Goal: Transaction & Acquisition: Purchase product/service

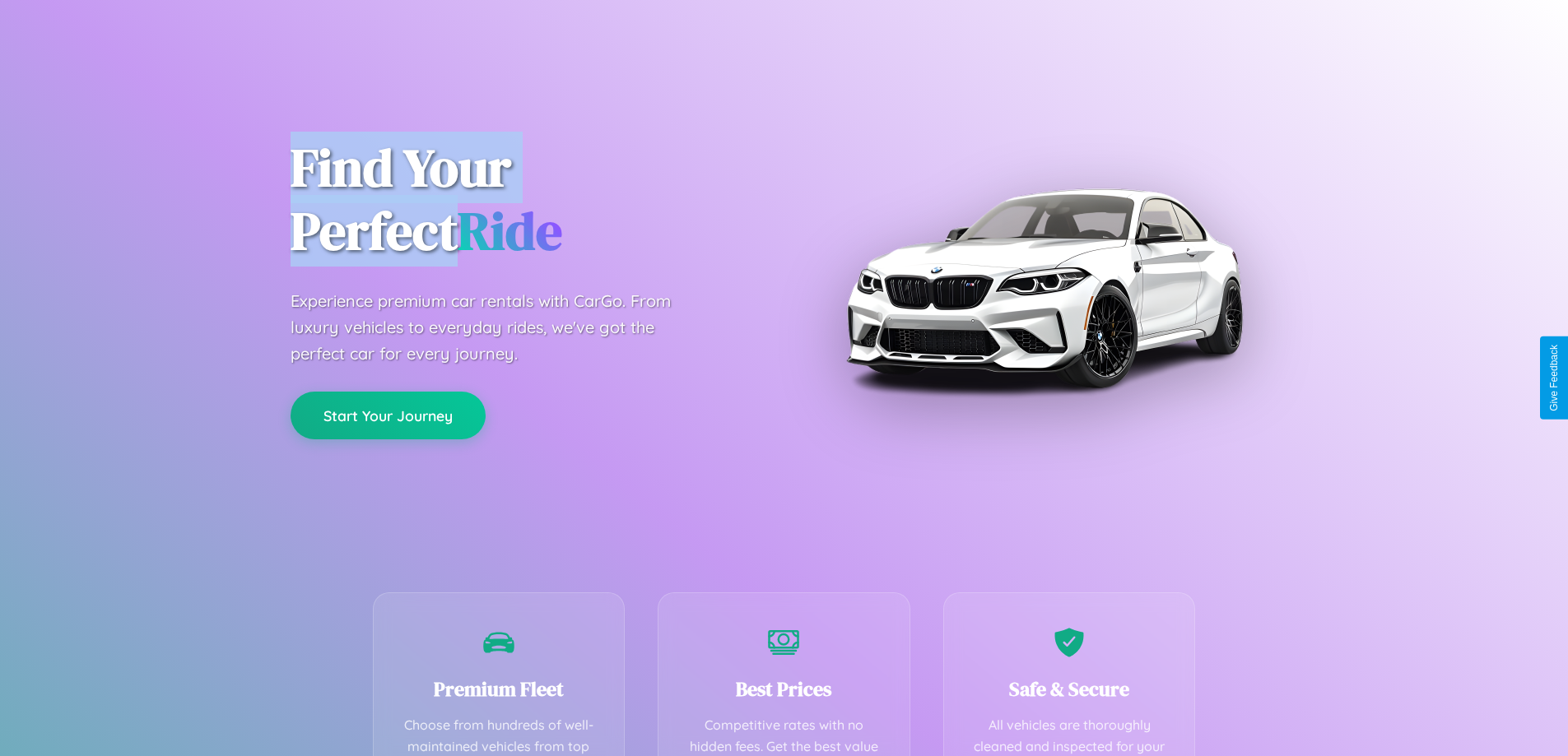
scroll to position [480, 0]
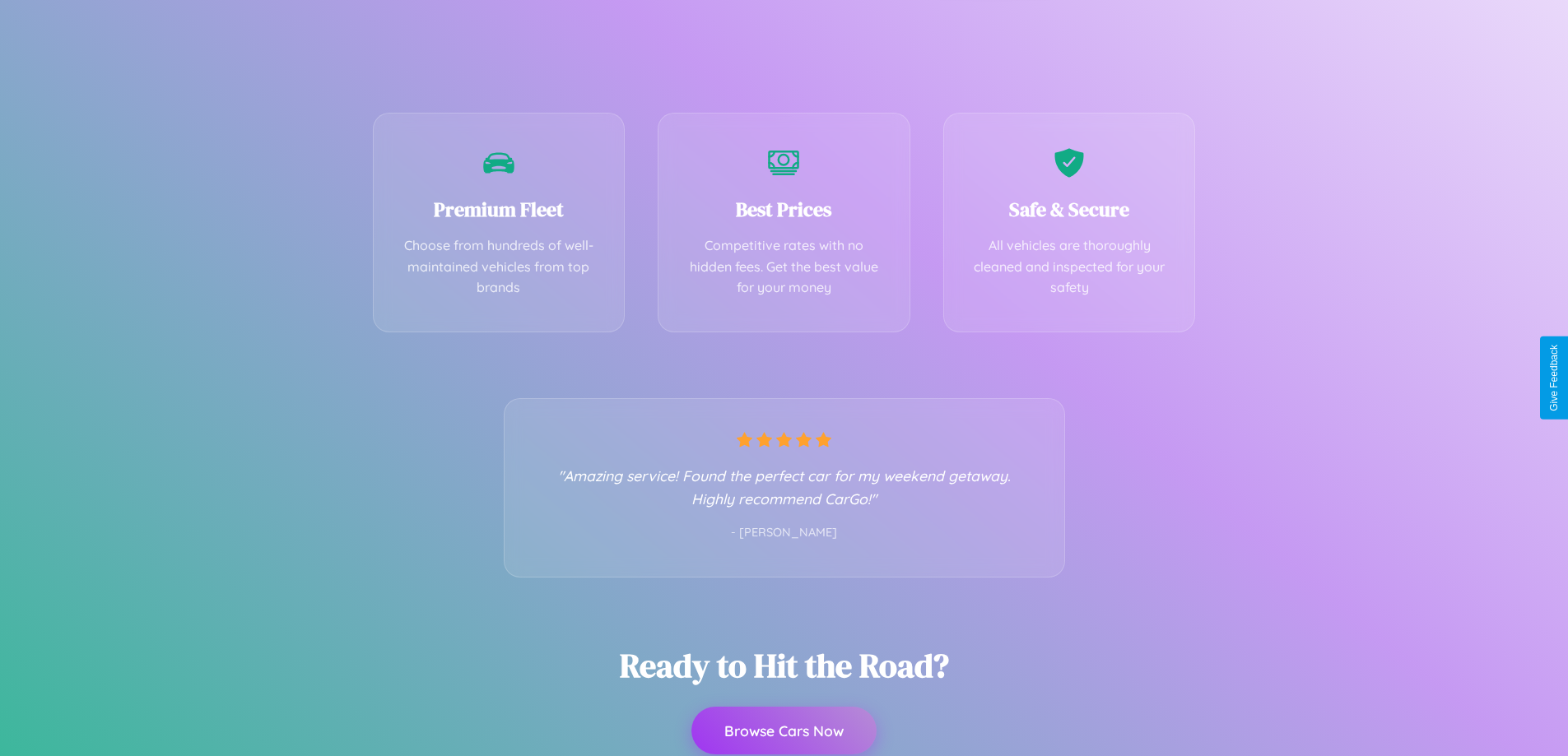
click at [784, 731] on button "Browse Cars Now" at bounding box center [784, 730] width 186 height 47
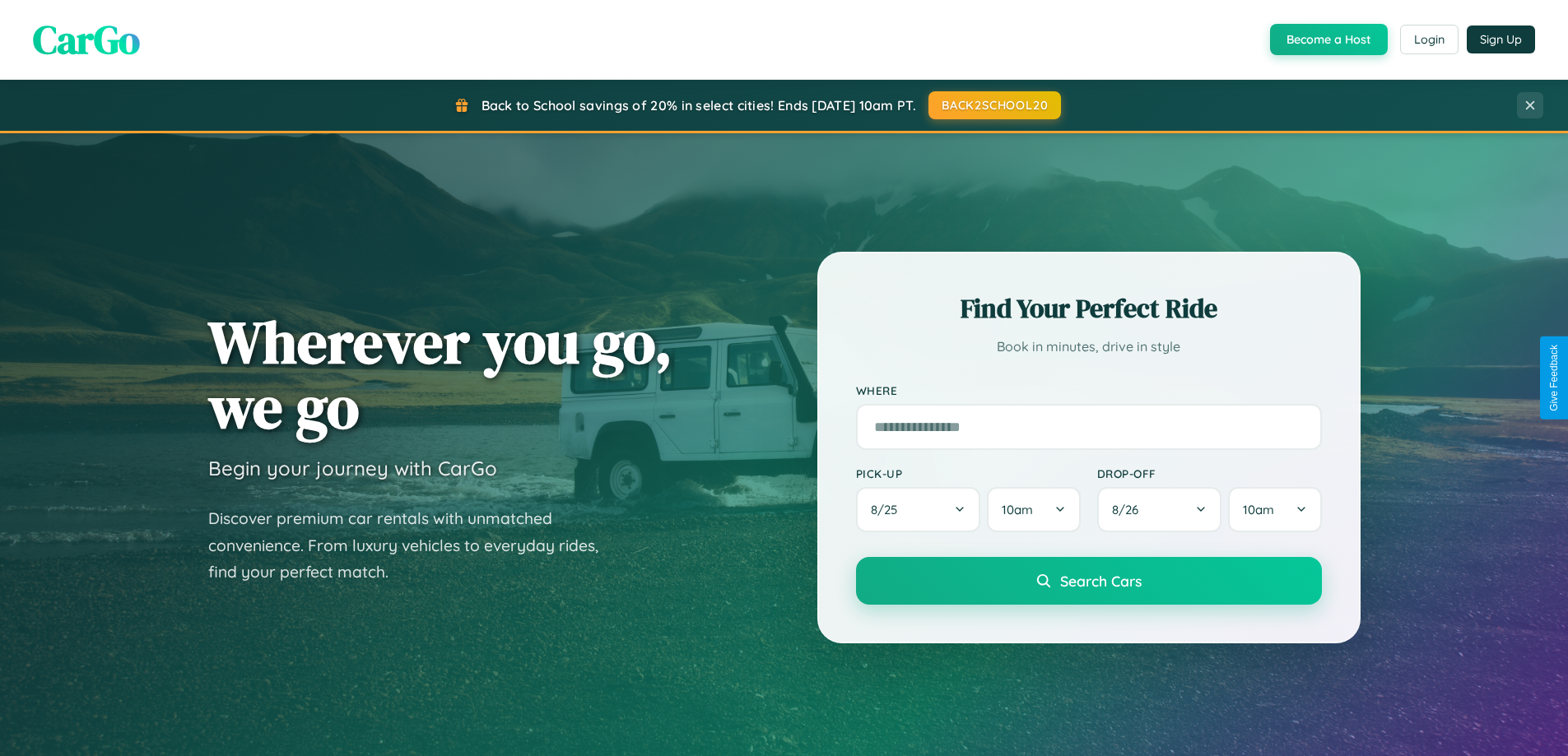
scroll to position [3166, 0]
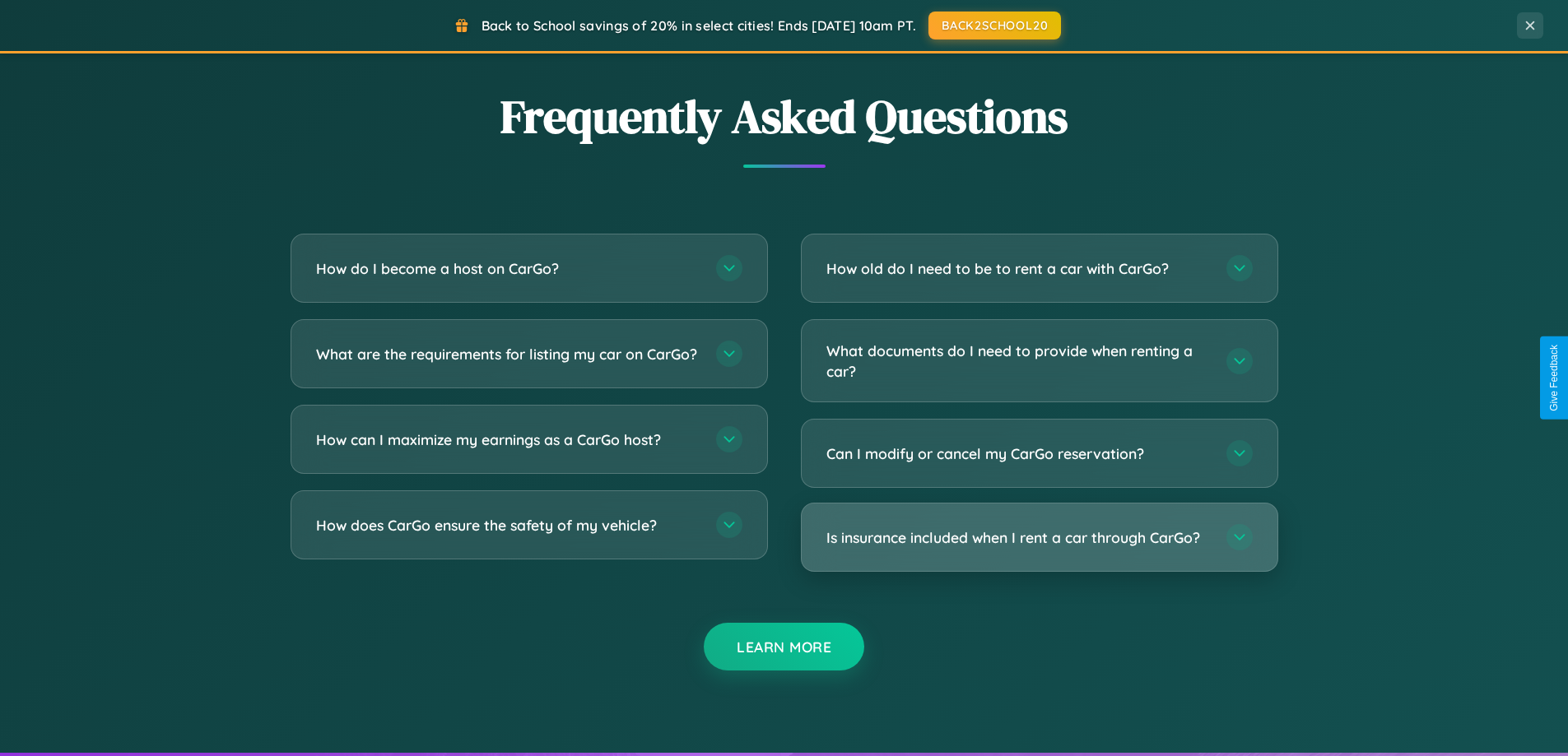
click at [1038, 538] on h3 "Is insurance included when I rent a car through CarGo?" at bounding box center [1017, 538] width 383 height 21
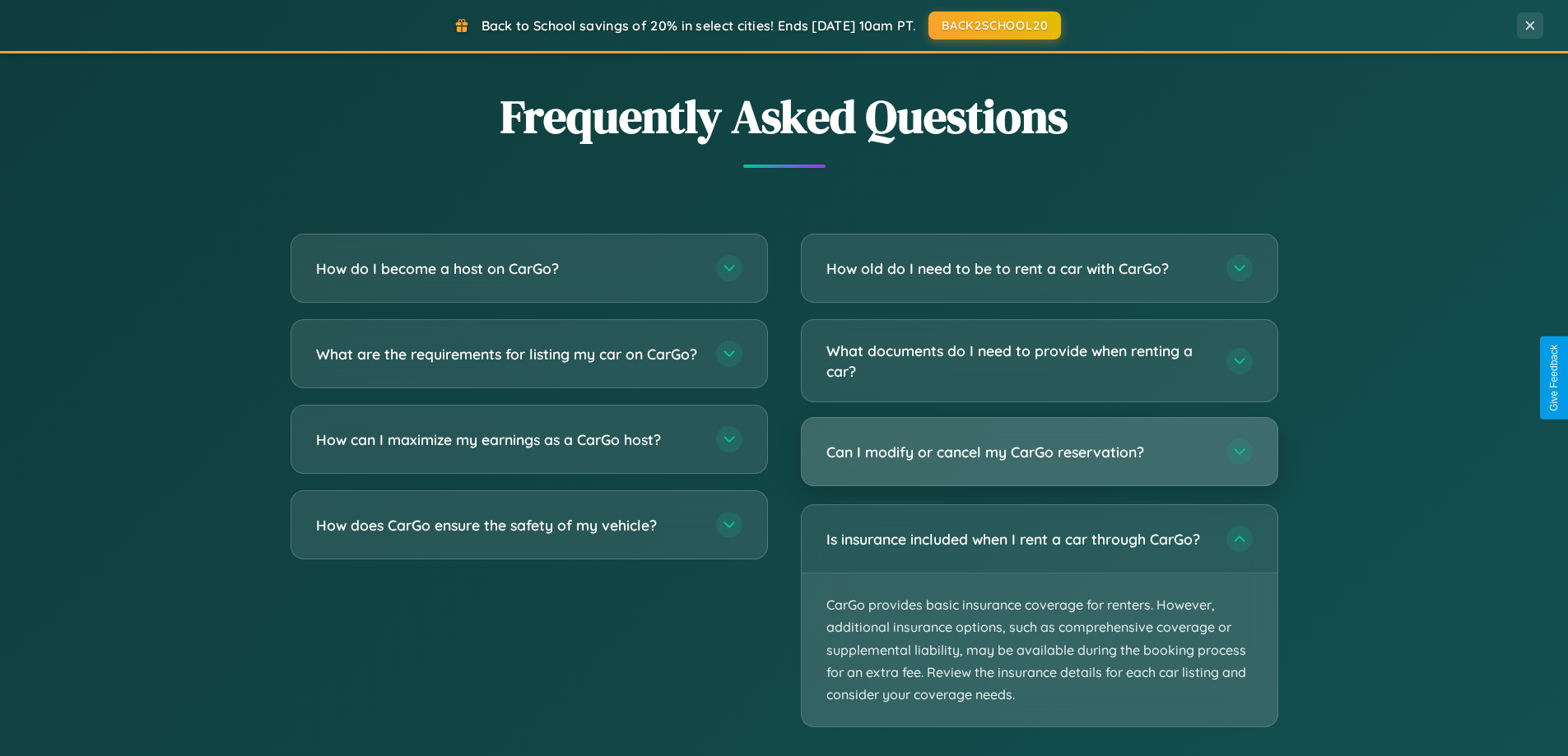
click at [1038, 452] on h3 "Can I modify or cancel my CarGo reservation?" at bounding box center [1017, 452] width 383 height 21
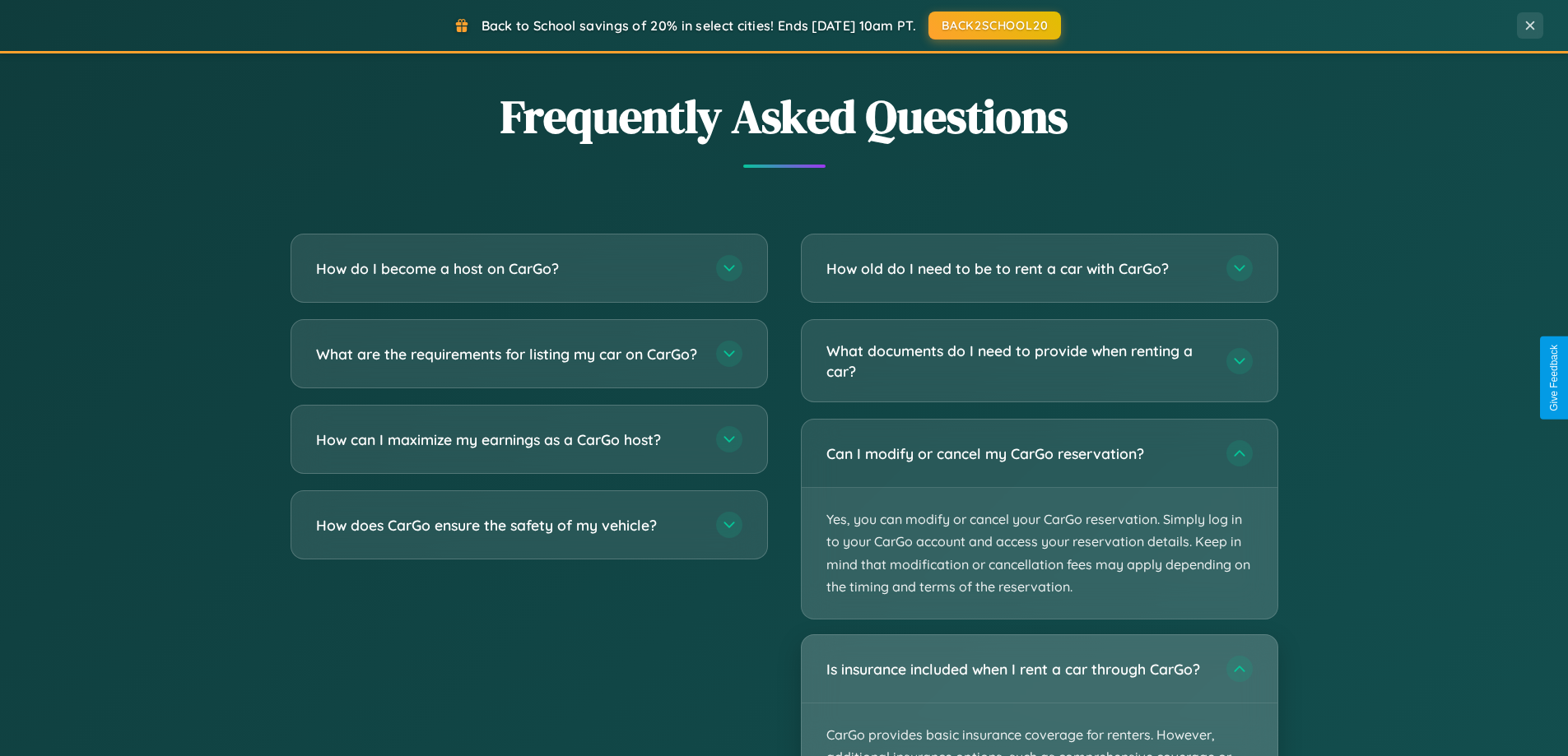
click at [1038, 696] on div "Is insurance included when I rent a car through CarGo?" at bounding box center [1039, 669] width 475 height 67
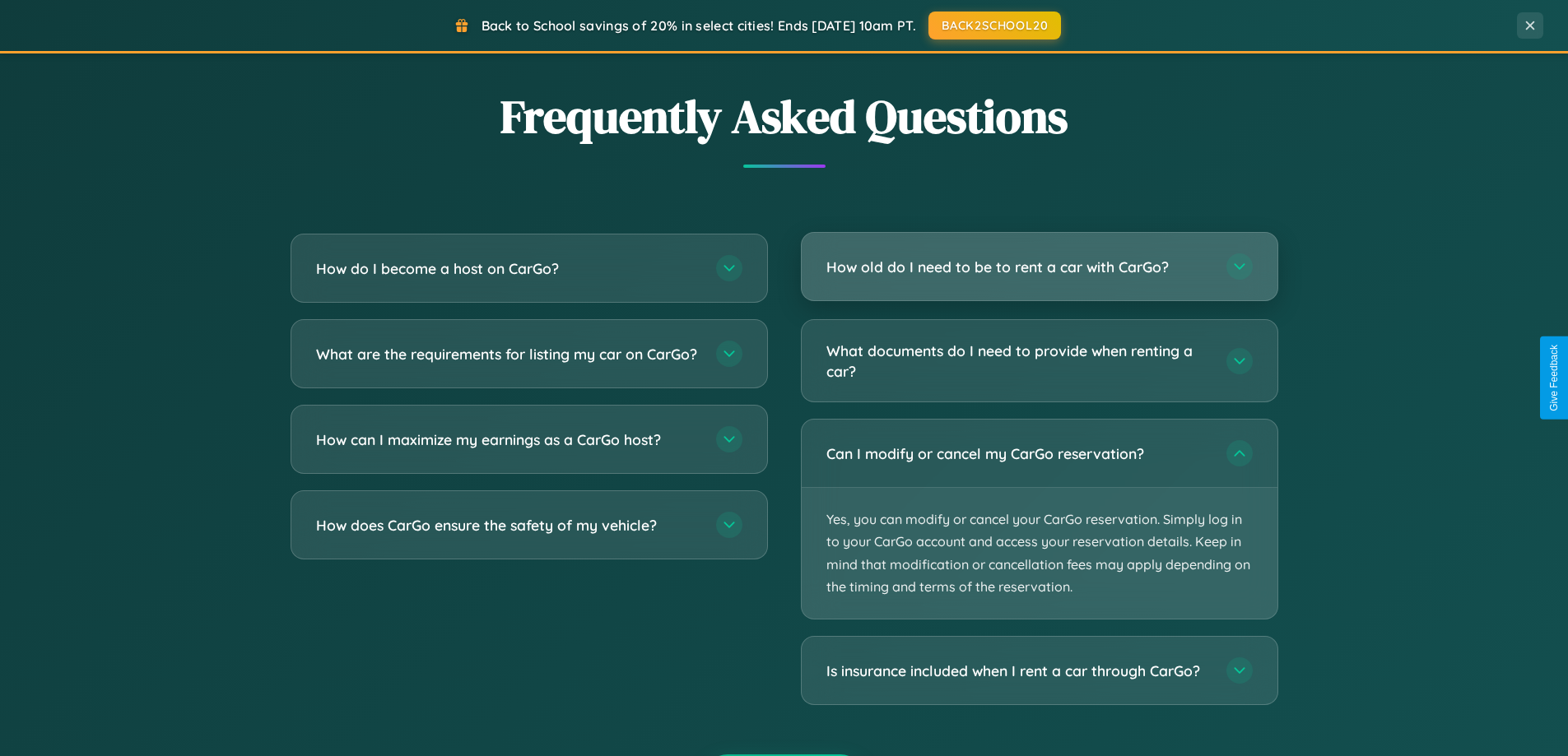
click at [1038, 268] on h3 "How old do I need to be to rent a car with CarGo?" at bounding box center [1017, 268] width 383 height 21
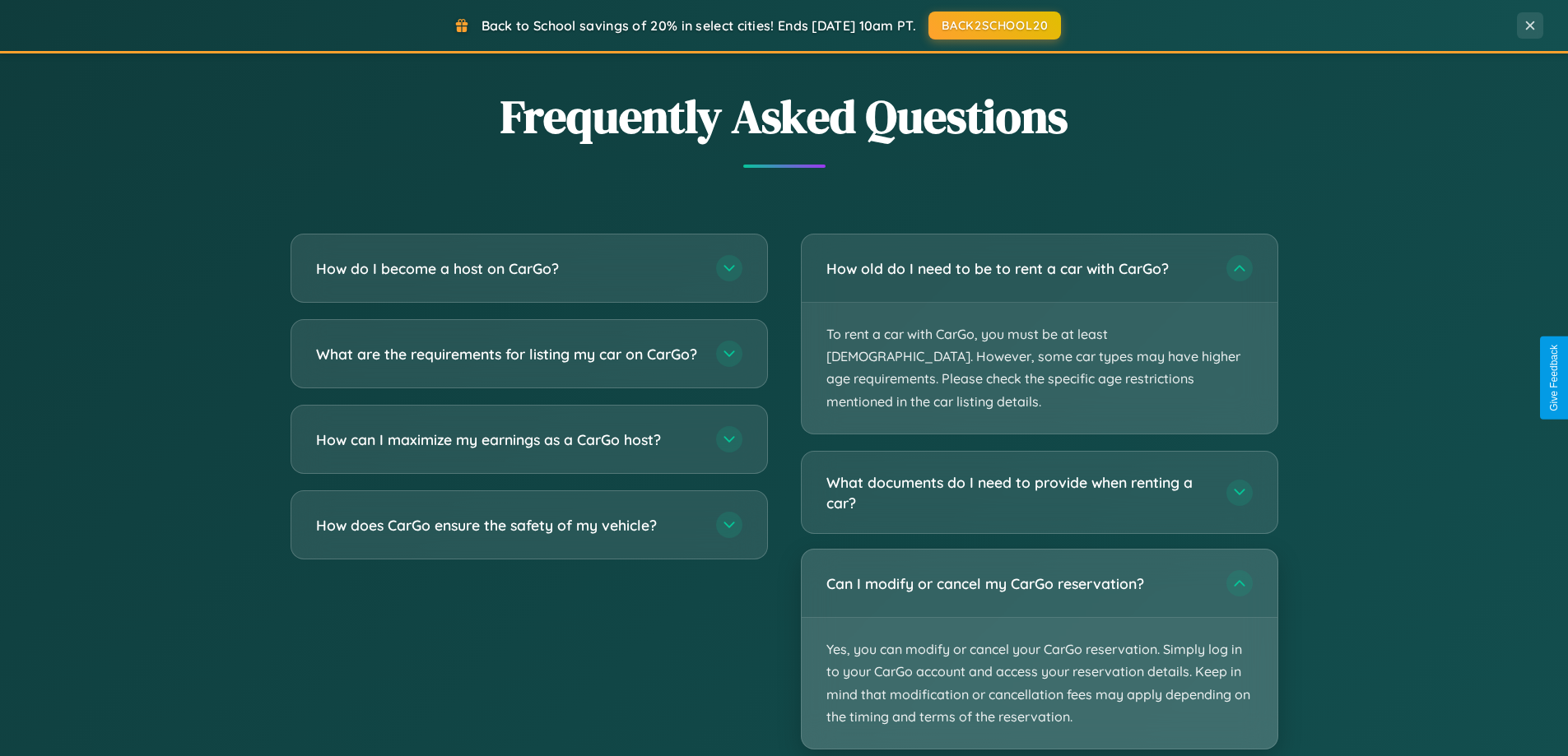
click at [1038, 627] on p "Yes, you can modify or cancel your CarGo reservation. Simply log in to your Car…" at bounding box center [1039, 684] width 475 height 131
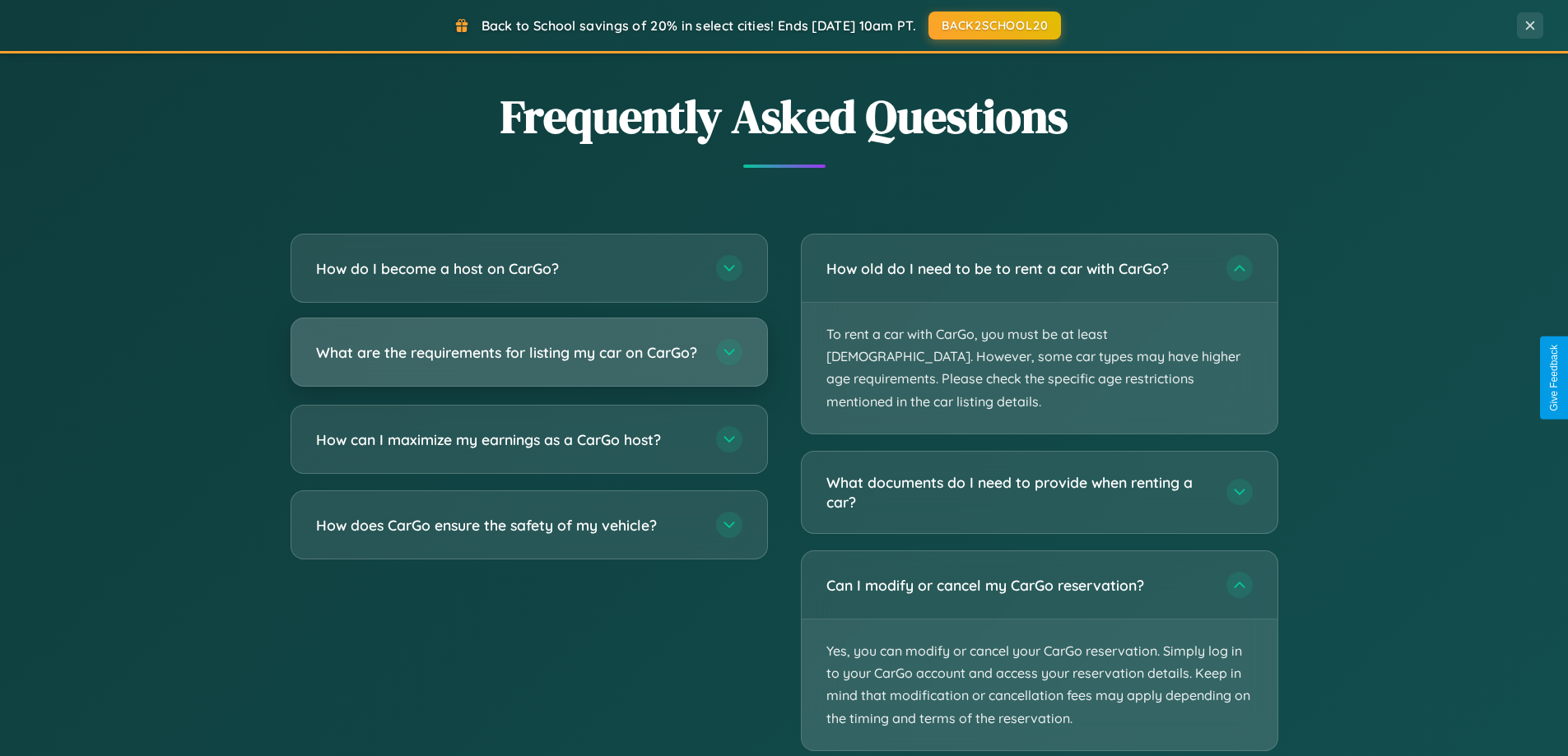
click at [528, 359] on h3 "What are the requirements for listing my car on CarGo?" at bounding box center [507, 353] width 383 height 21
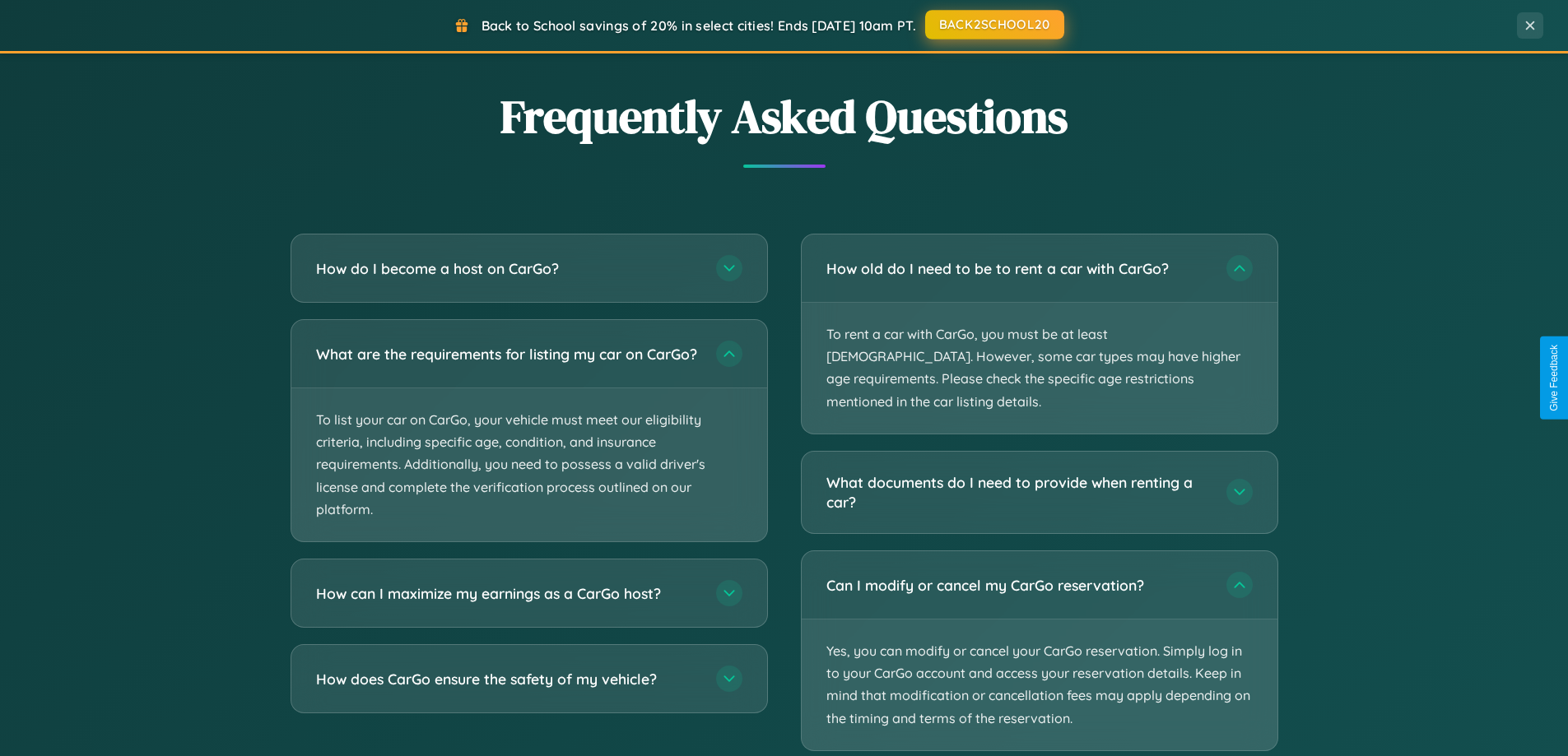
click at [993, 26] on button "BACK2SCHOOL20" at bounding box center [994, 24] width 139 height 29
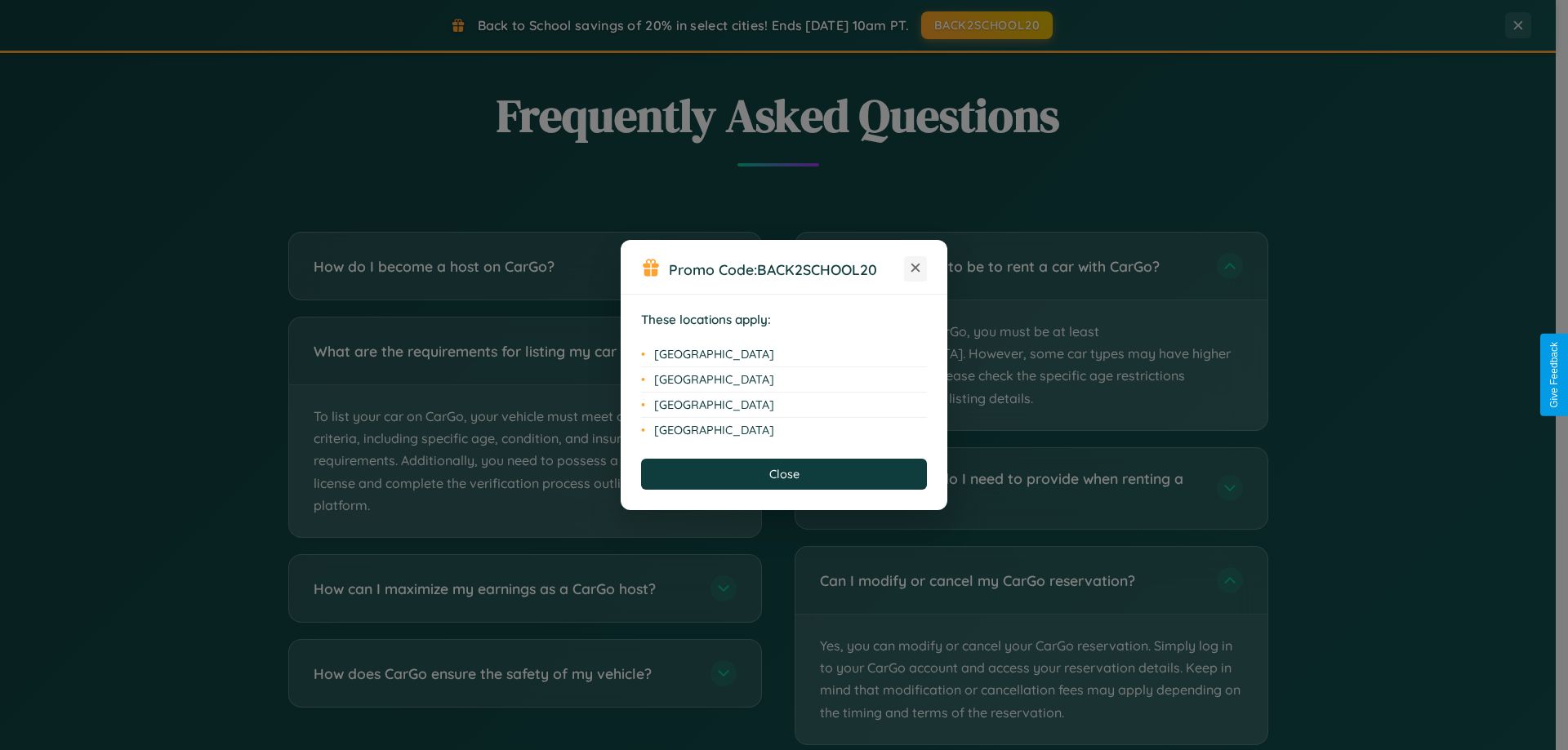
click at [915, 269] on icon at bounding box center [915, 268] width 9 height 9
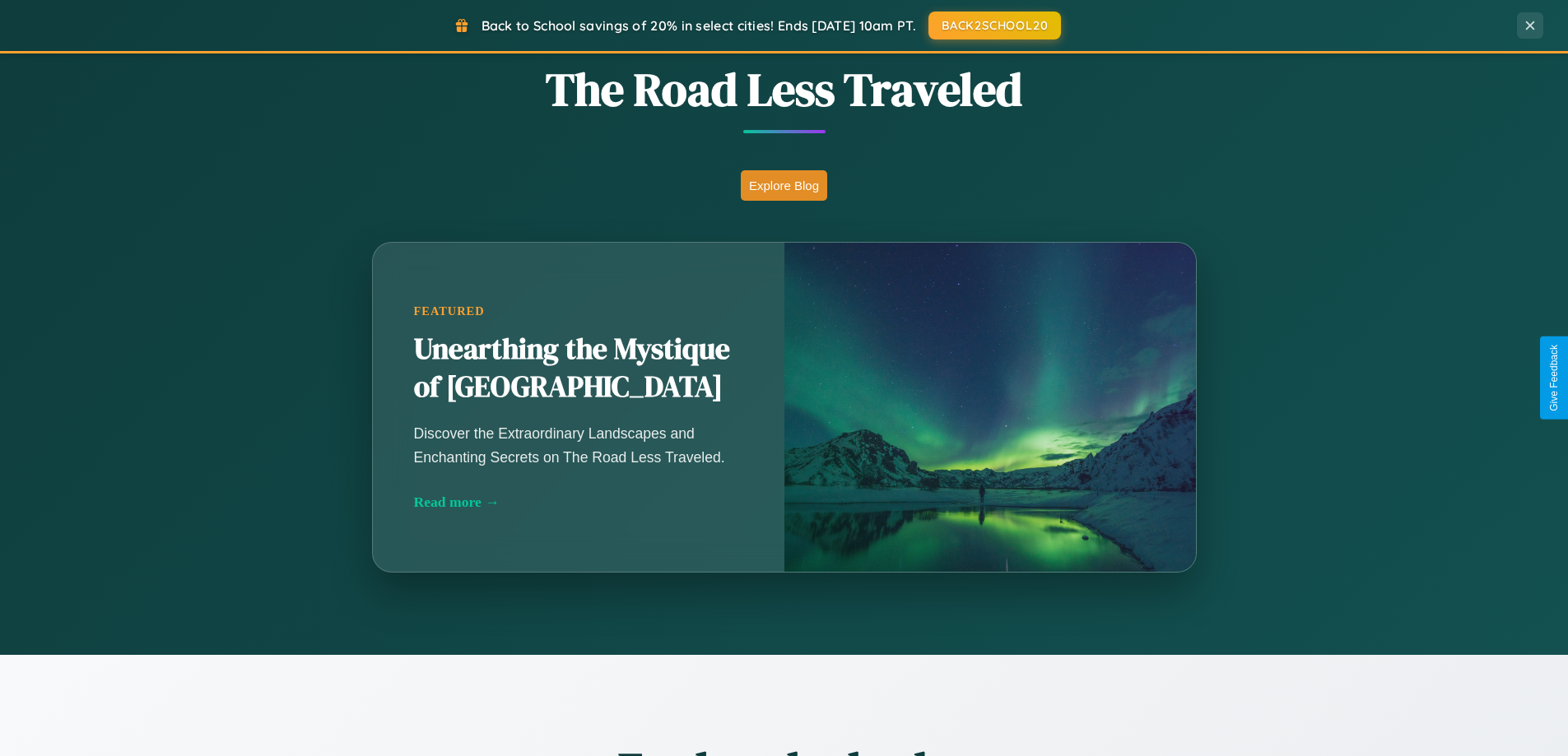
scroll to position [0, 0]
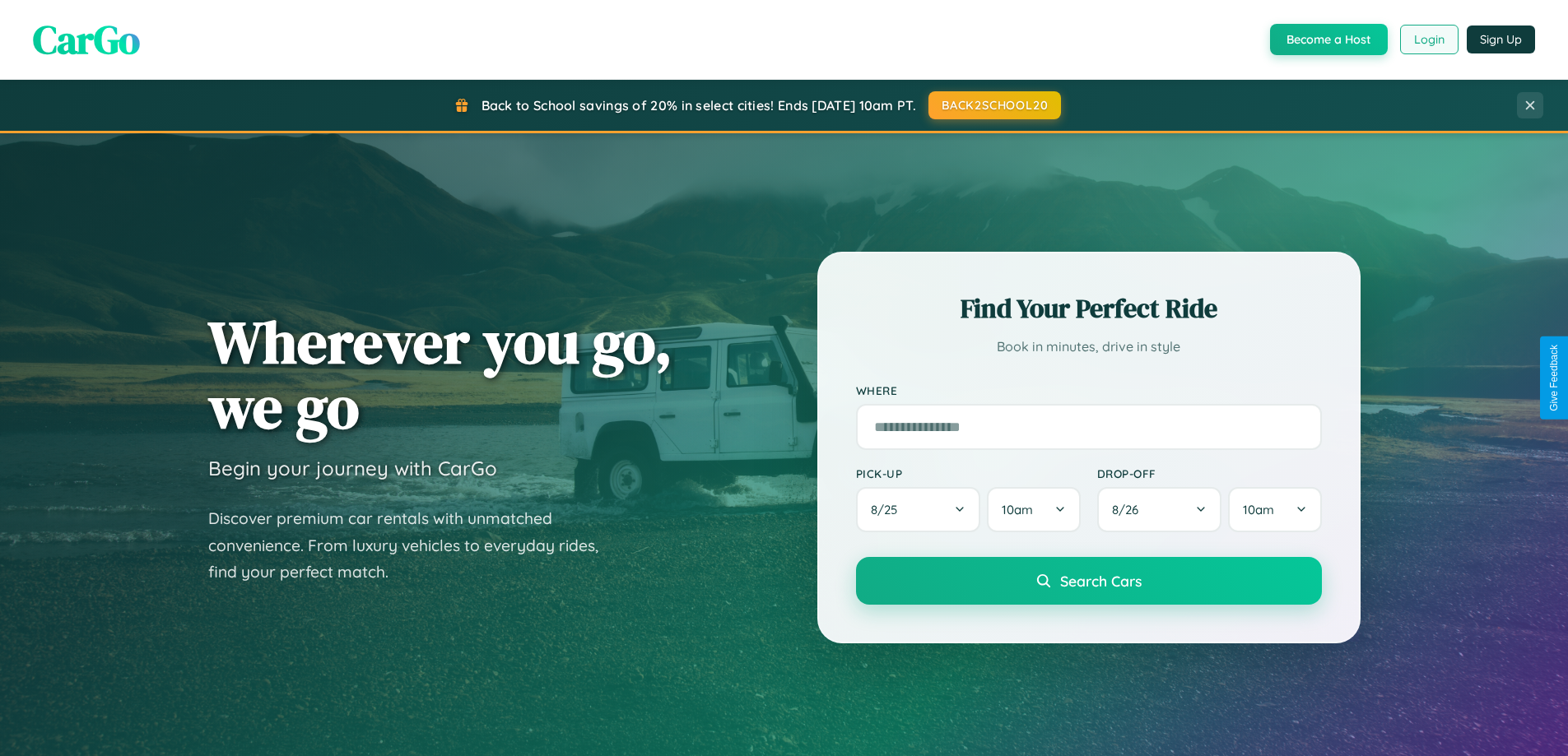
click at [1428, 40] on button "Login" at bounding box center [1429, 40] width 59 height 29
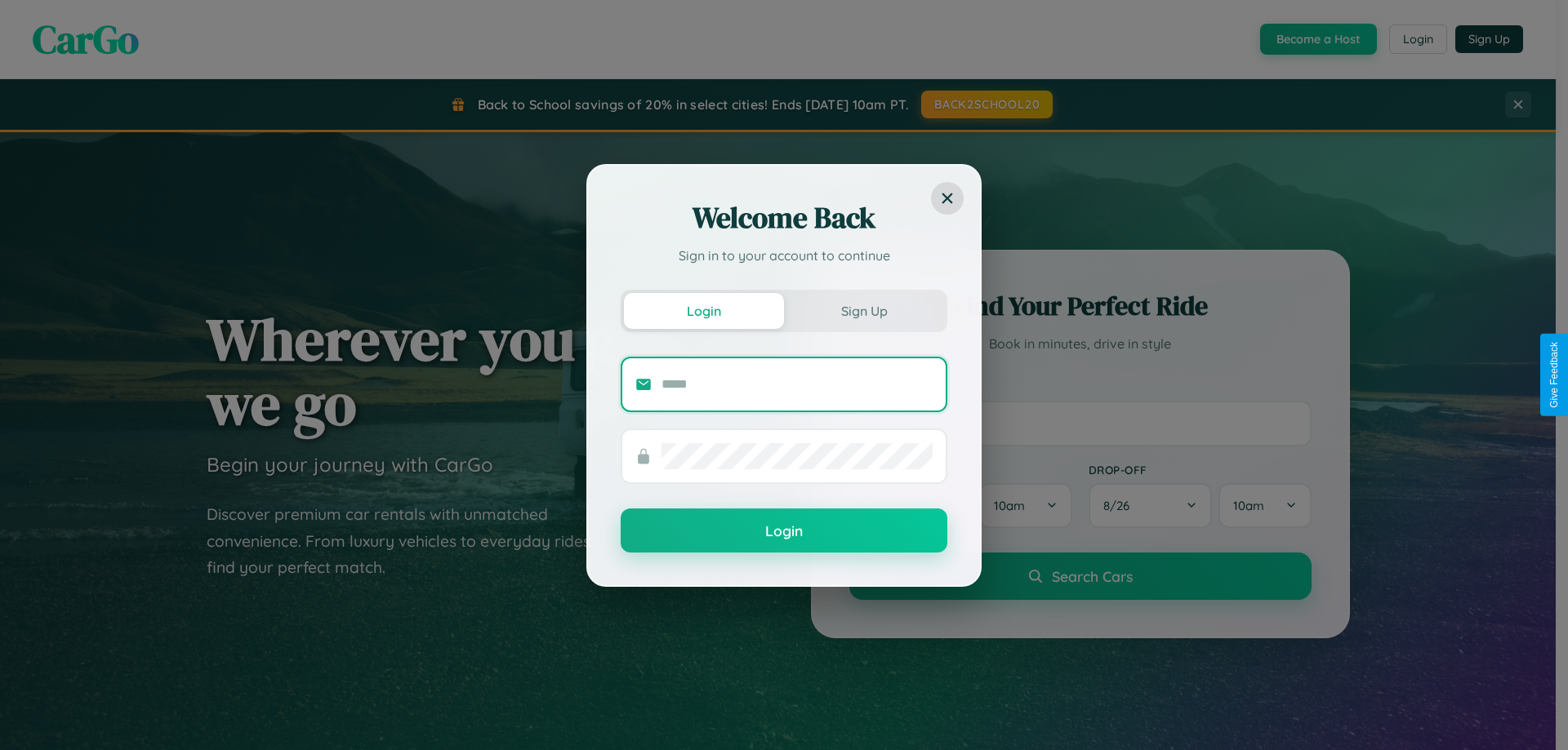
click at [797, 384] on input "text" at bounding box center [796, 384] width 271 height 27
type input "**********"
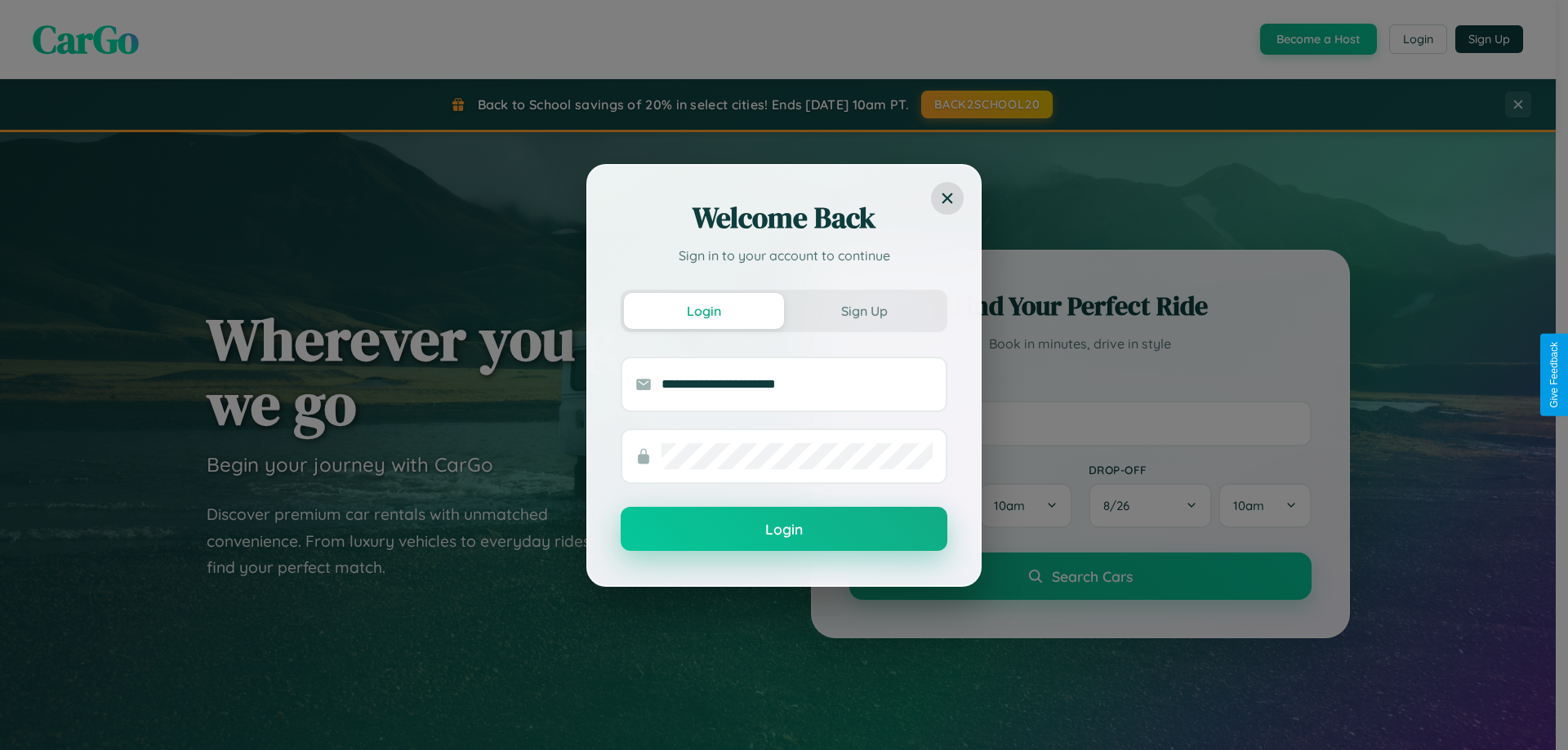
click at [784, 530] on button "Login" at bounding box center [784, 528] width 326 height 44
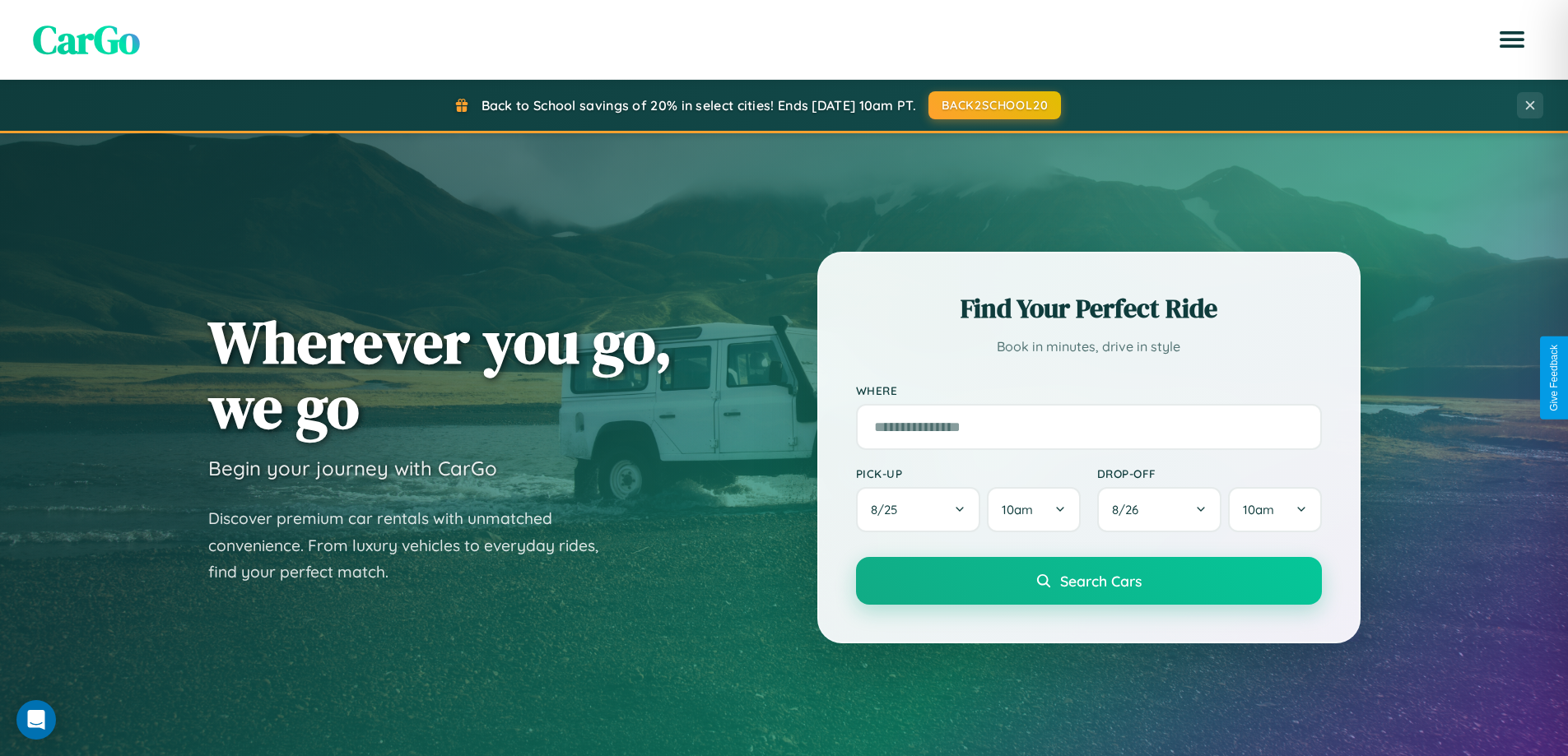
scroll to position [709, 0]
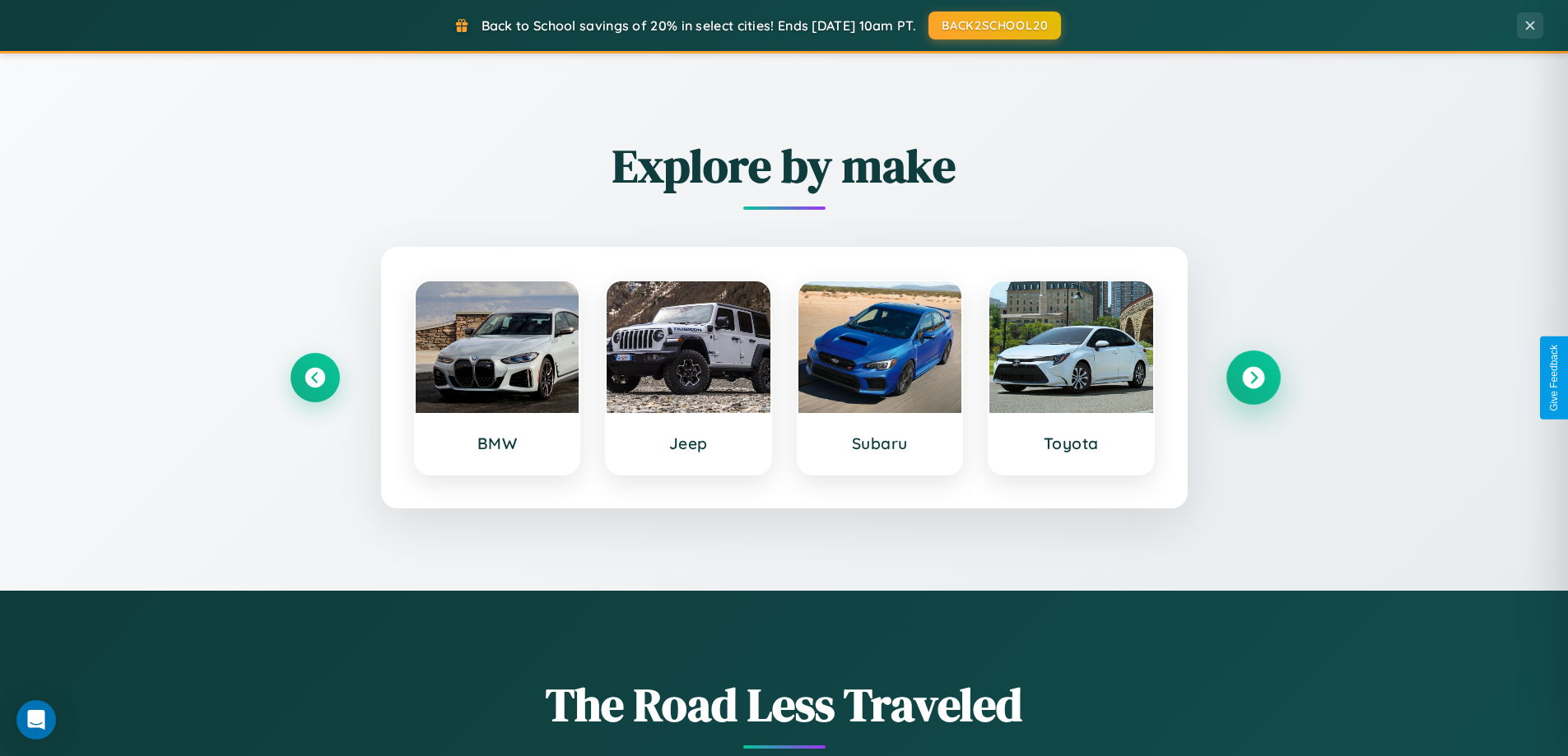
click at [1252, 378] on icon at bounding box center [1253, 378] width 22 height 22
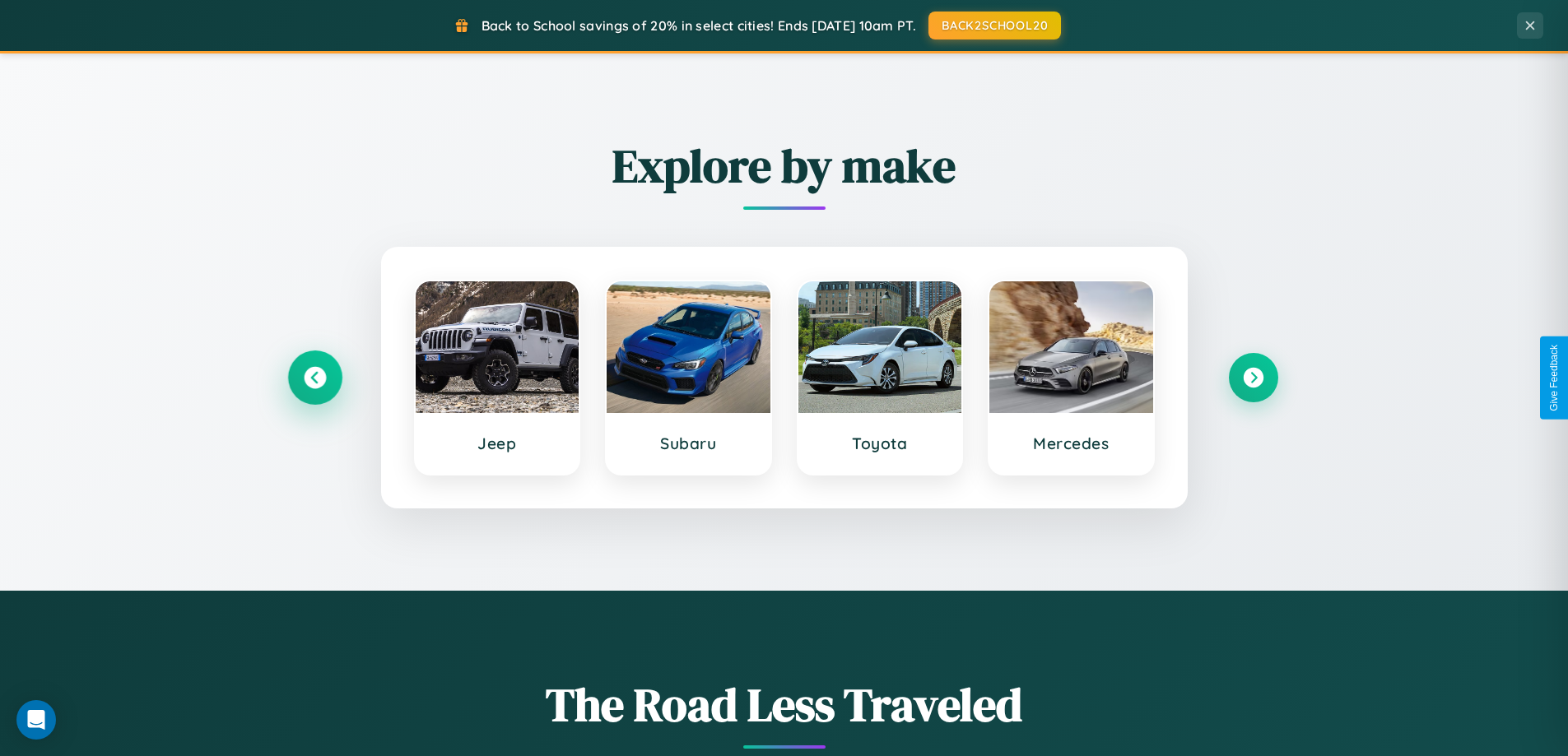
click at [314, 378] on icon at bounding box center [315, 378] width 22 height 22
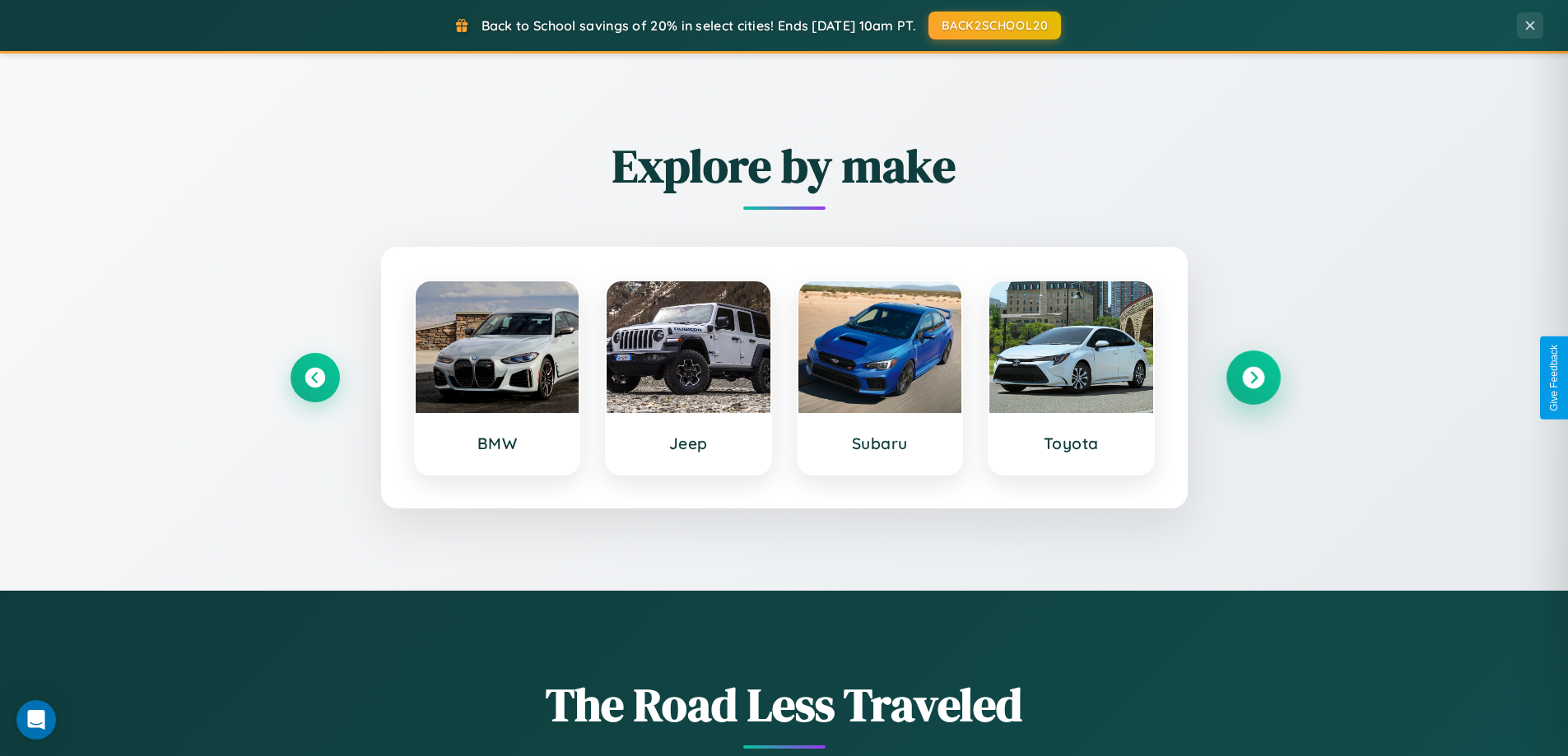
click at [1252, 378] on icon at bounding box center [1253, 378] width 22 height 22
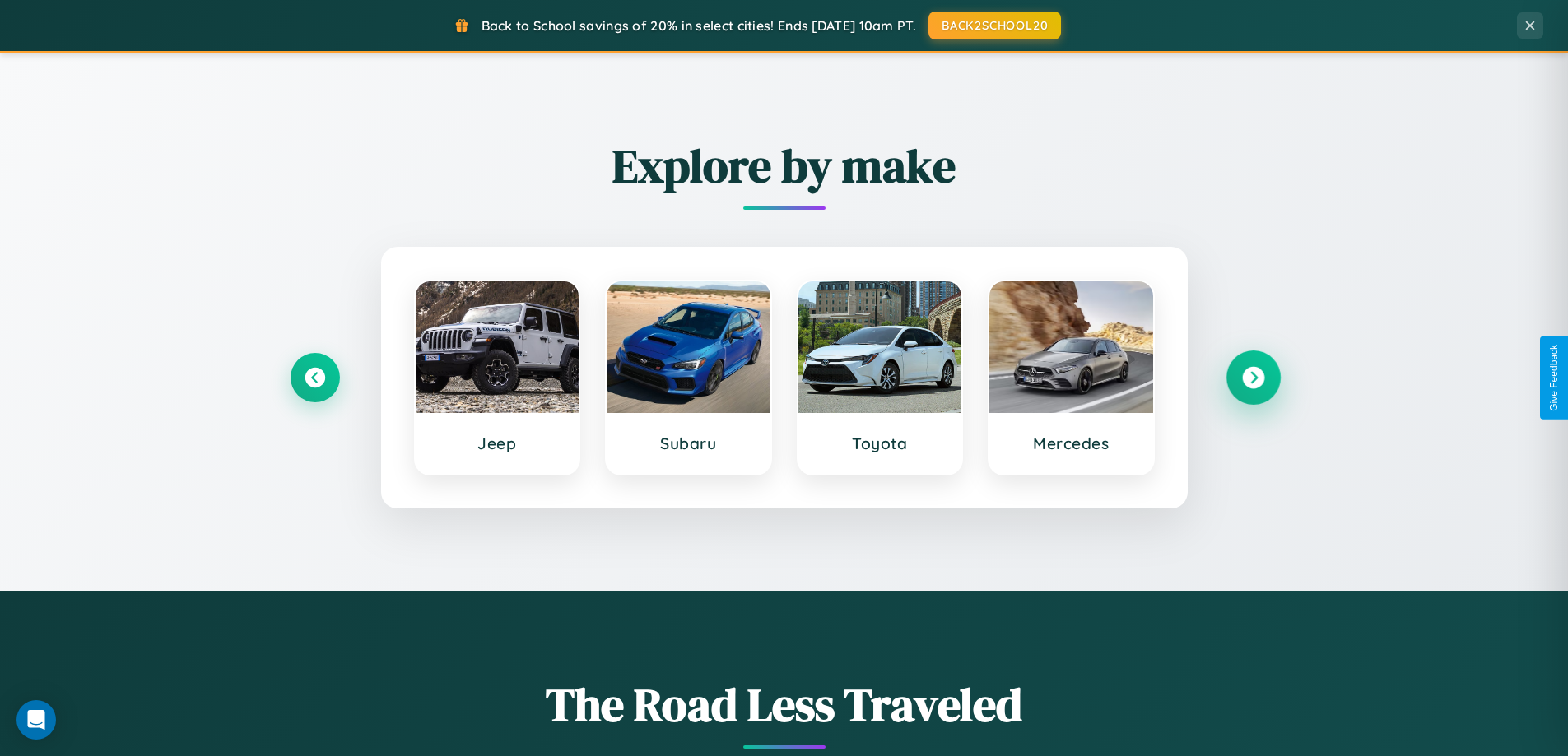
click at [1252, 378] on icon at bounding box center [1253, 378] width 22 height 22
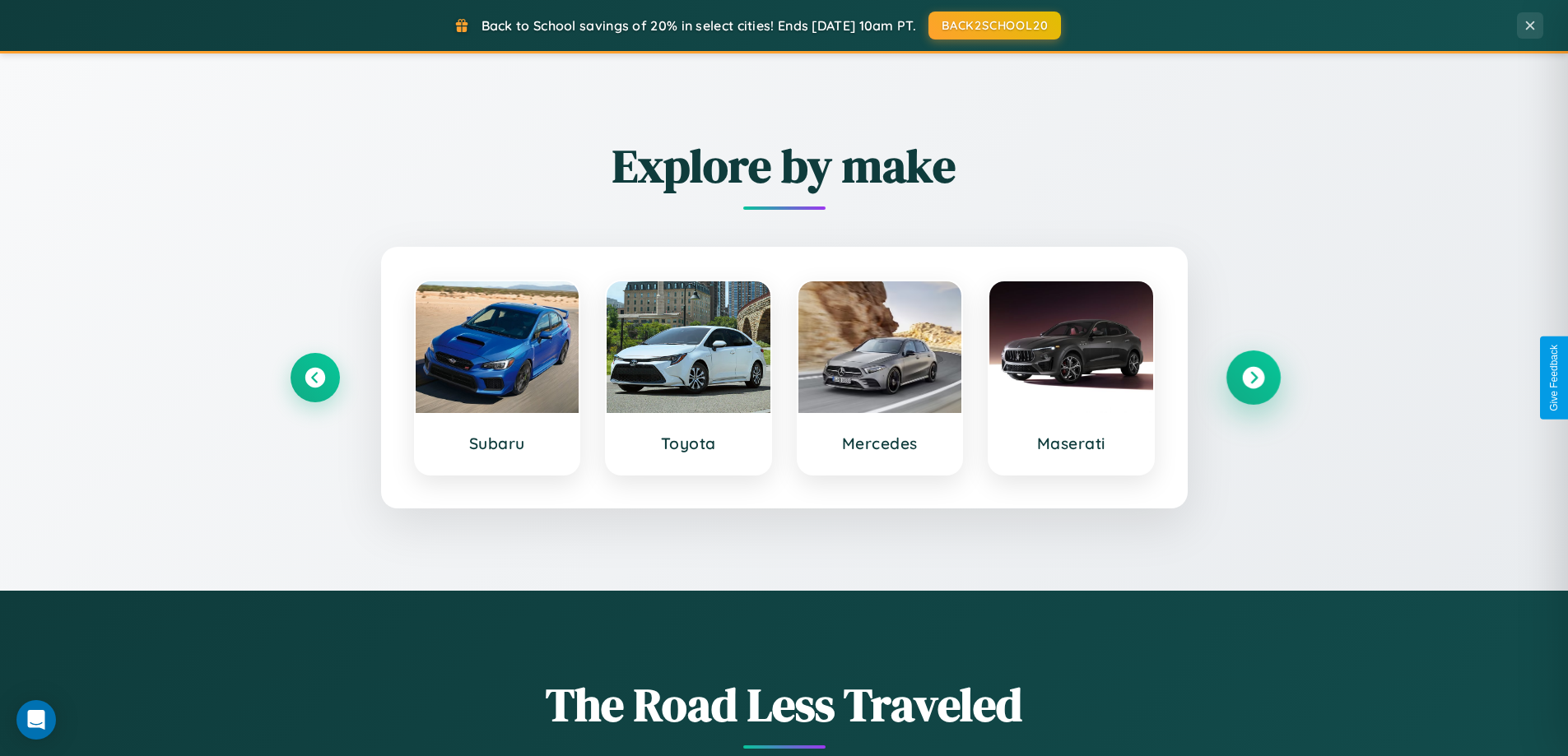
click at [1252, 378] on icon at bounding box center [1253, 378] width 22 height 22
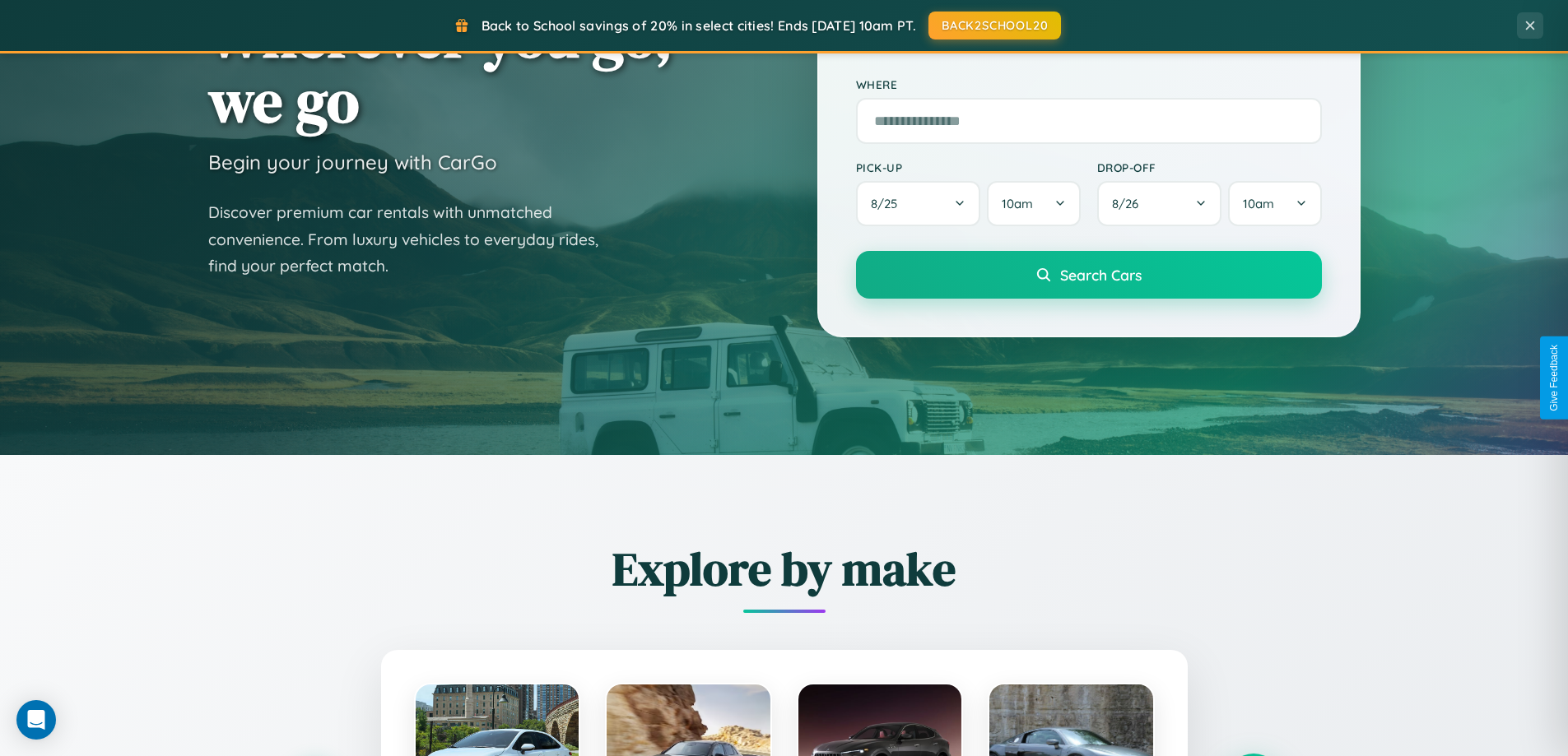
scroll to position [48, 0]
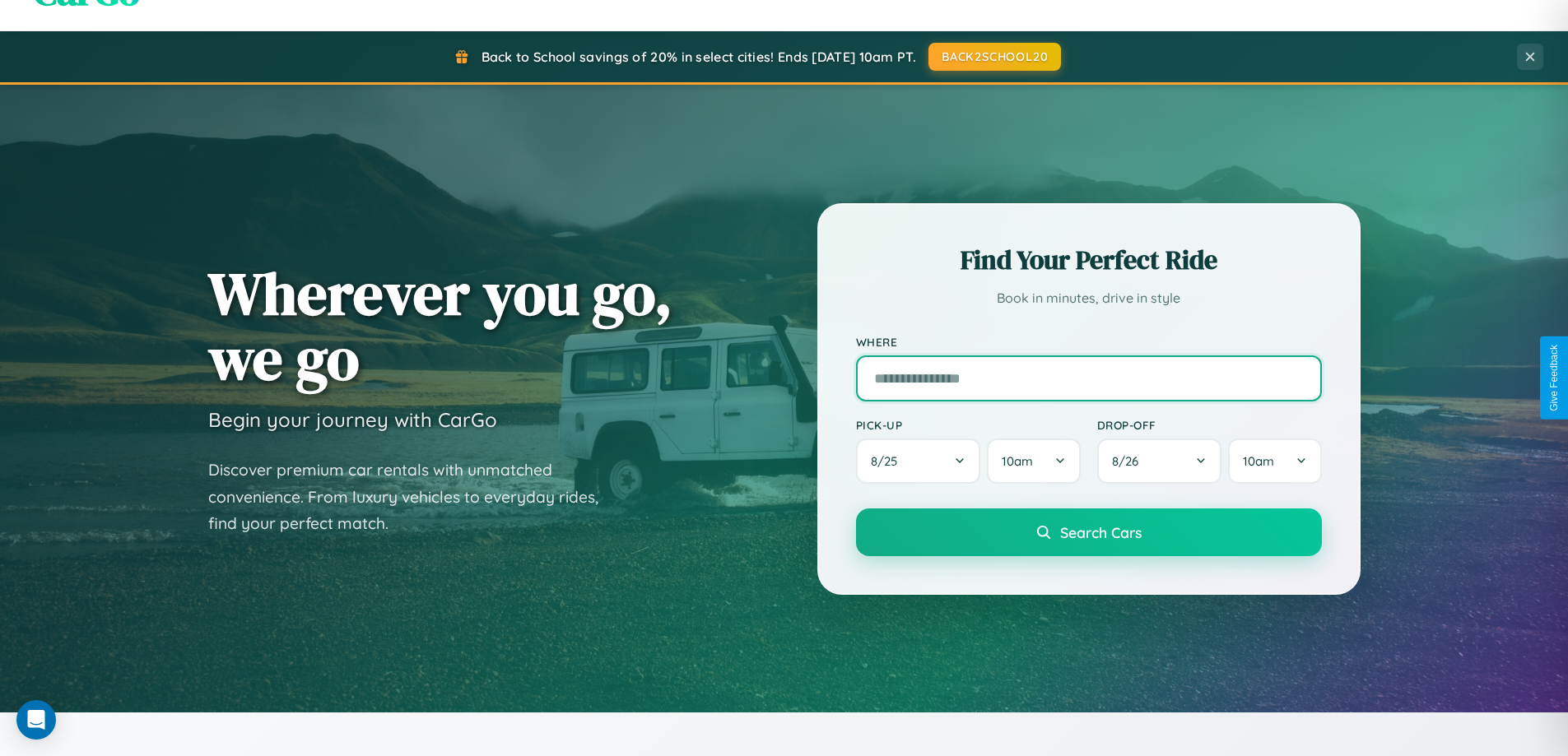
click at [1088, 378] on input "text" at bounding box center [1089, 378] width 466 height 46
type input "**********"
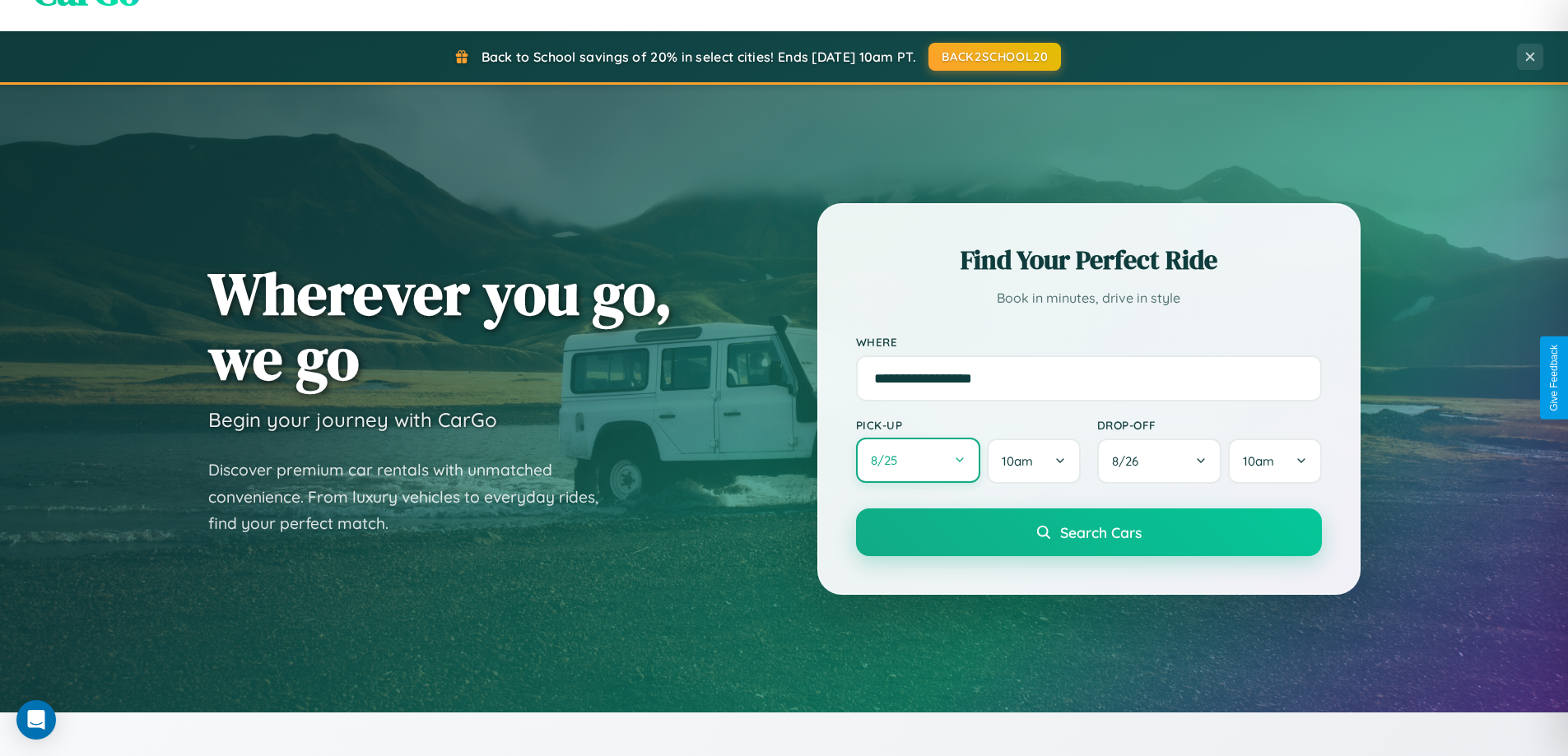
click at [917, 461] on button "8 / 25" at bounding box center [918, 460] width 125 height 45
select select "*"
select select "****"
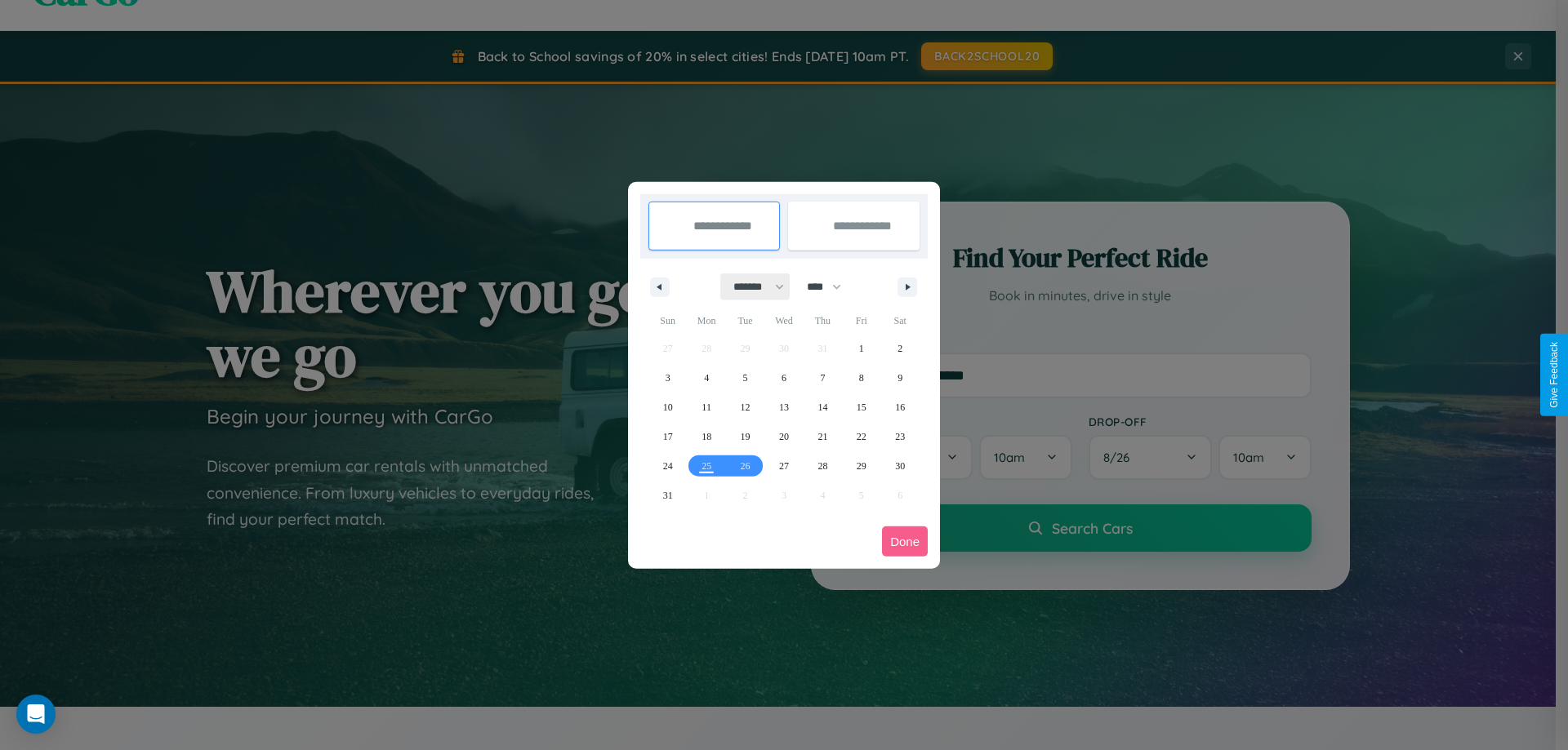
drag, startPoint x: 751, startPoint y: 287, endPoint x: 784, endPoint y: 327, distance: 51.9
click at [751, 287] on select "******* ******** ***** ***** *** **** **** ****** ********* ******* ******** **…" at bounding box center [755, 286] width 69 height 27
select select "*"
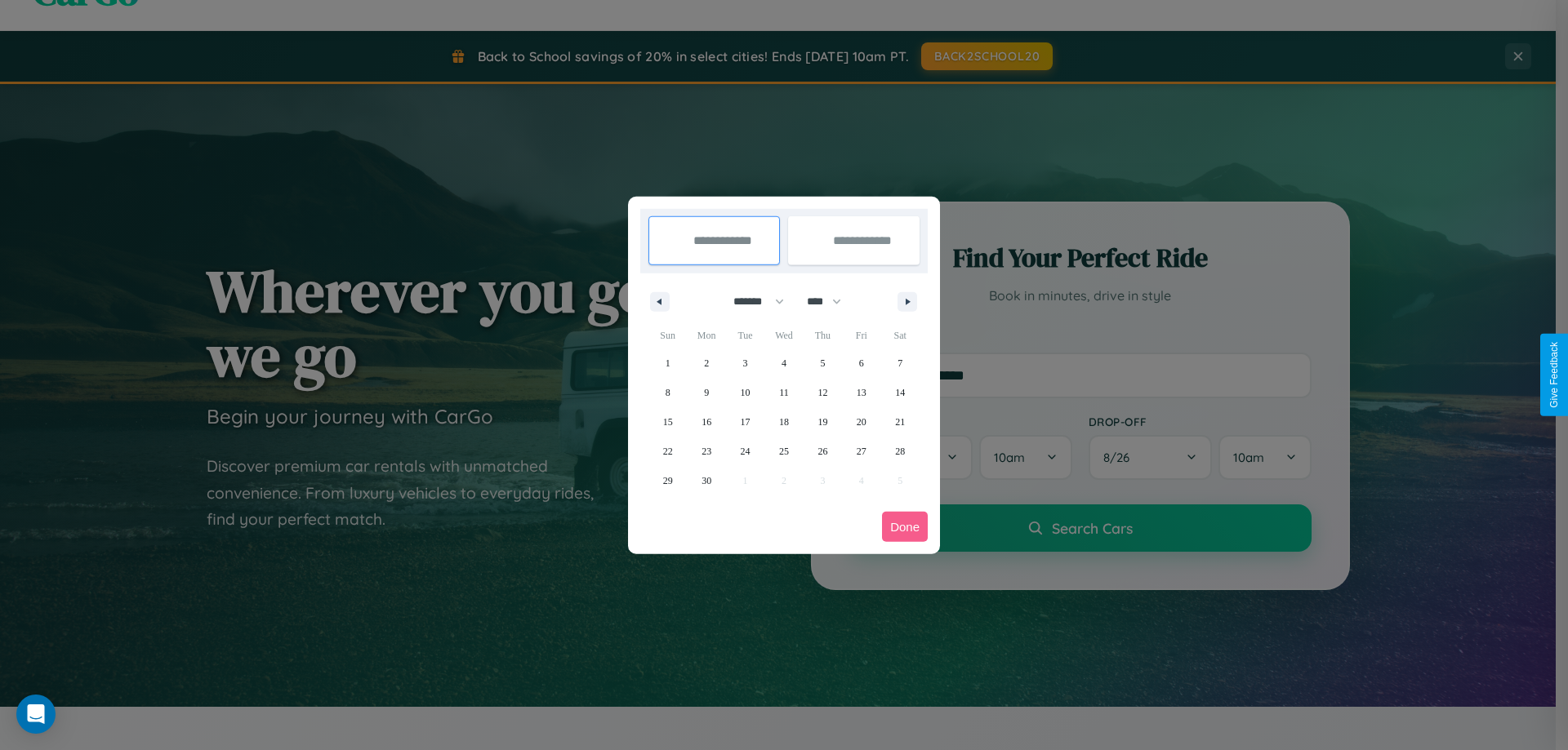
click at [832, 301] on select "**** **** **** **** **** **** **** **** **** **** **** **** **** **** **** ****…" at bounding box center [823, 301] width 49 height 27
select select "****"
click at [784, 362] on span "3" at bounding box center [784, 363] width 5 height 29
type input "**********"
click at [745, 392] on span "9" at bounding box center [746, 393] width 5 height 29
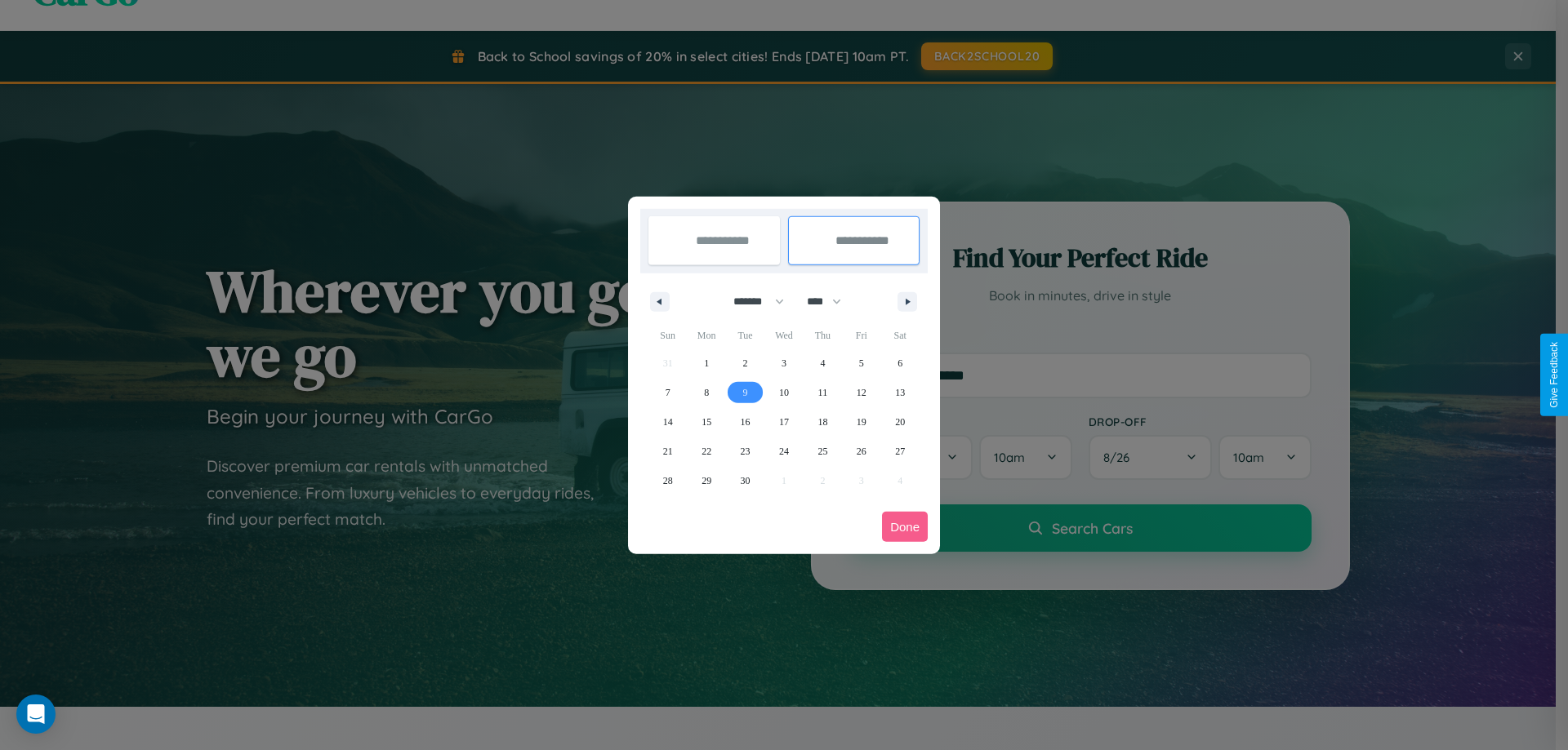
type input "**********"
click at [905, 527] on button "Done" at bounding box center [904, 527] width 45 height 30
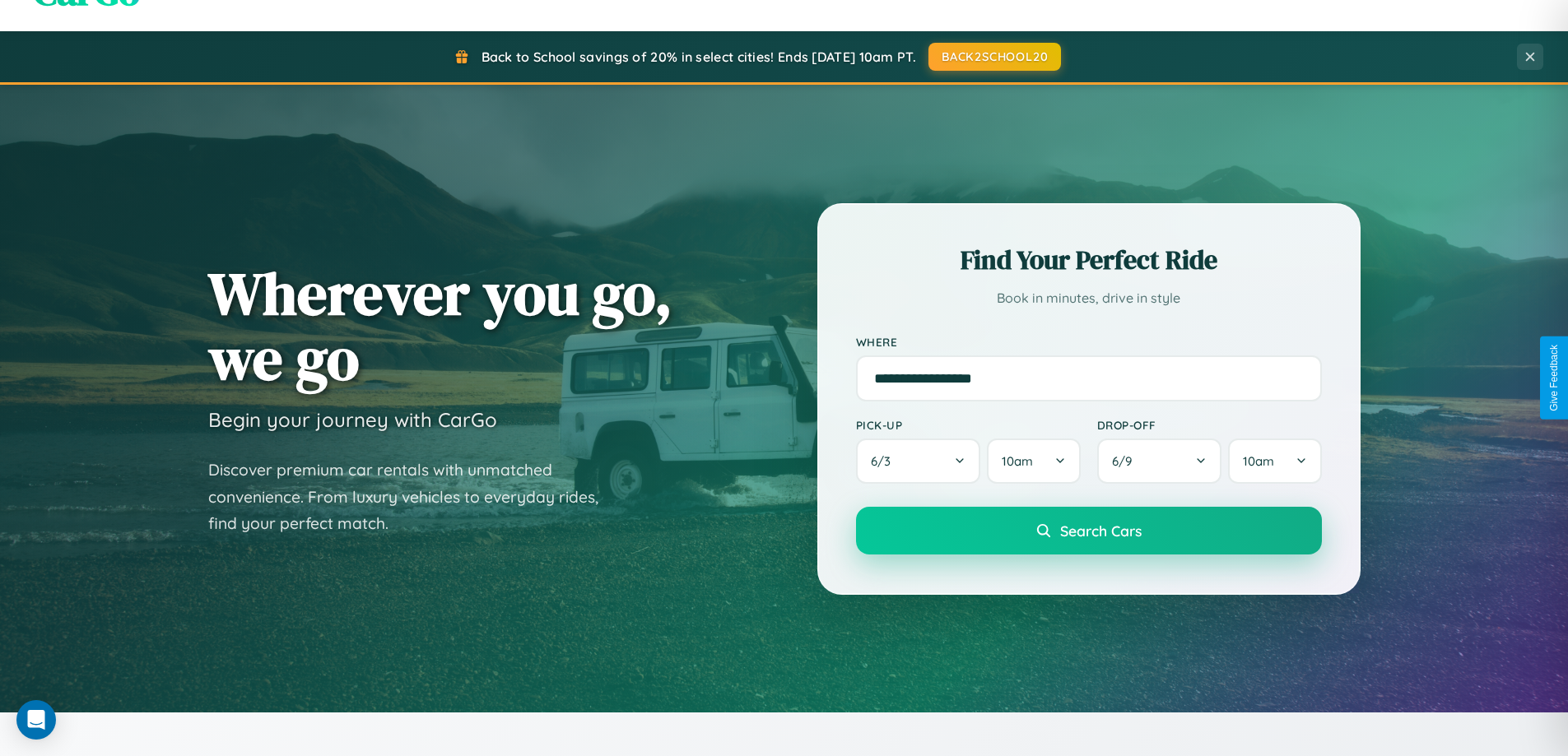
click at [1088, 531] on span "Search Cars" at bounding box center [1100, 531] width 81 height 18
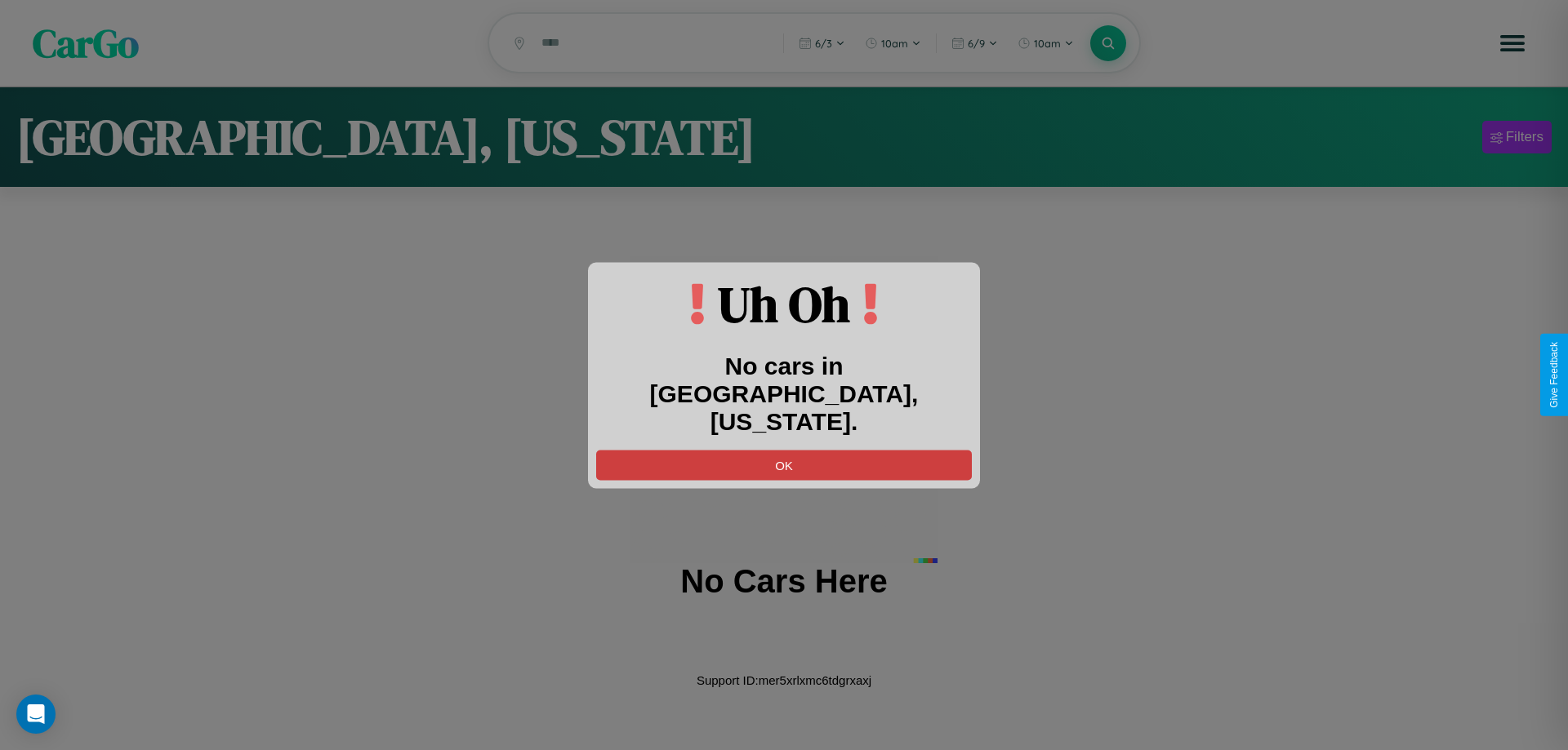
click at [784, 449] on button "OK" at bounding box center [784, 464] width 376 height 30
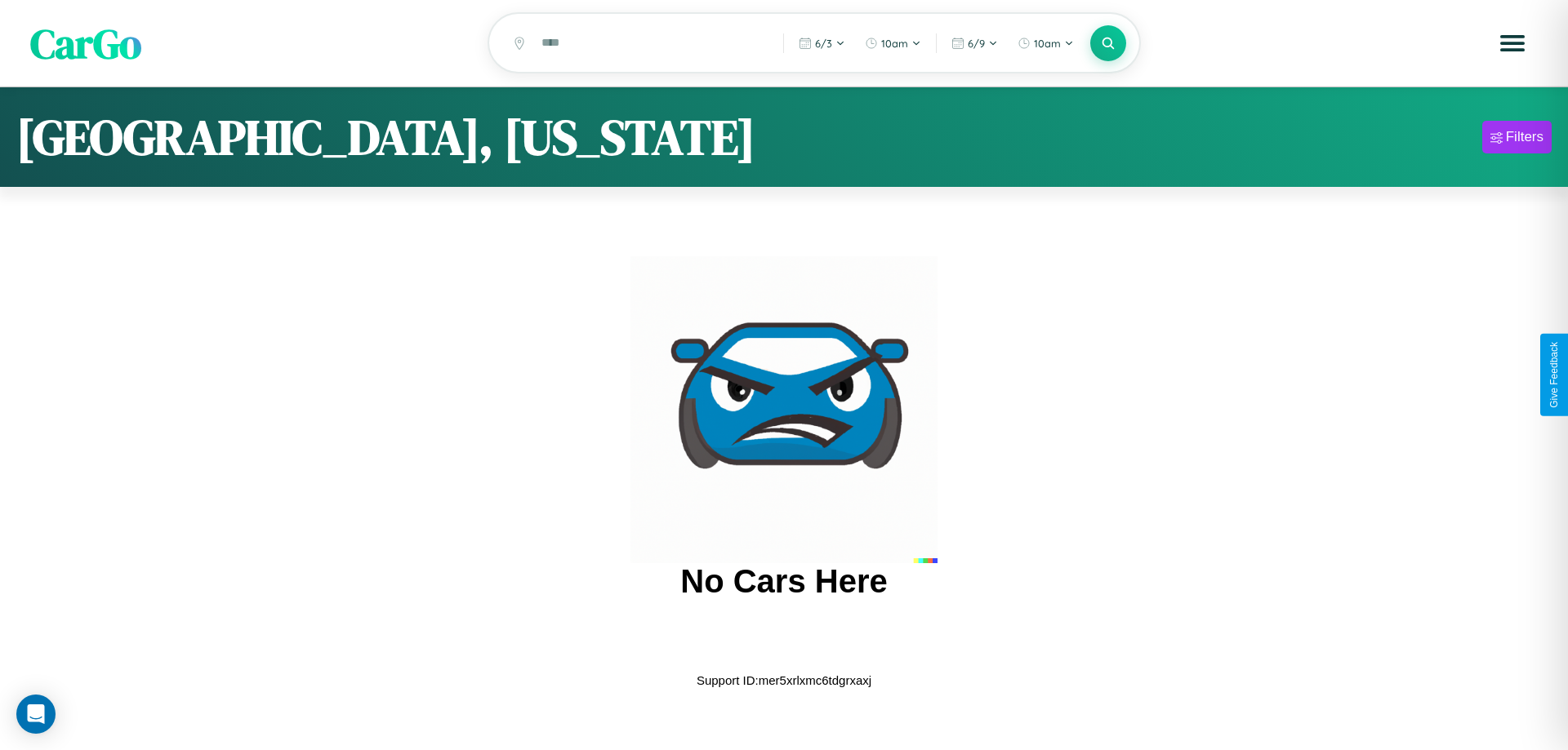
click at [86, 44] on span "CarGo" at bounding box center [86, 43] width 111 height 57
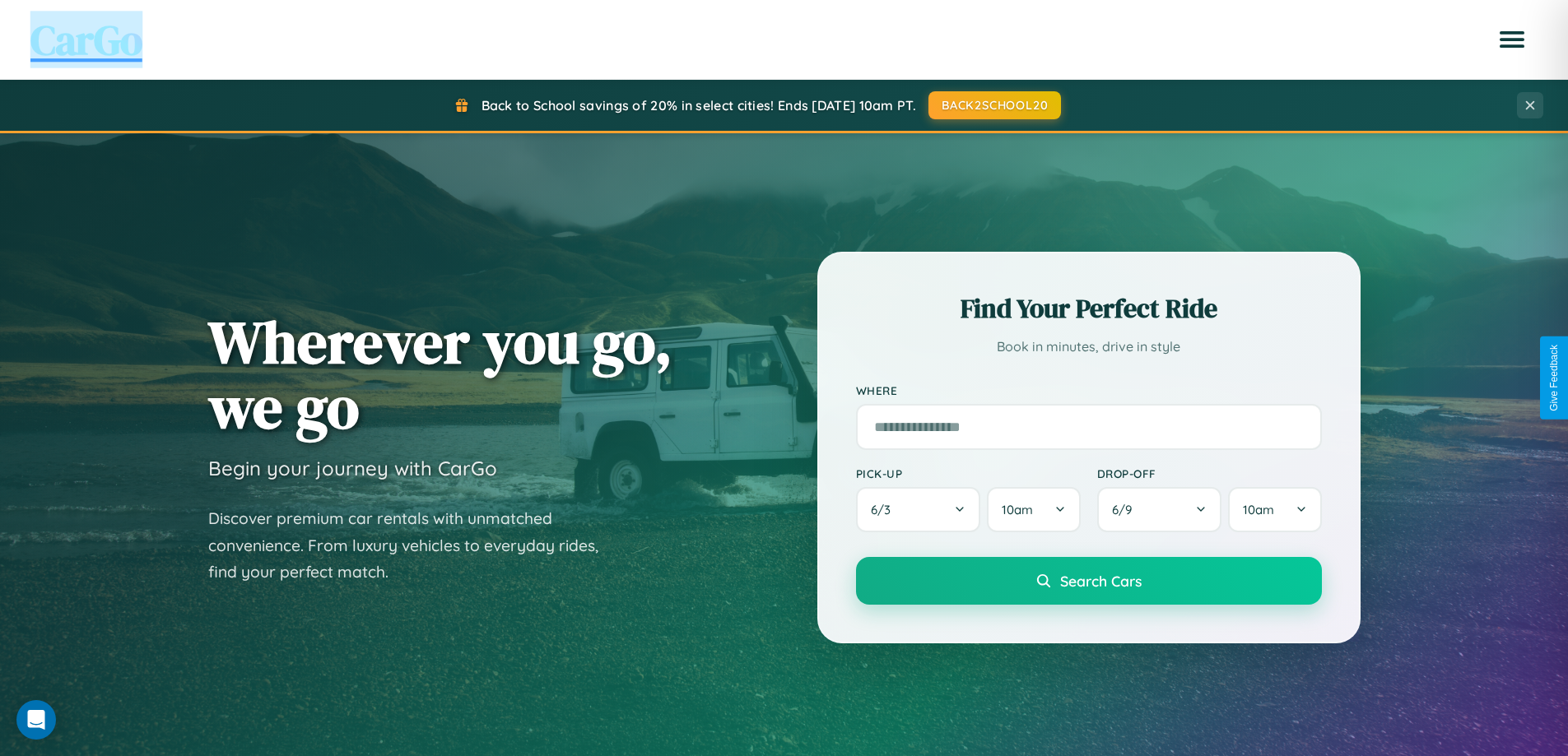
scroll to position [709, 0]
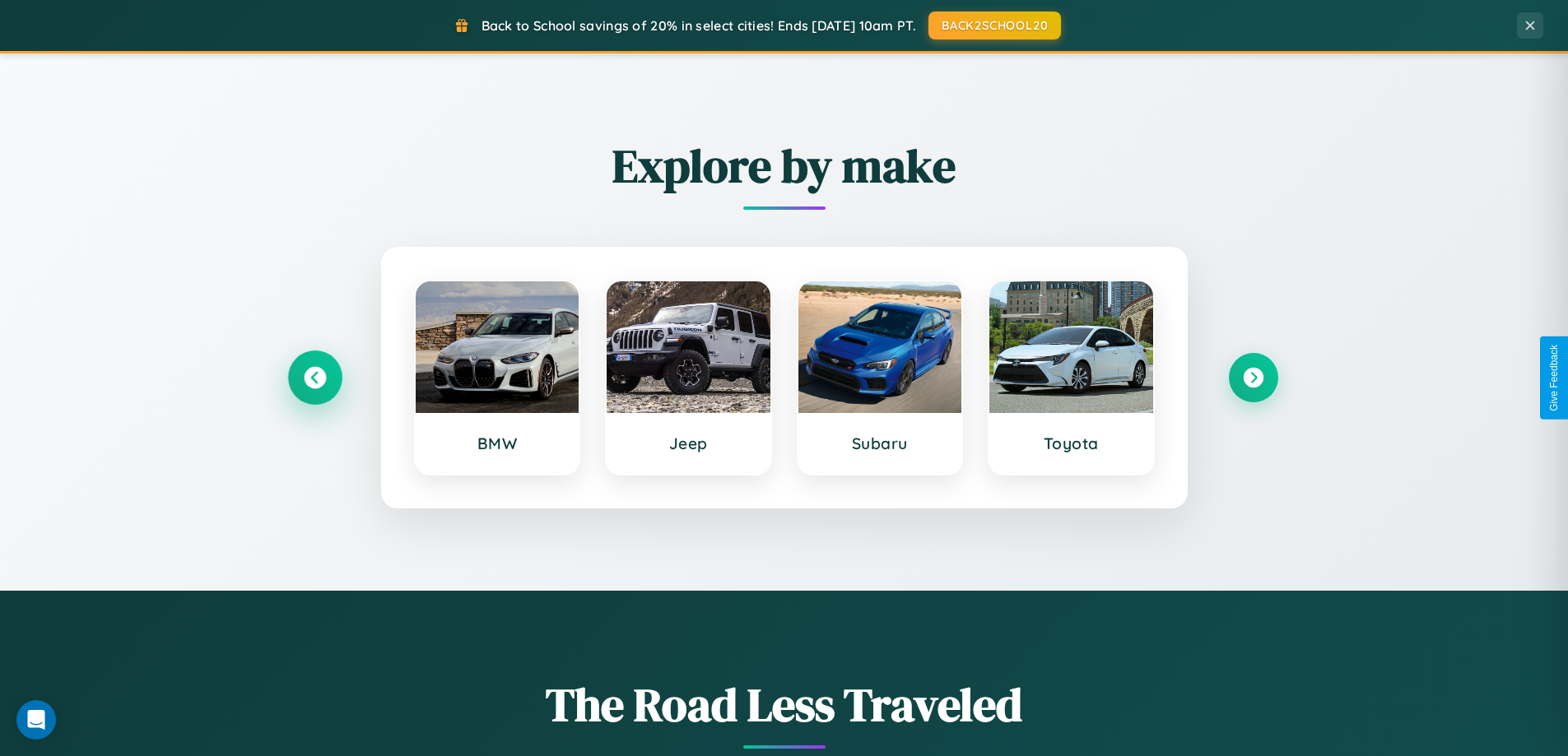
click at [314, 378] on icon at bounding box center [315, 378] width 22 height 22
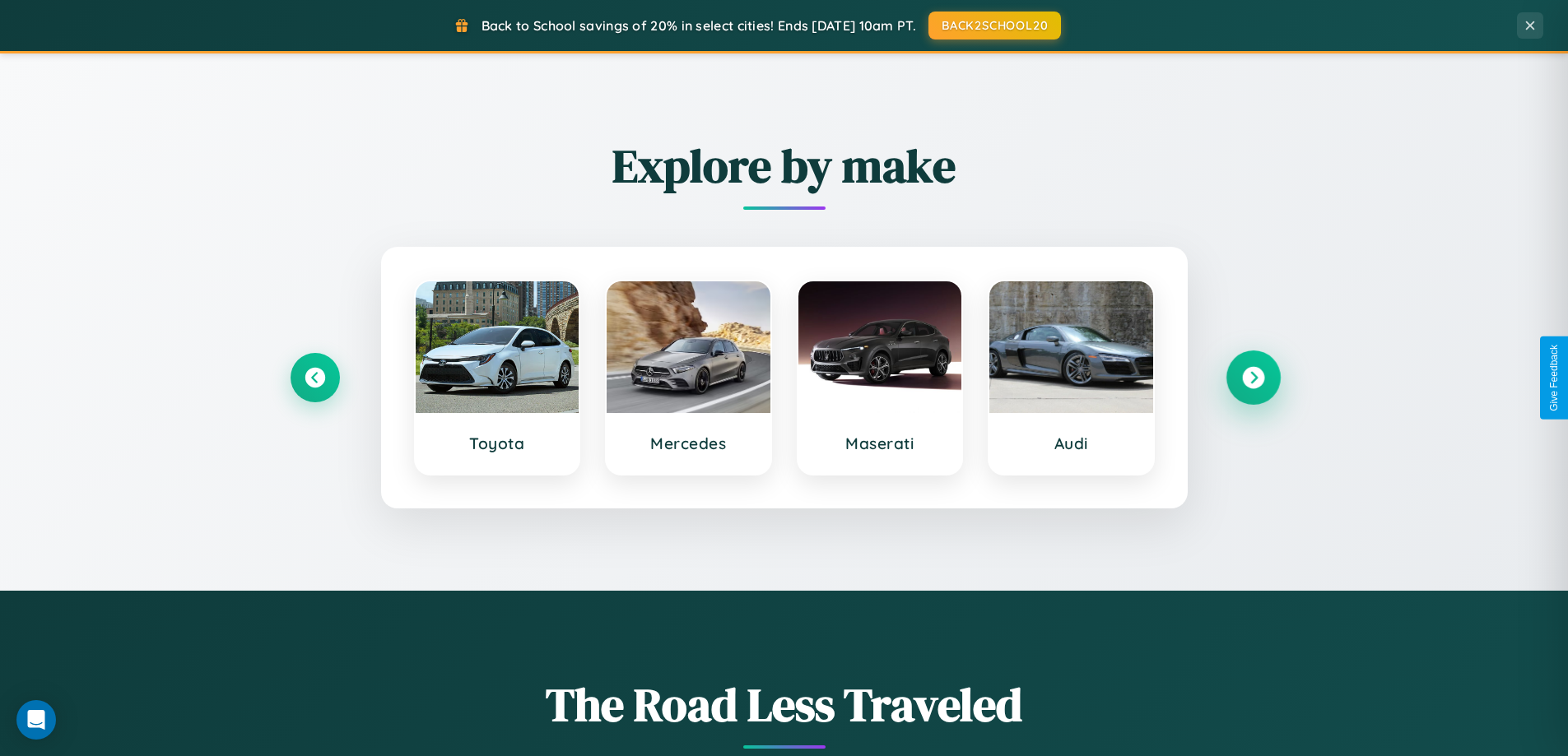
click at [1252, 378] on icon at bounding box center [1253, 378] width 22 height 22
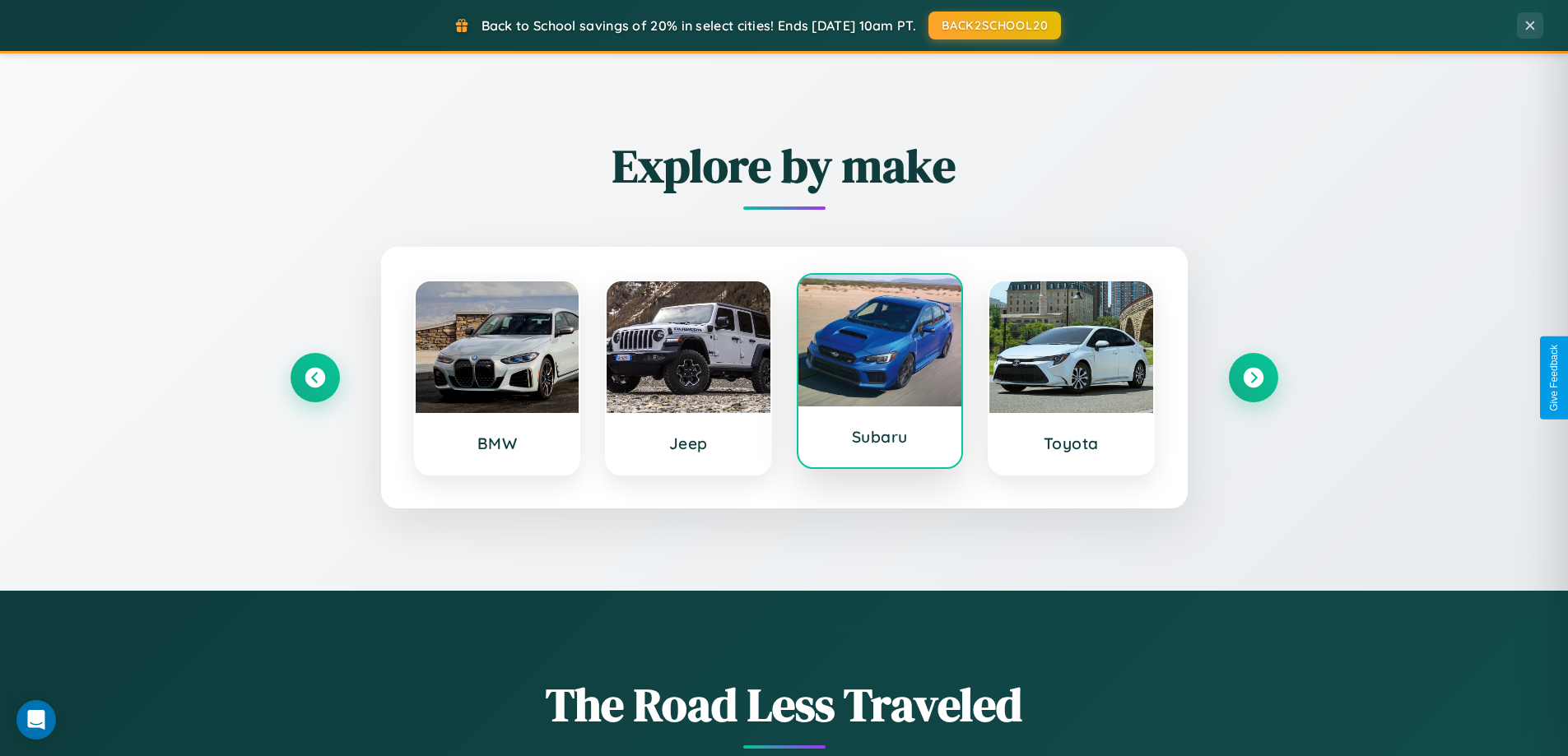
click at [878, 373] on div at bounding box center [880, 341] width 164 height 132
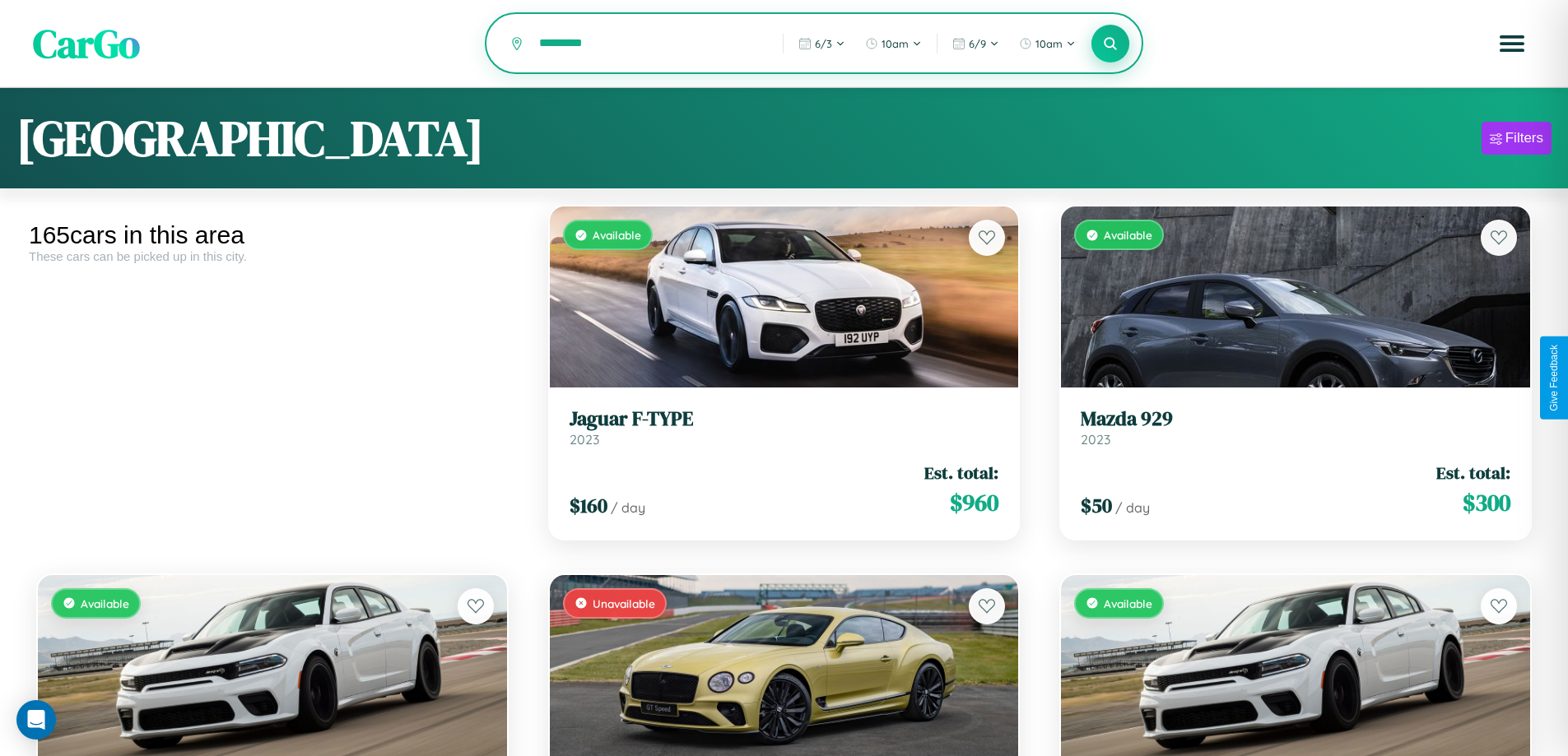
type input "*********"
click at [1110, 44] on icon at bounding box center [1111, 43] width 16 height 16
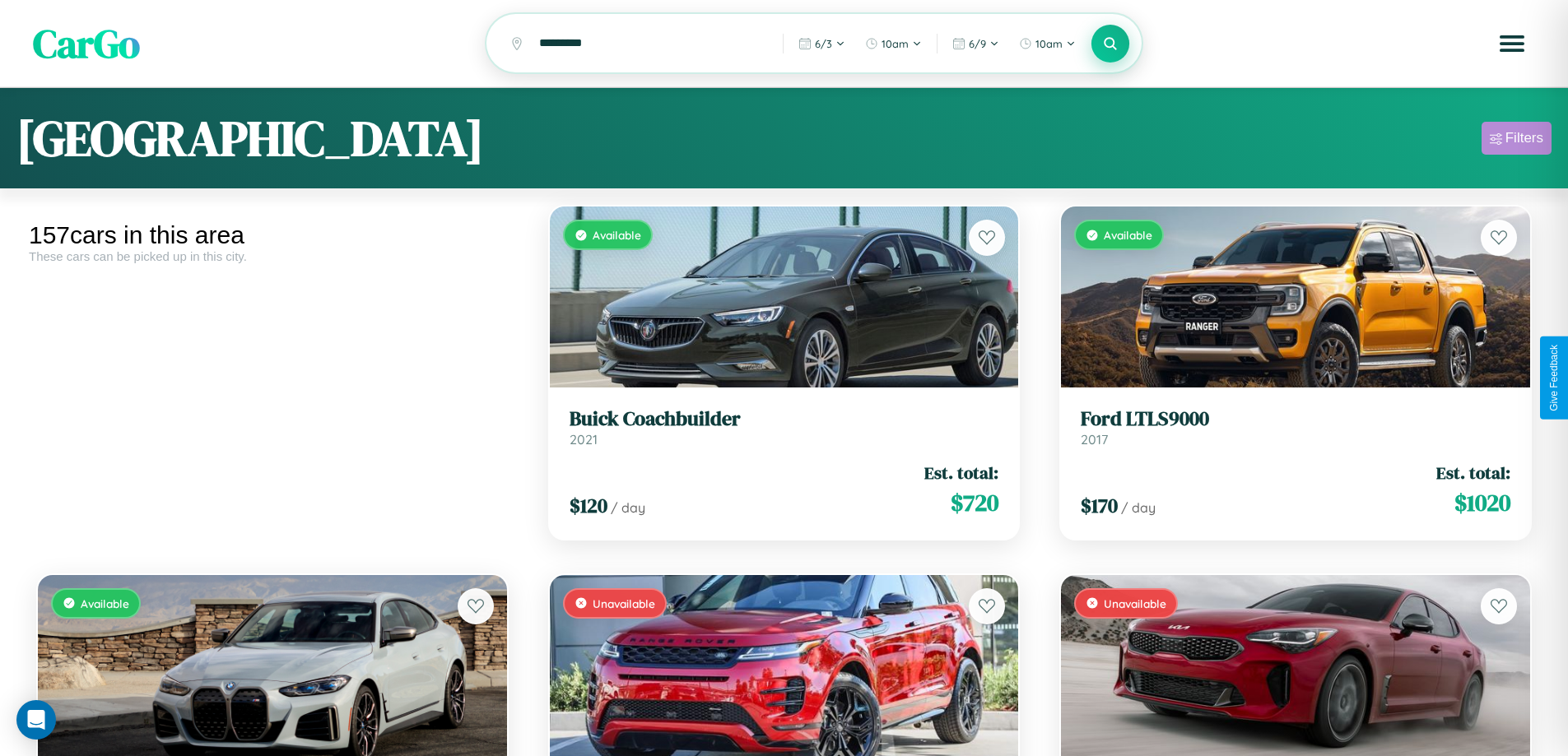
click at [1516, 141] on div "Filters" at bounding box center [1524, 138] width 38 height 16
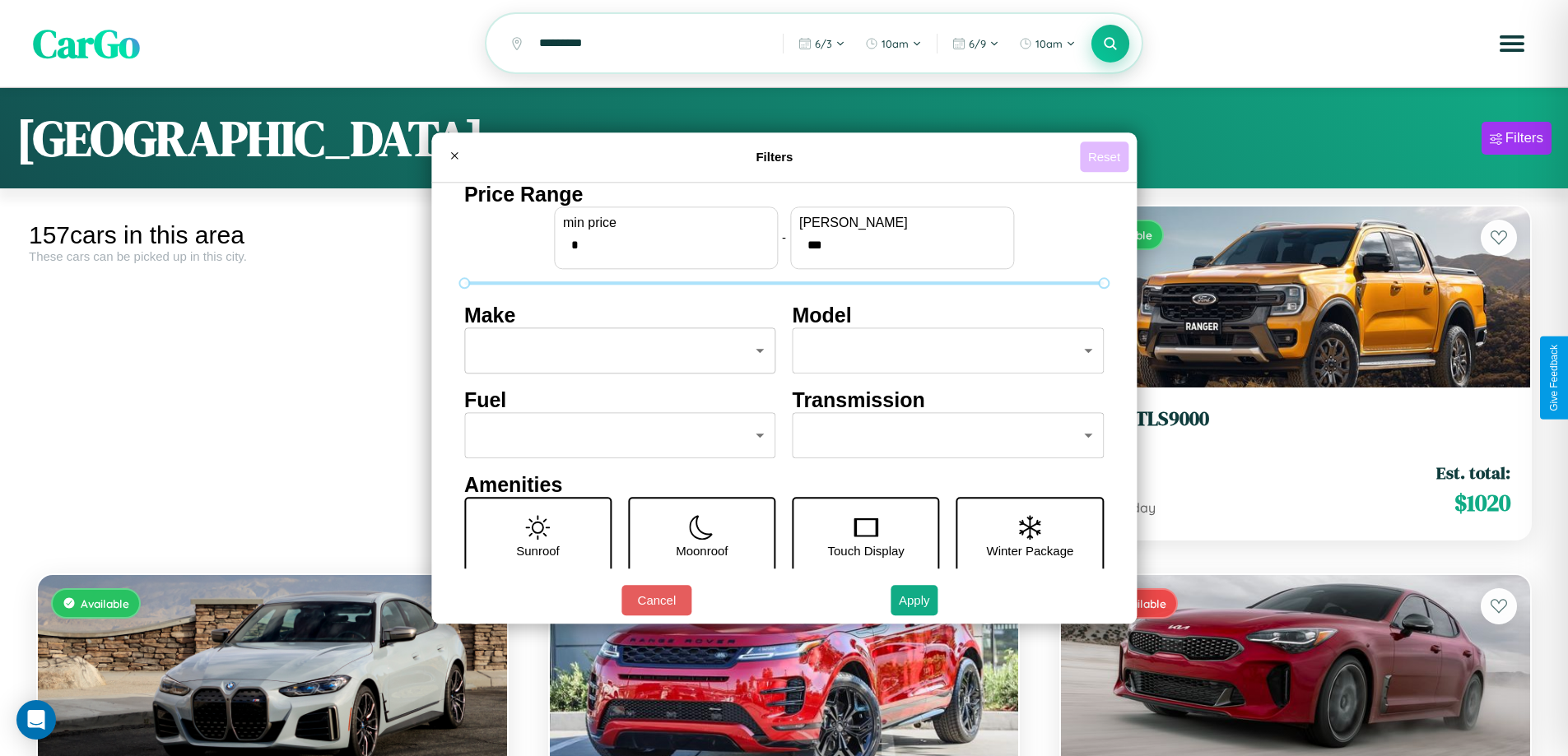
click at [1106, 156] on button "Reset" at bounding box center [1104, 156] width 48 height 30
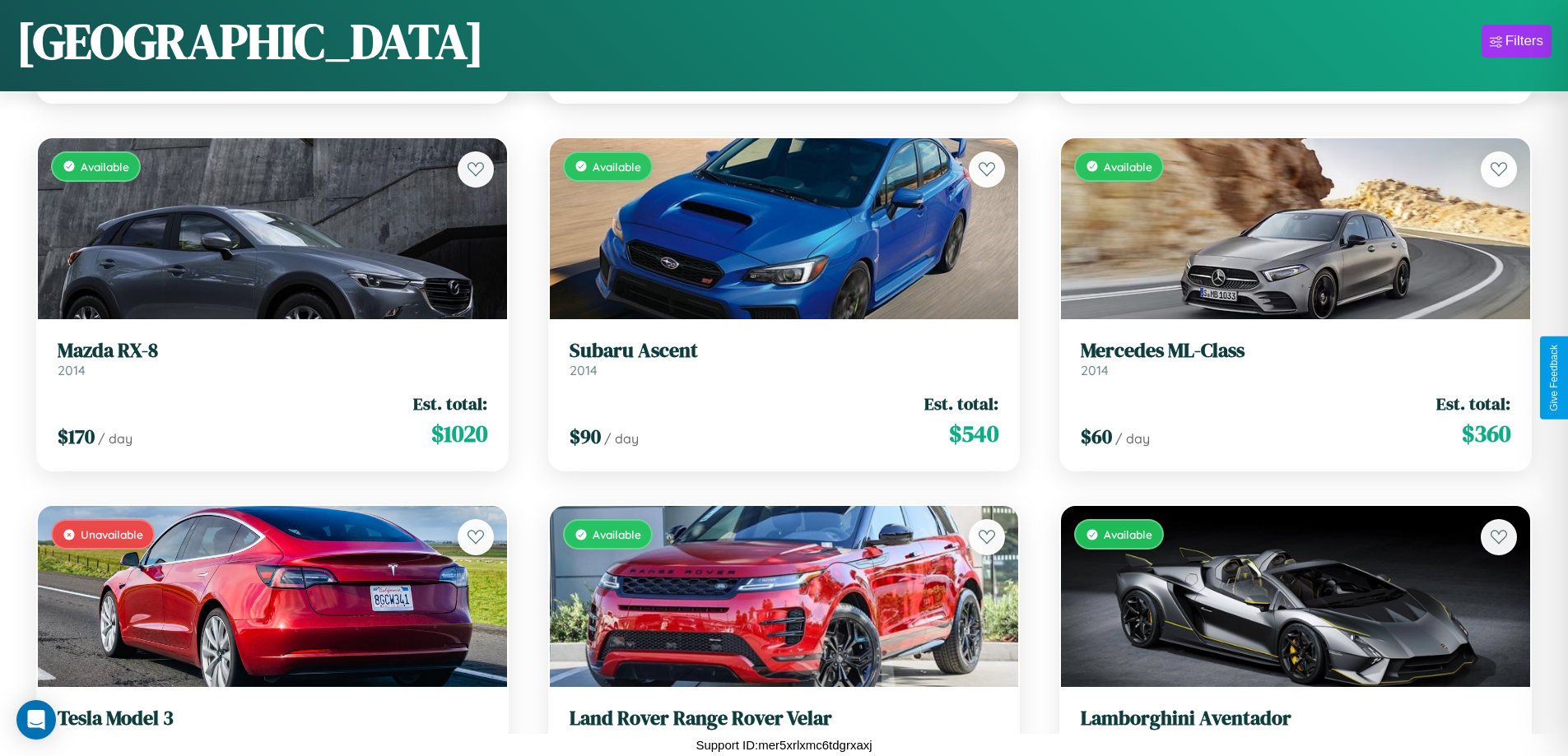
scroll to position [3548, 0]
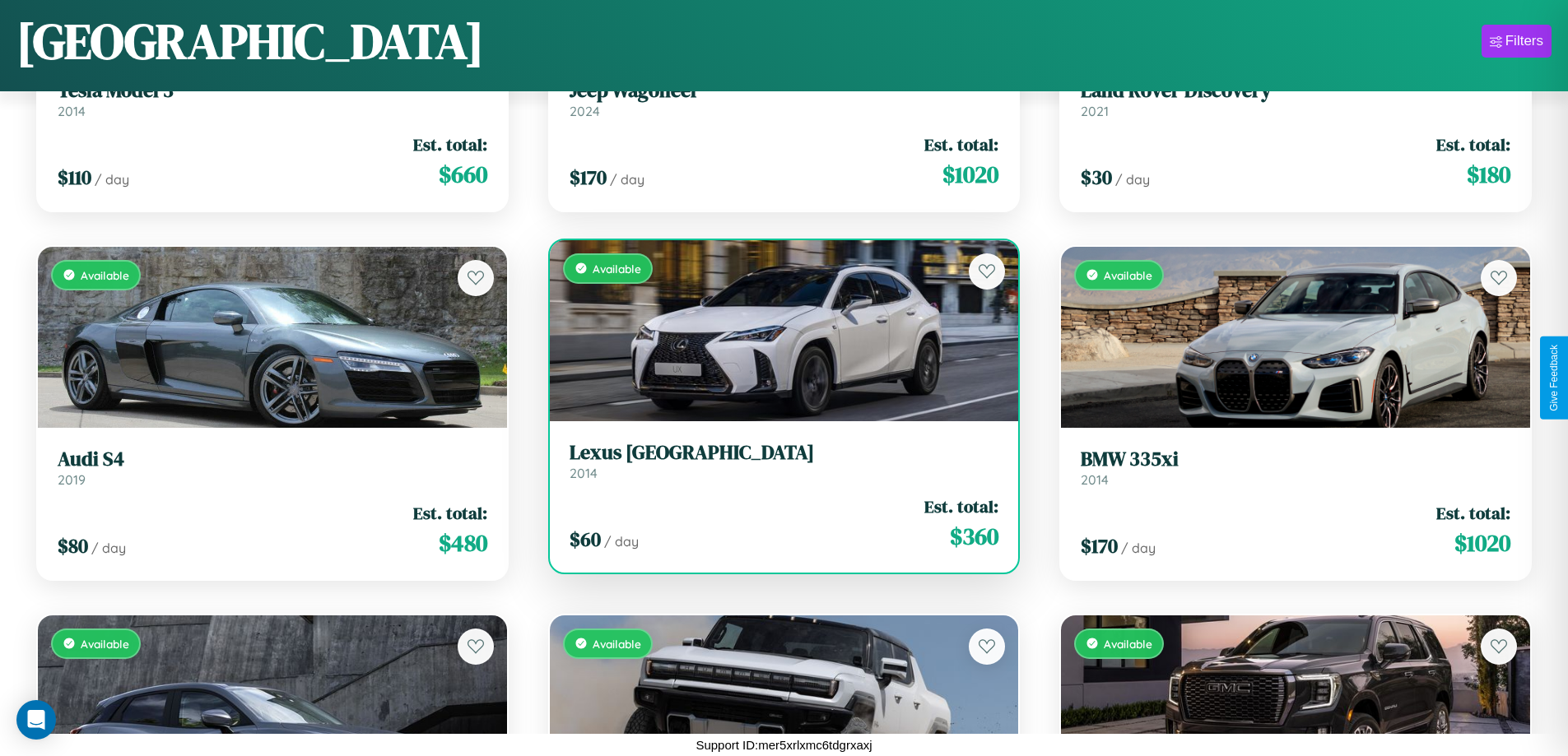
click at [777, 468] on link "Lexus [GEOGRAPHIC_DATA] 2014" at bounding box center [784, 461] width 430 height 41
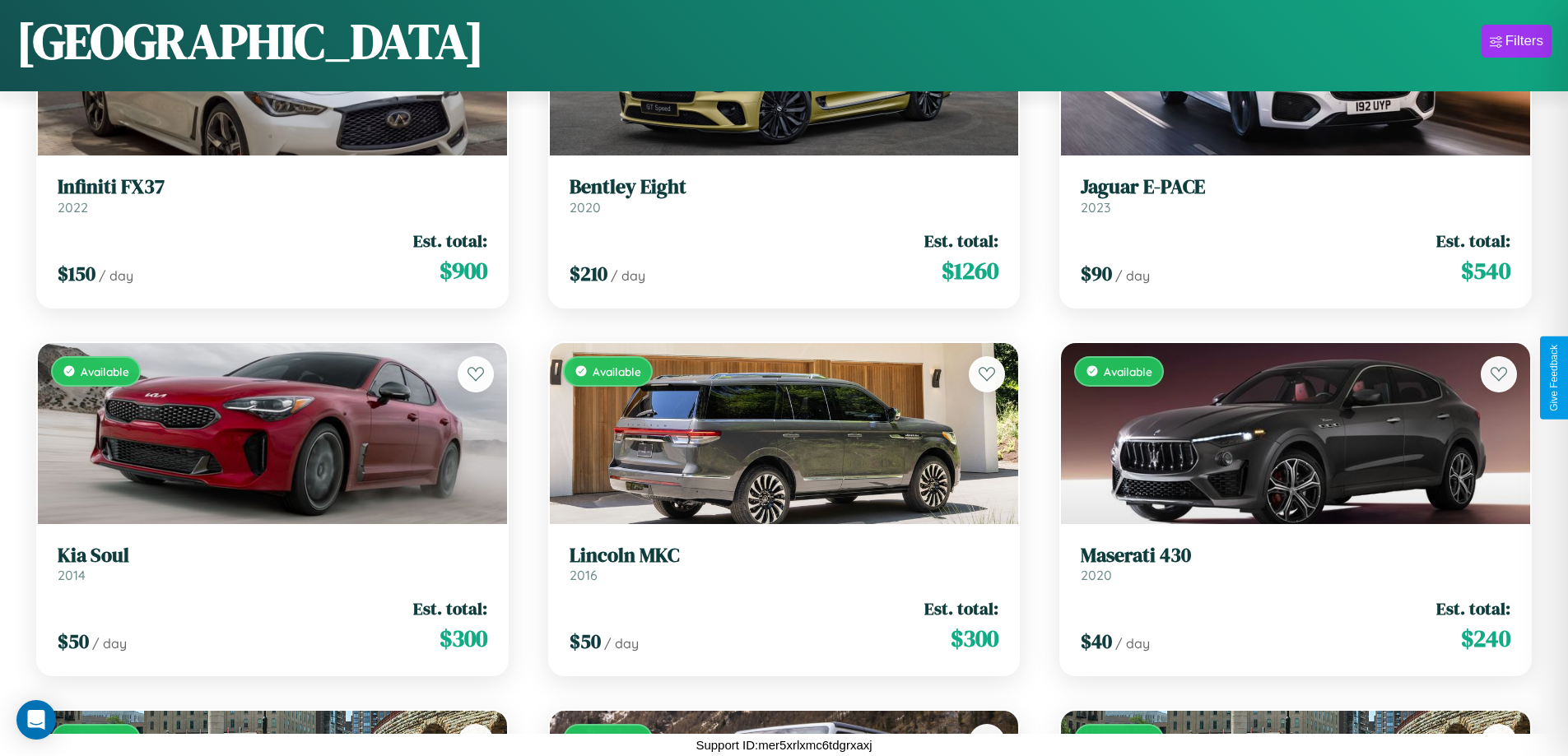
scroll to position [14972, 0]
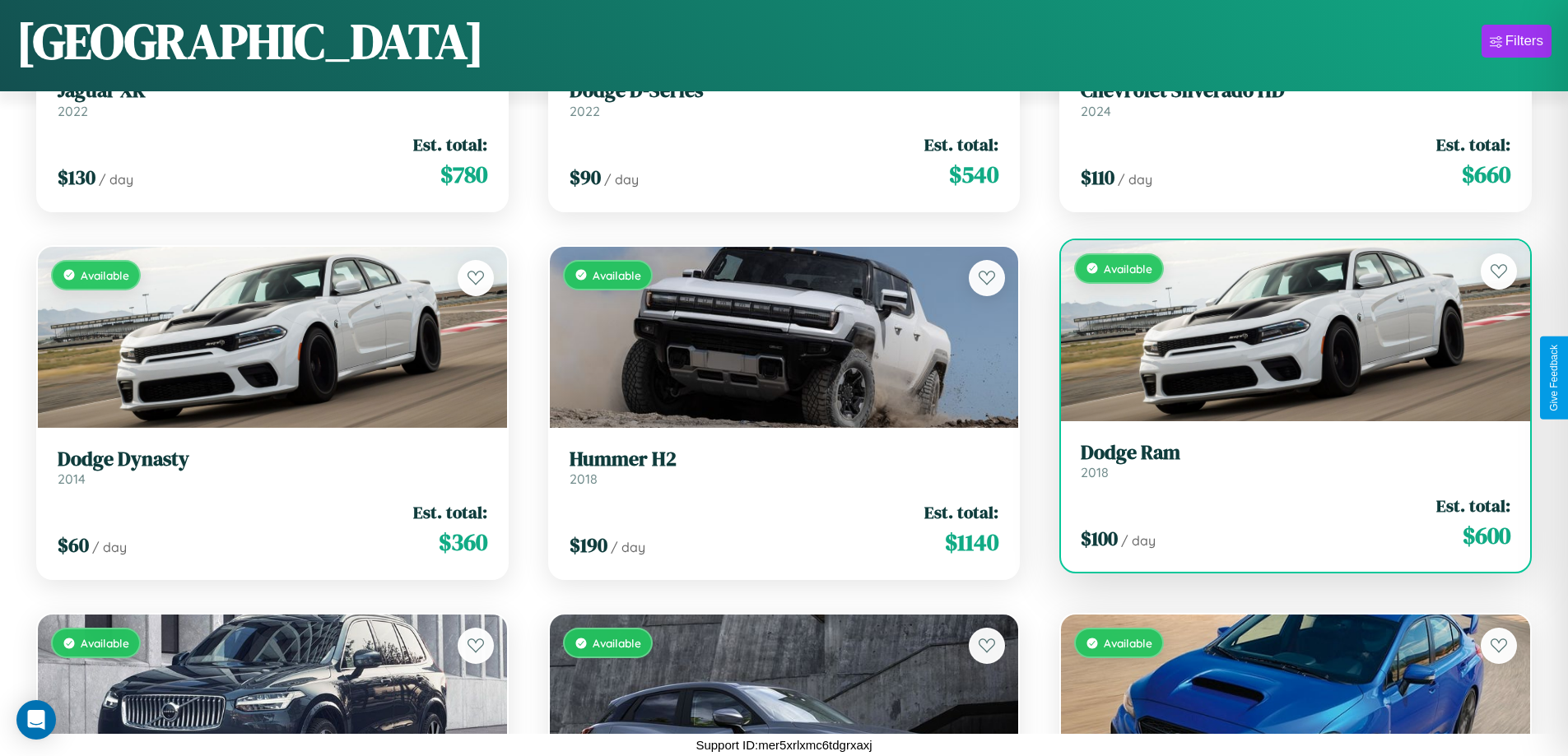
click at [1285, 461] on h3 "Dodge Ram" at bounding box center [1295, 453] width 430 height 24
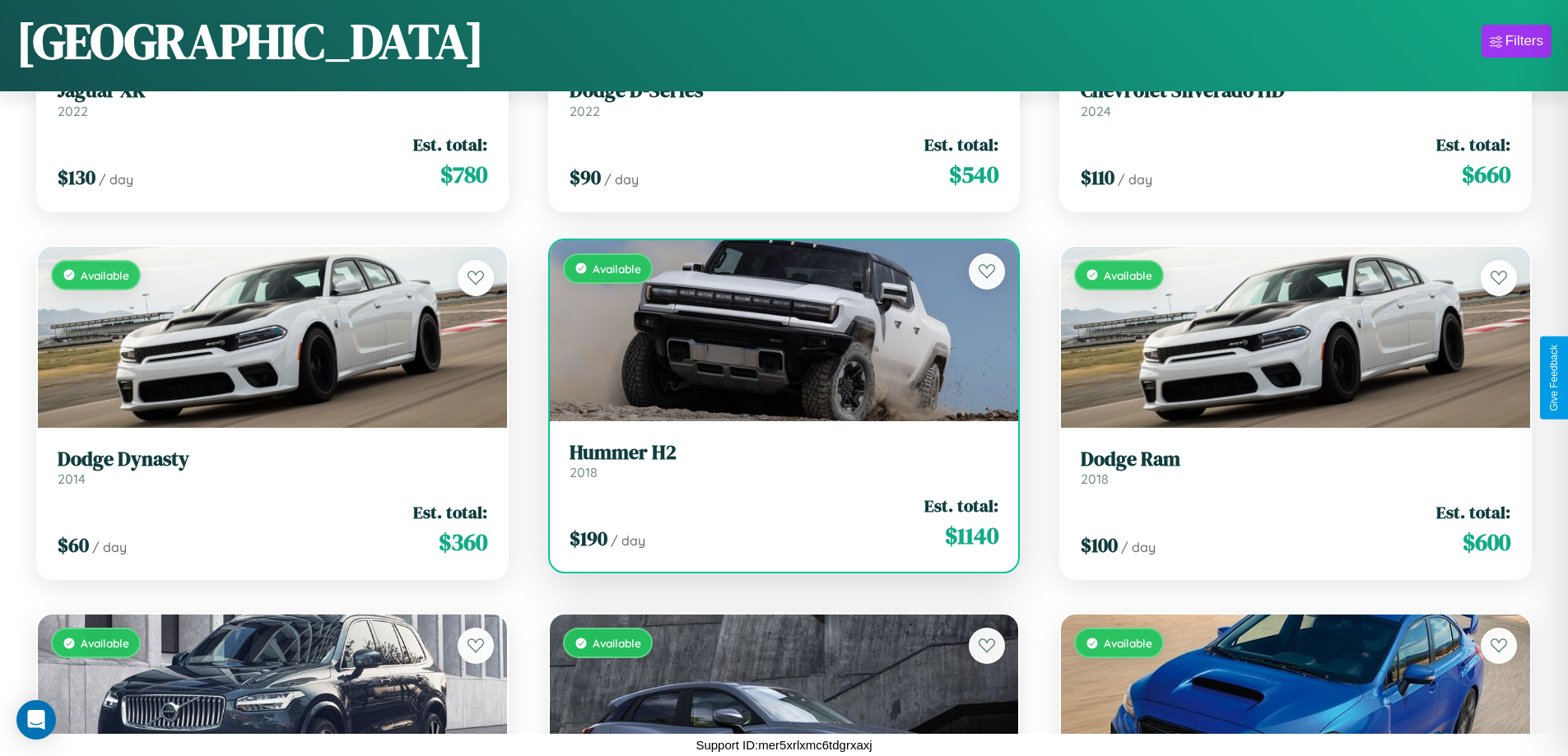
scroll to position [5759, 0]
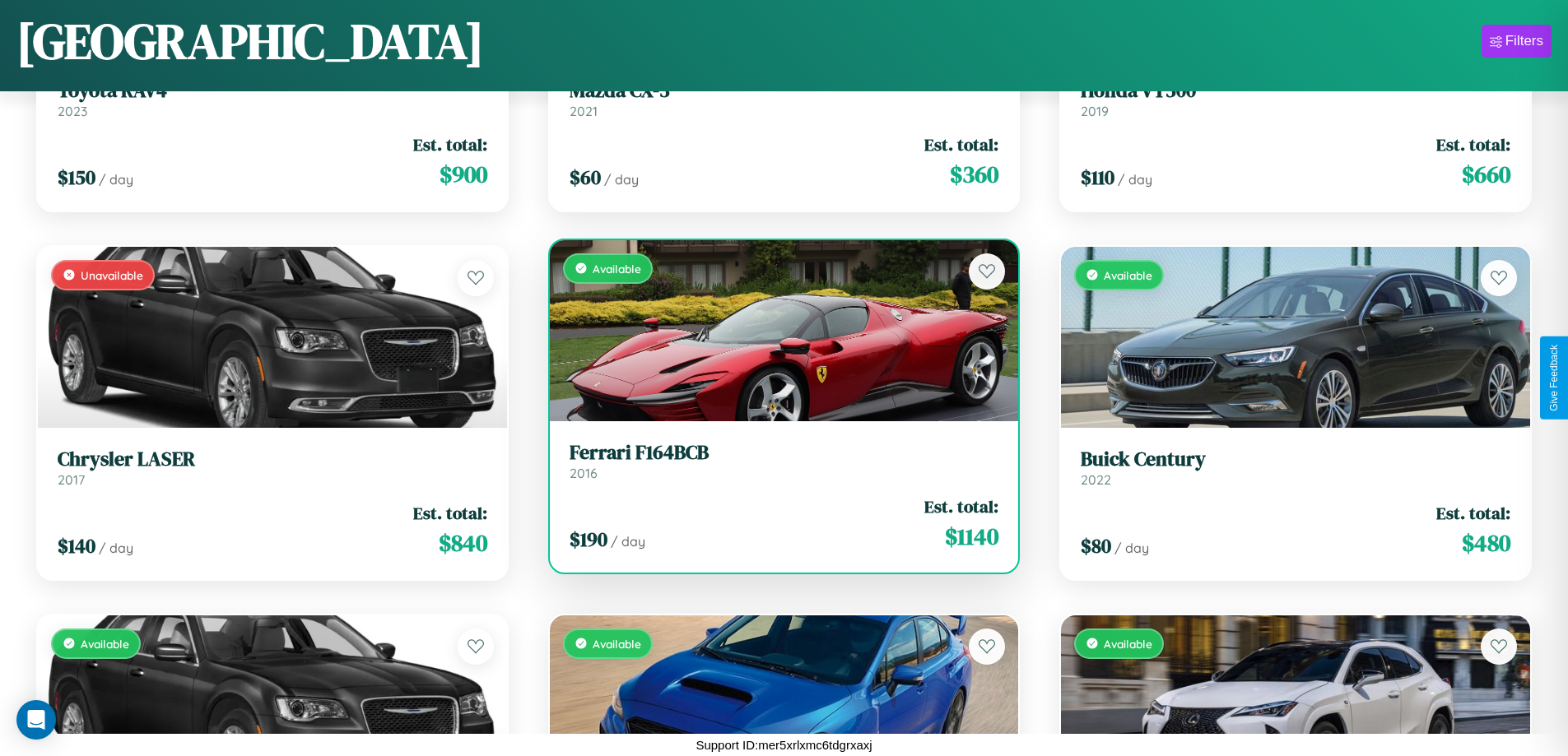
click at [777, 461] on h3 "Ferrari F164BCB" at bounding box center [784, 453] width 430 height 24
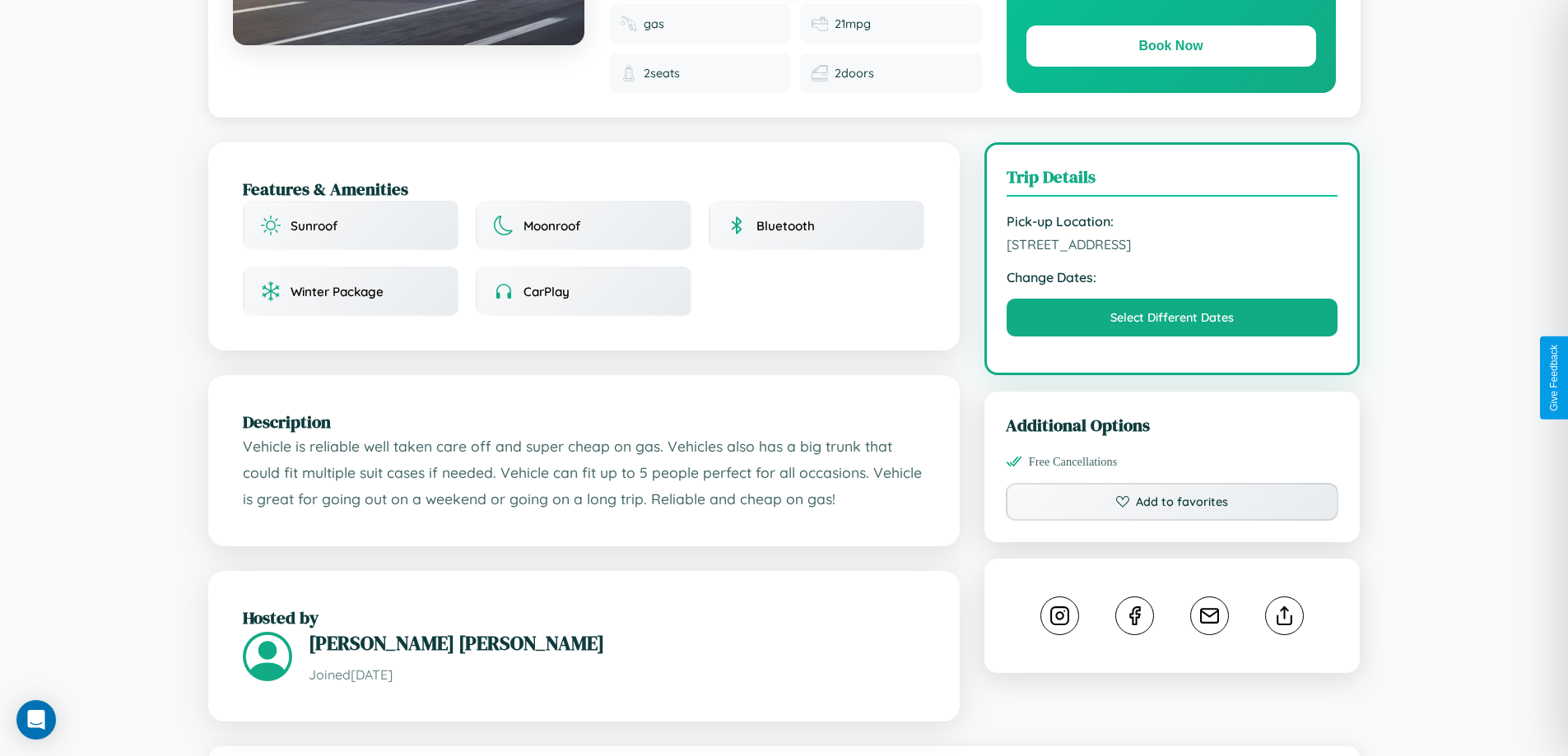
scroll to position [541, 0]
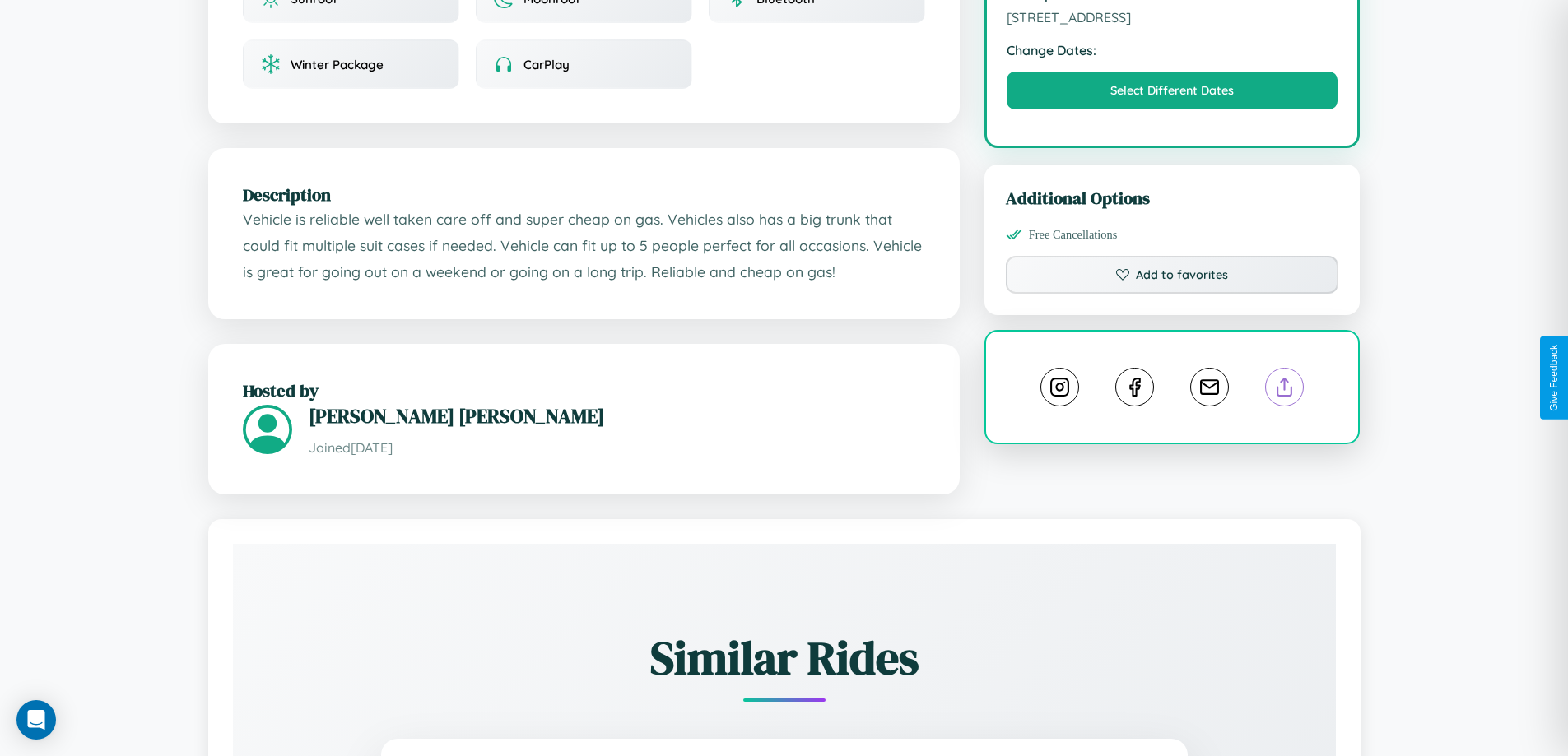
click at [1285, 379] on line at bounding box center [1285, 384] width 0 height 11
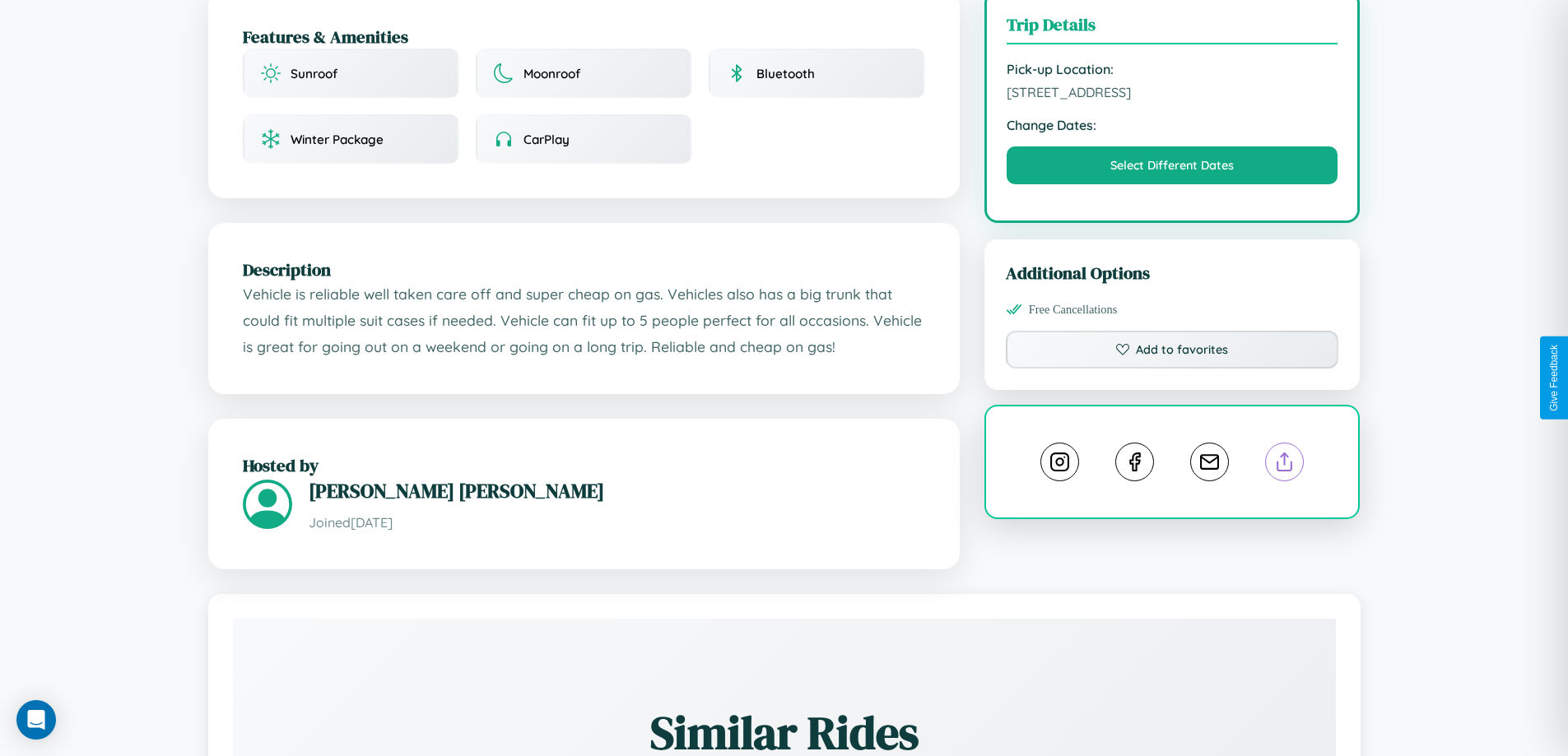
scroll to position [427, 0]
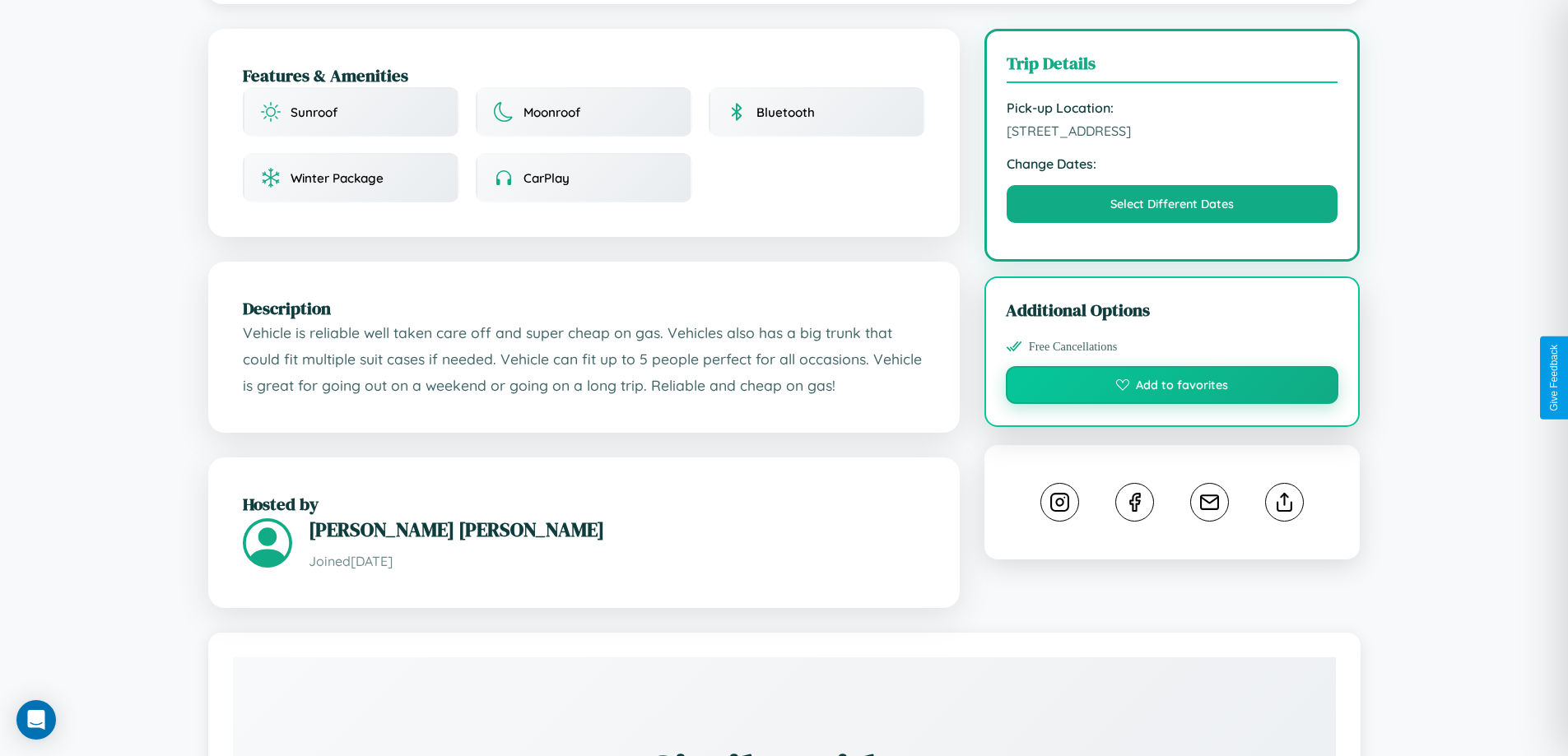
click at [1172, 375] on button "Add to favorites" at bounding box center [1172, 385] width 333 height 38
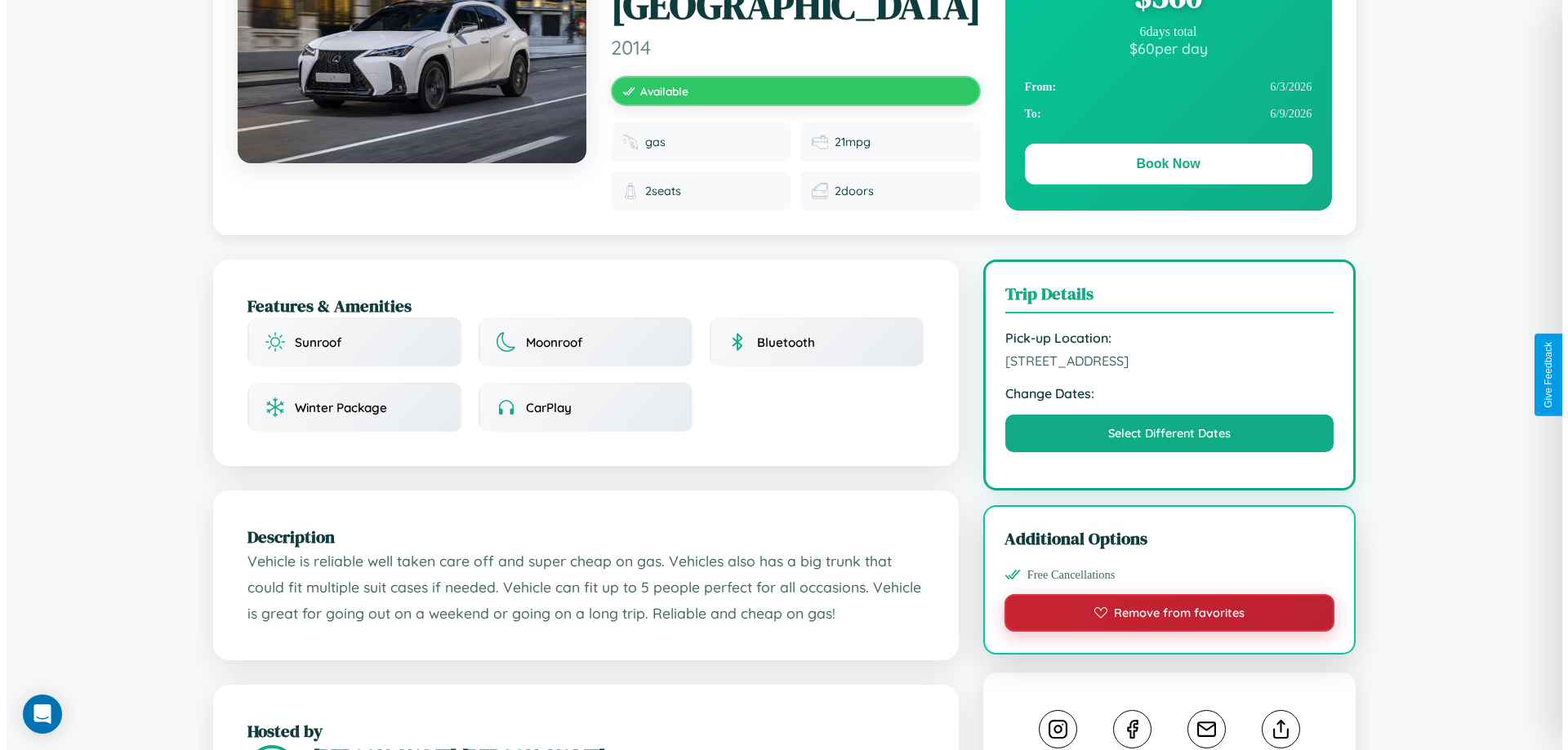
scroll to position [0, 0]
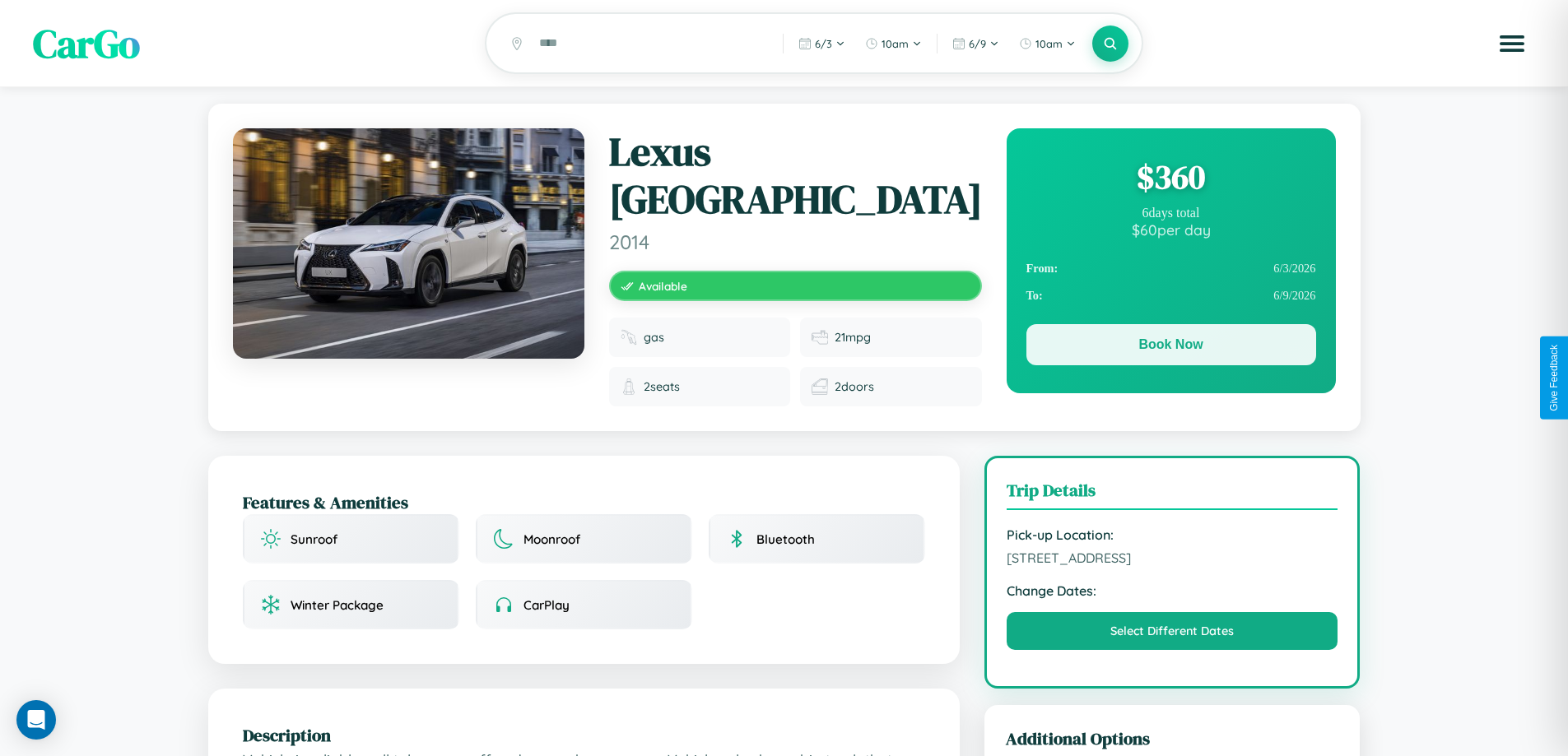
click at [1170, 347] on button "Book Now" at bounding box center [1171, 345] width 290 height 41
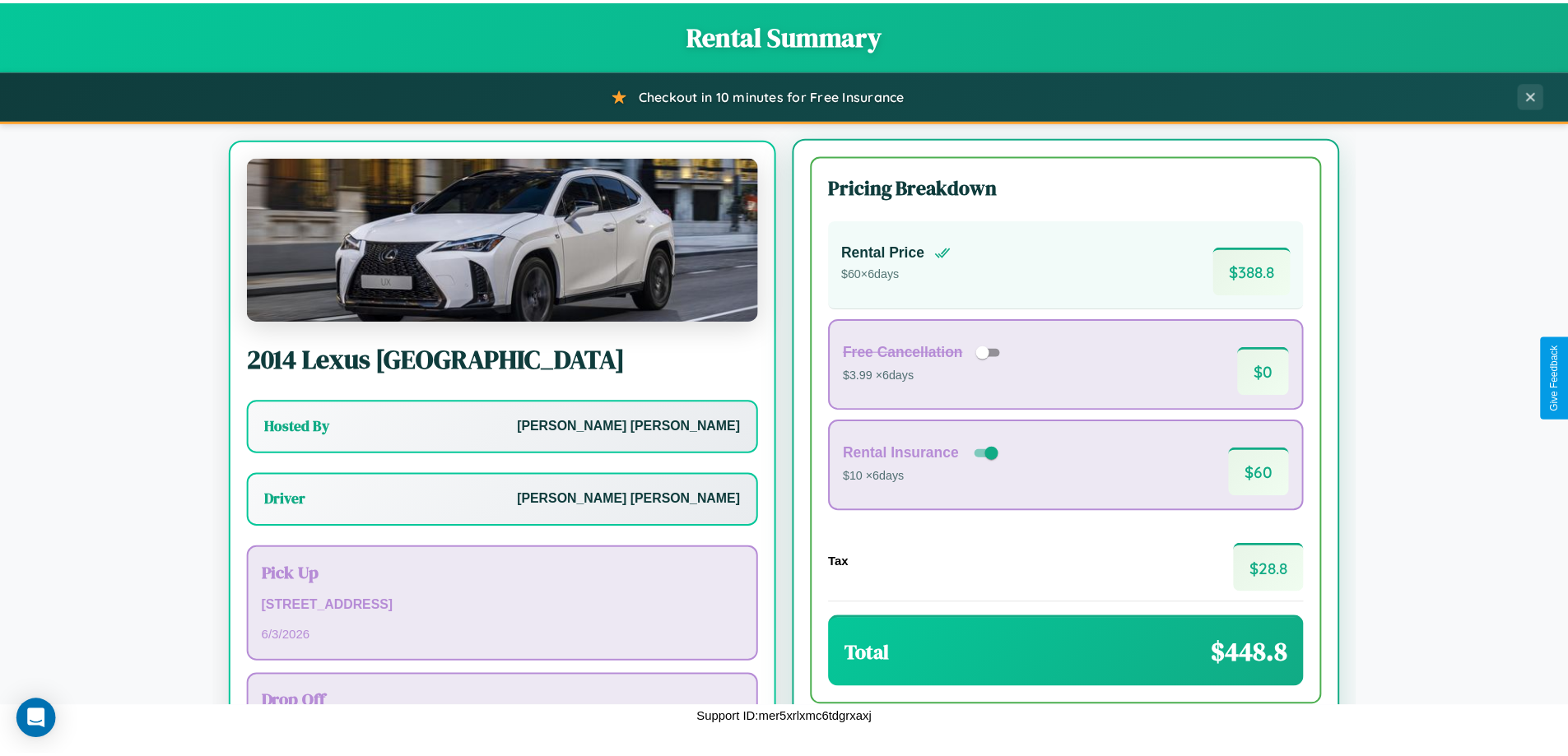
scroll to position [77, 0]
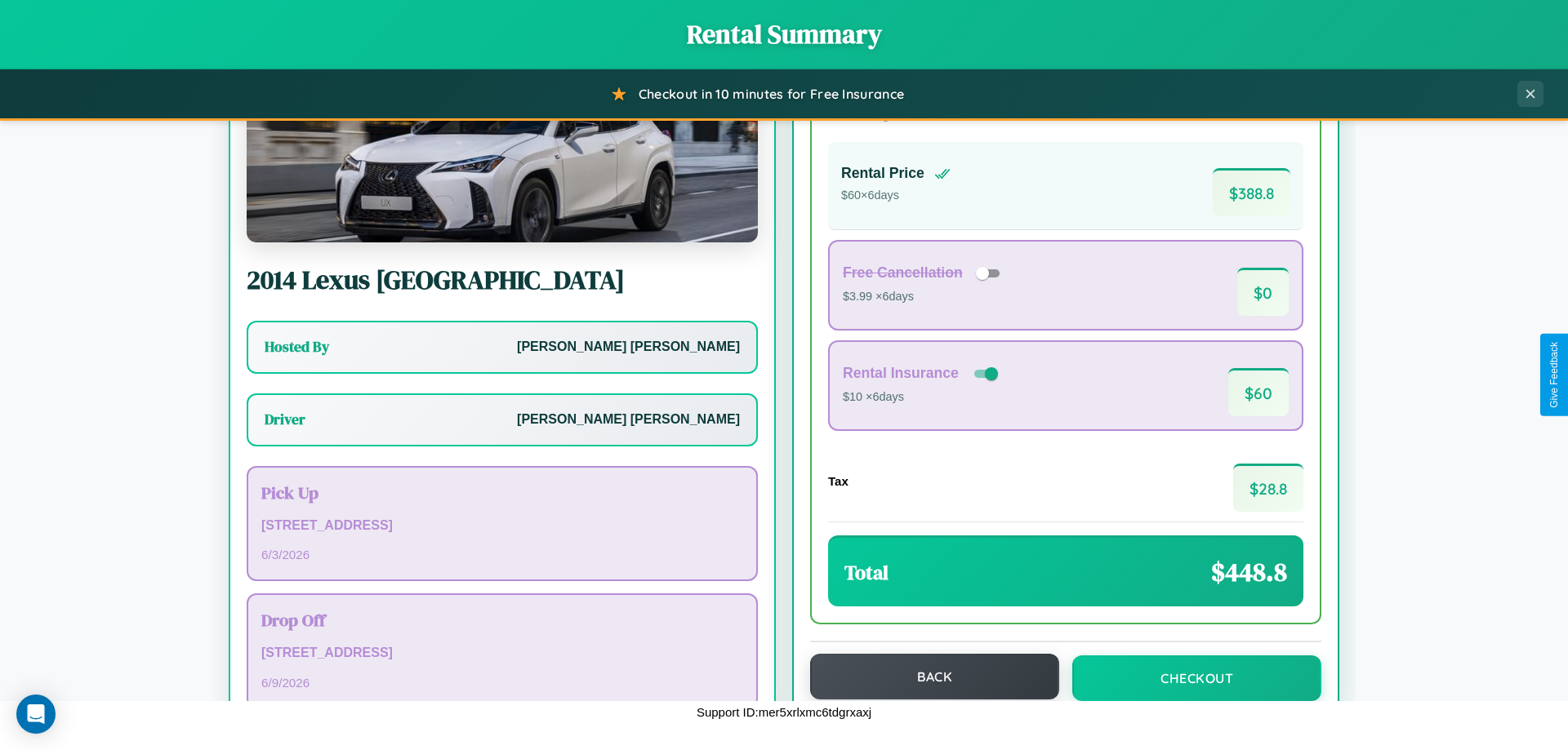
click at [927, 677] on button "Back" at bounding box center [934, 676] width 249 height 45
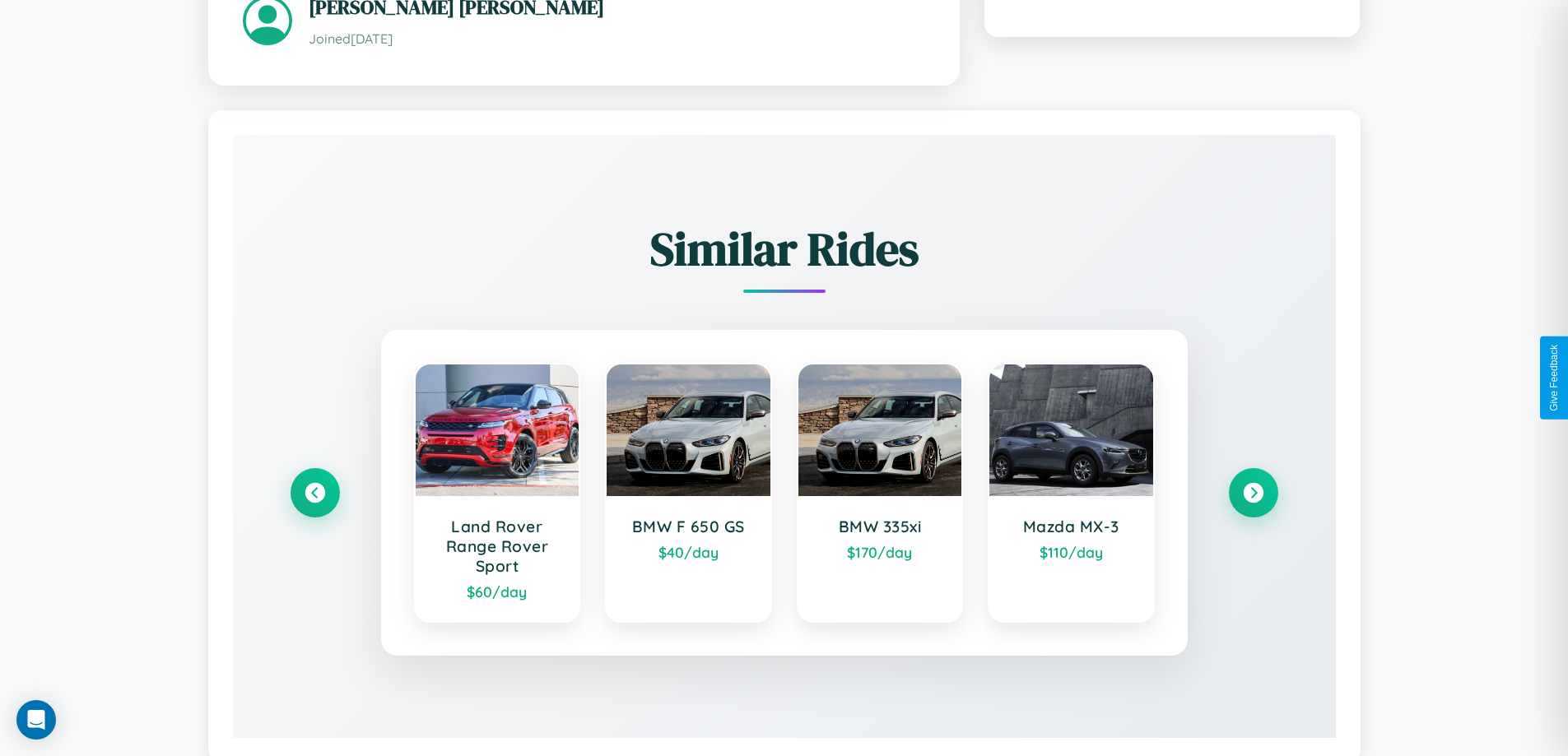
scroll to position [985, 0]
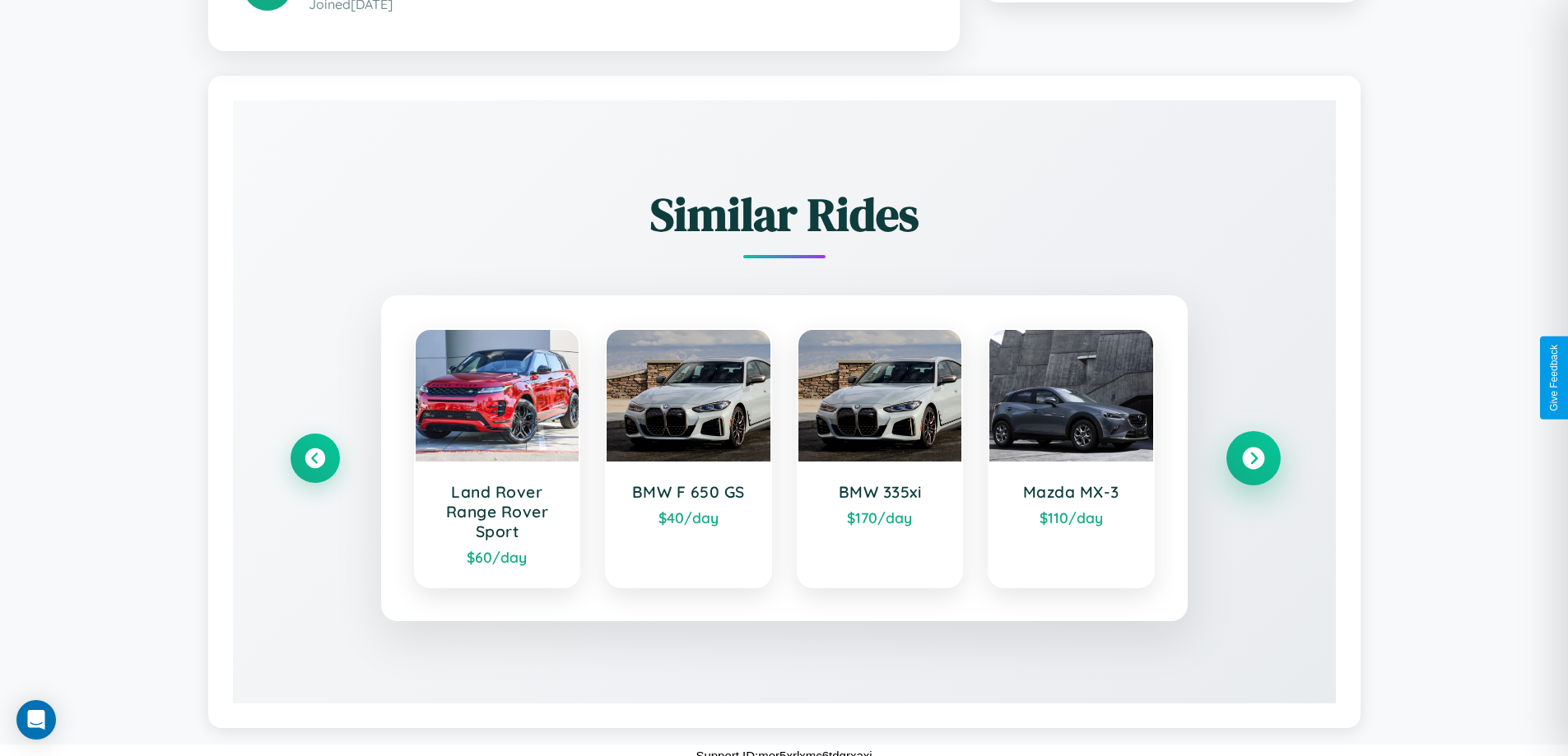
click at [1252, 448] on icon at bounding box center [1253, 459] width 22 height 22
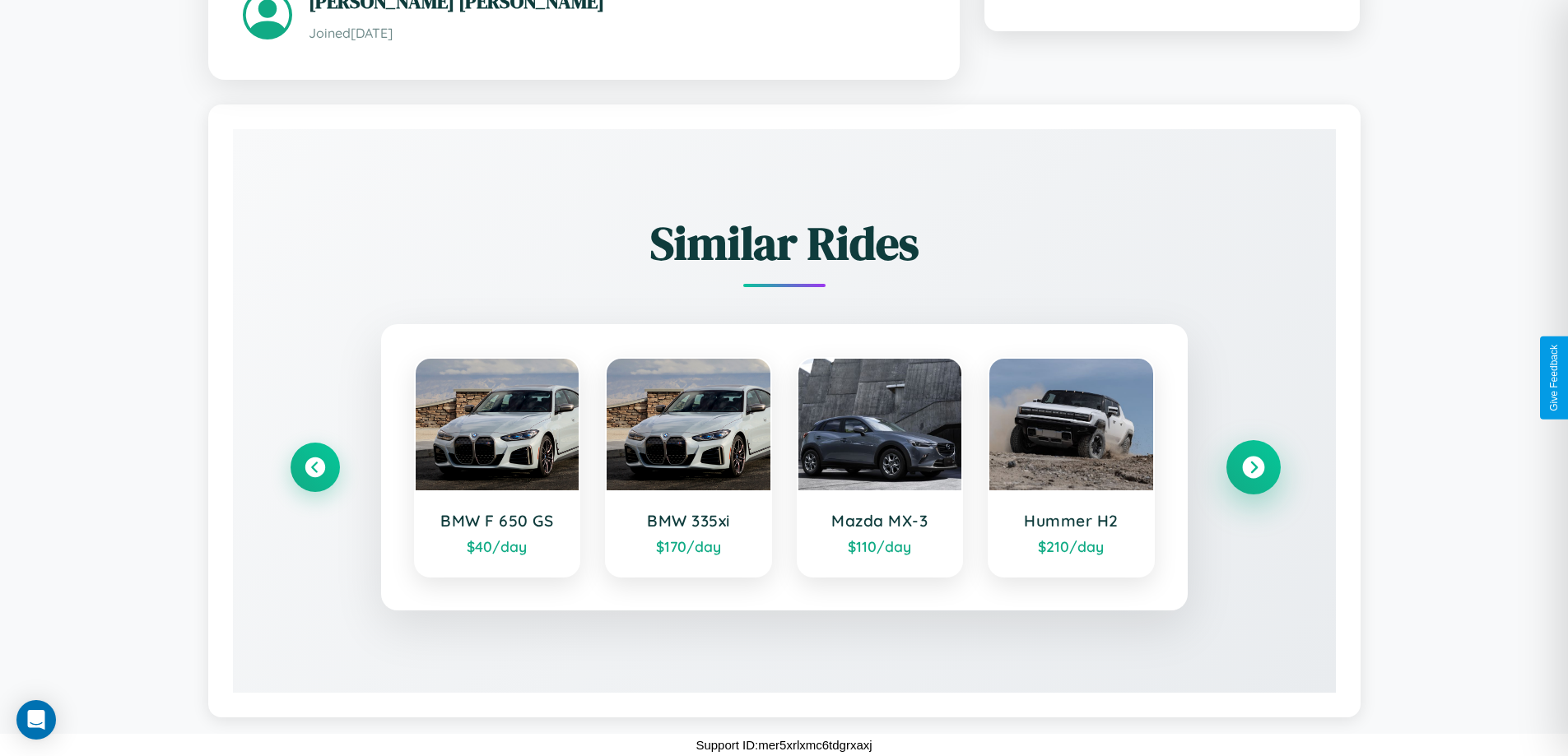
scroll to position [945, 0]
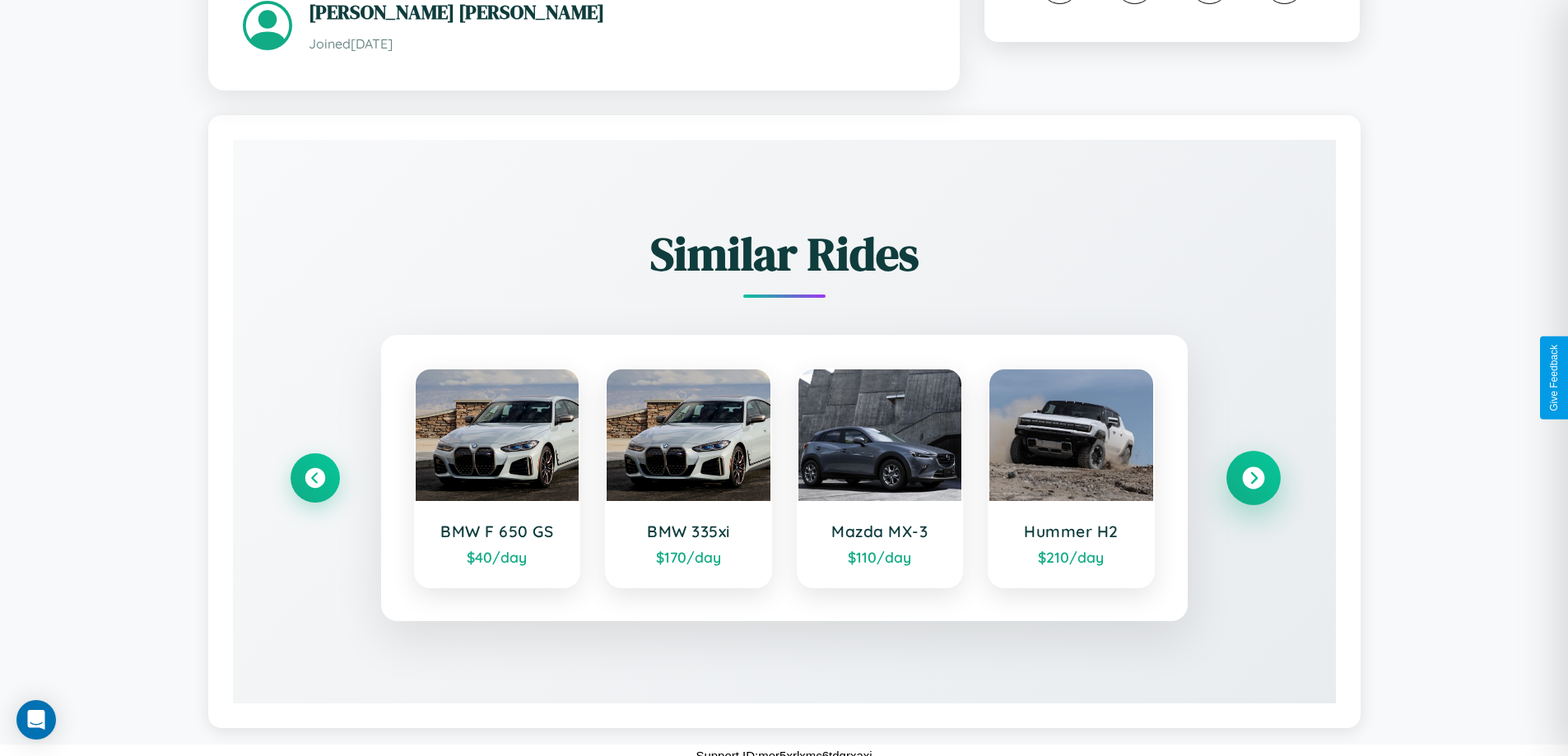
click at [1252, 468] on icon at bounding box center [1253, 479] width 22 height 22
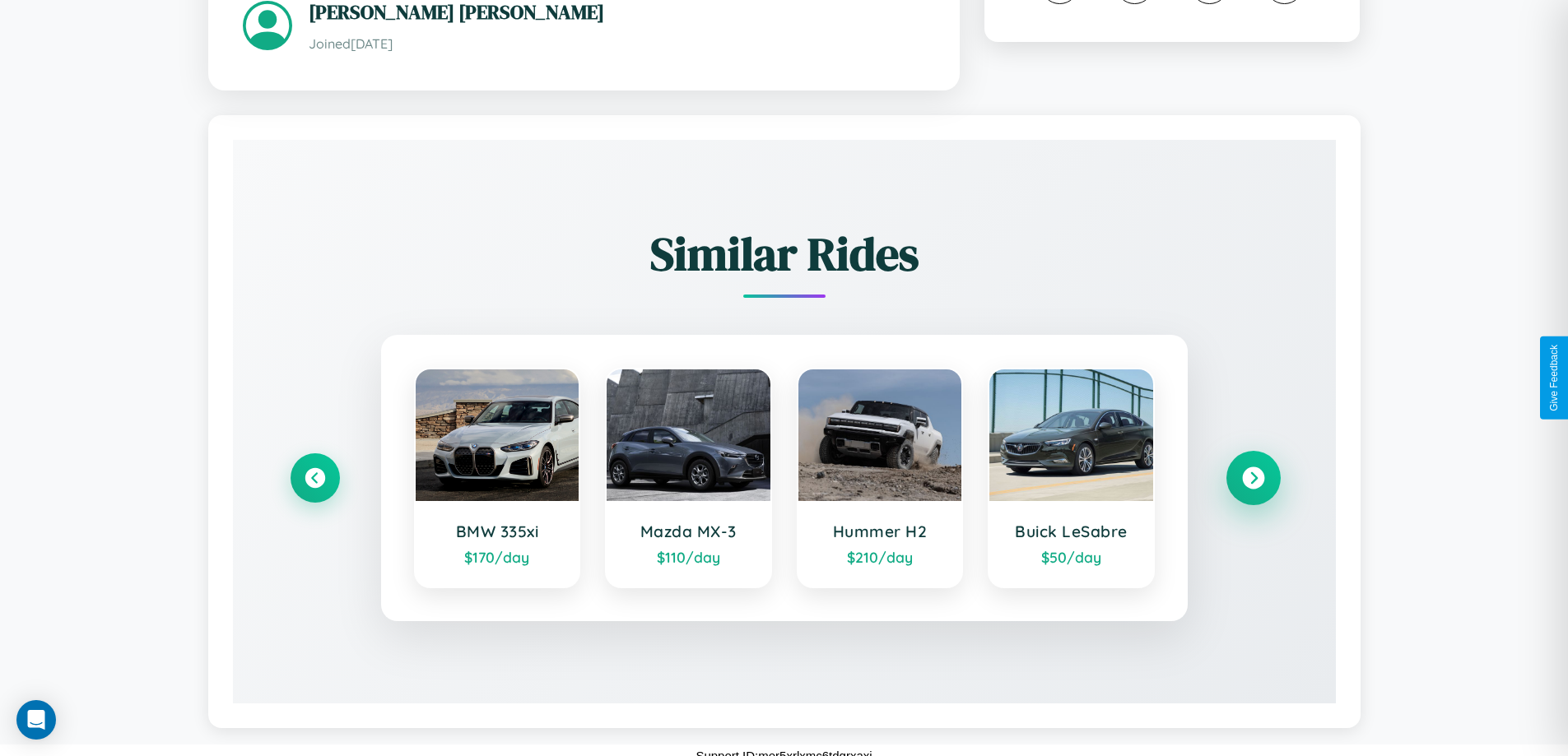
click at [1252, 468] on icon at bounding box center [1253, 479] width 22 height 22
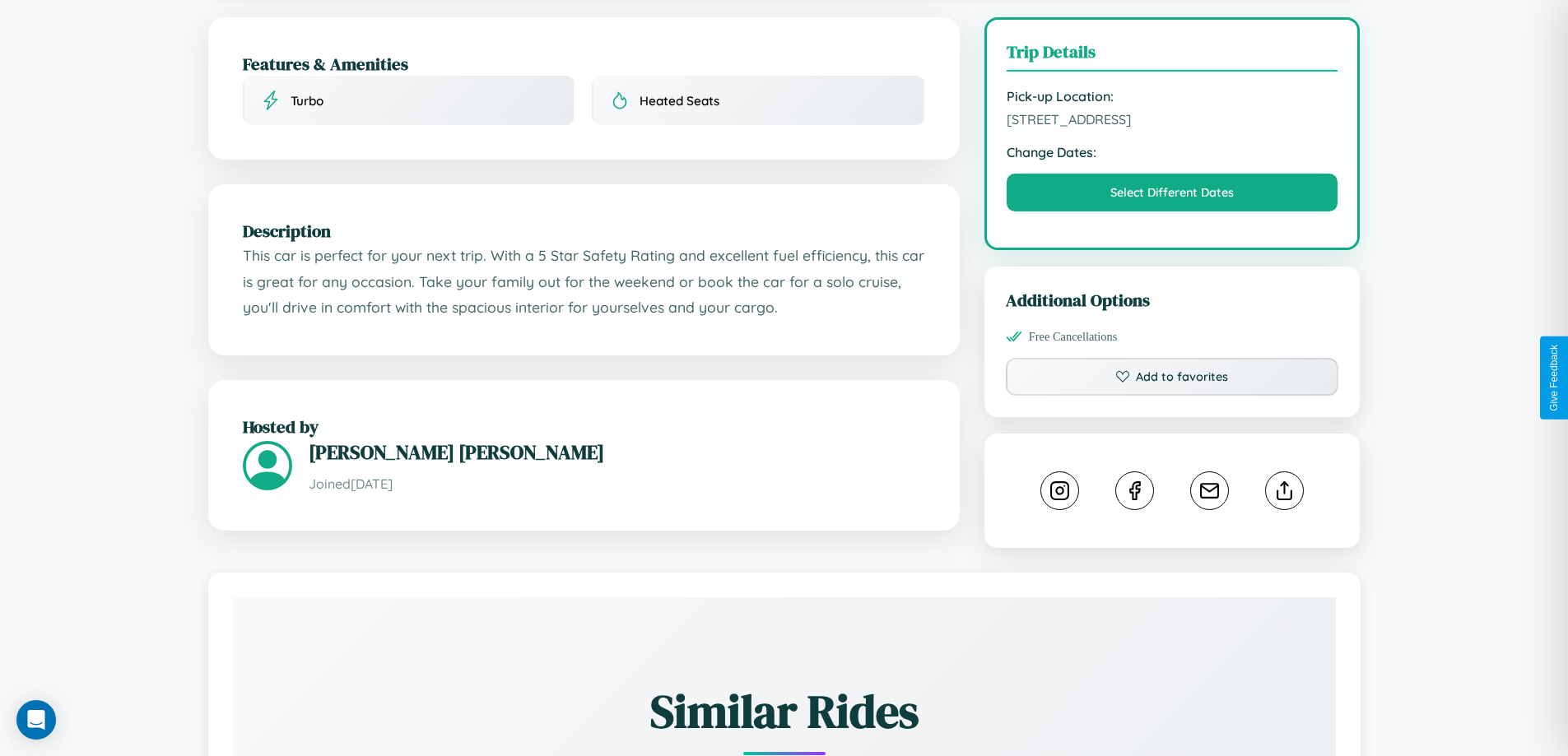
scroll to position [427, 0]
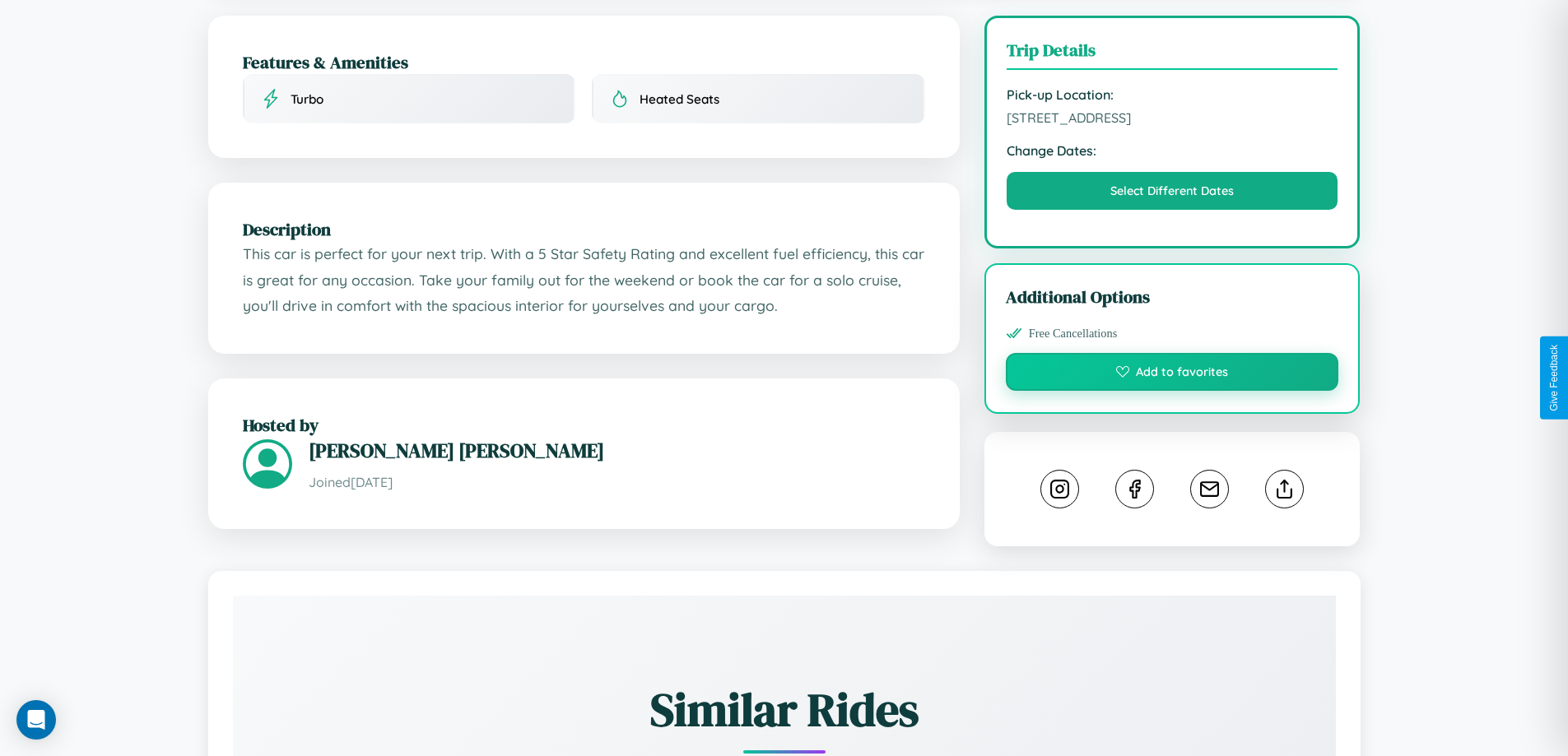
click at [1172, 375] on button "Add to favorites" at bounding box center [1172, 372] width 333 height 38
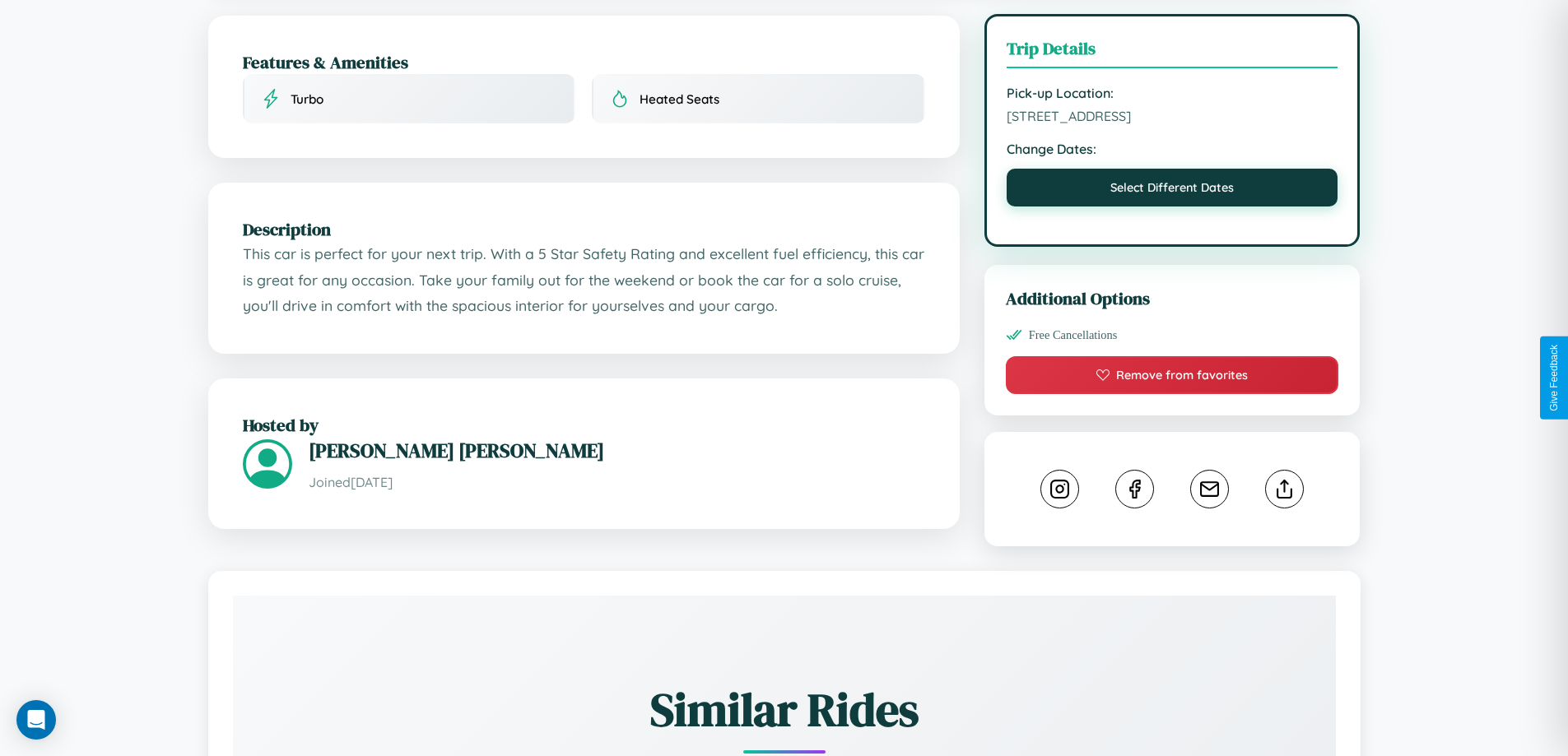
click at [1172, 190] on button "Select Different Dates" at bounding box center [1172, 187] width 331 height 38
select select "*"
select select "****"
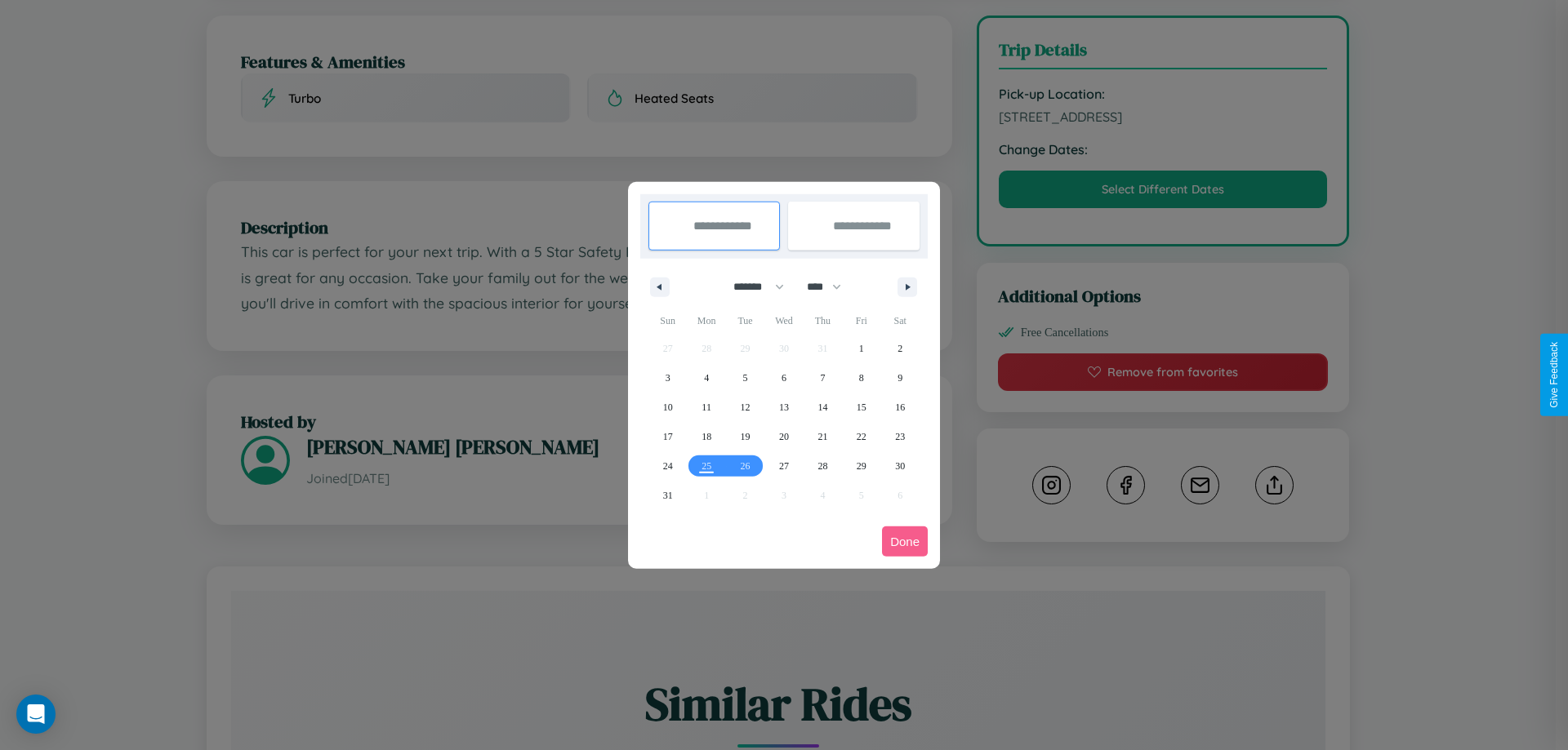
drag, startPoint x: 751, startPoint y: 287, endPoint x: 784, endPoint y: 327, distance: 51.9
click at [751, 287] on select "******* ******** ***** ***** *** **** **** ****** ********* ******* ******** **…" at bounding box center [755, 286] width 69 height 27
select select "**"
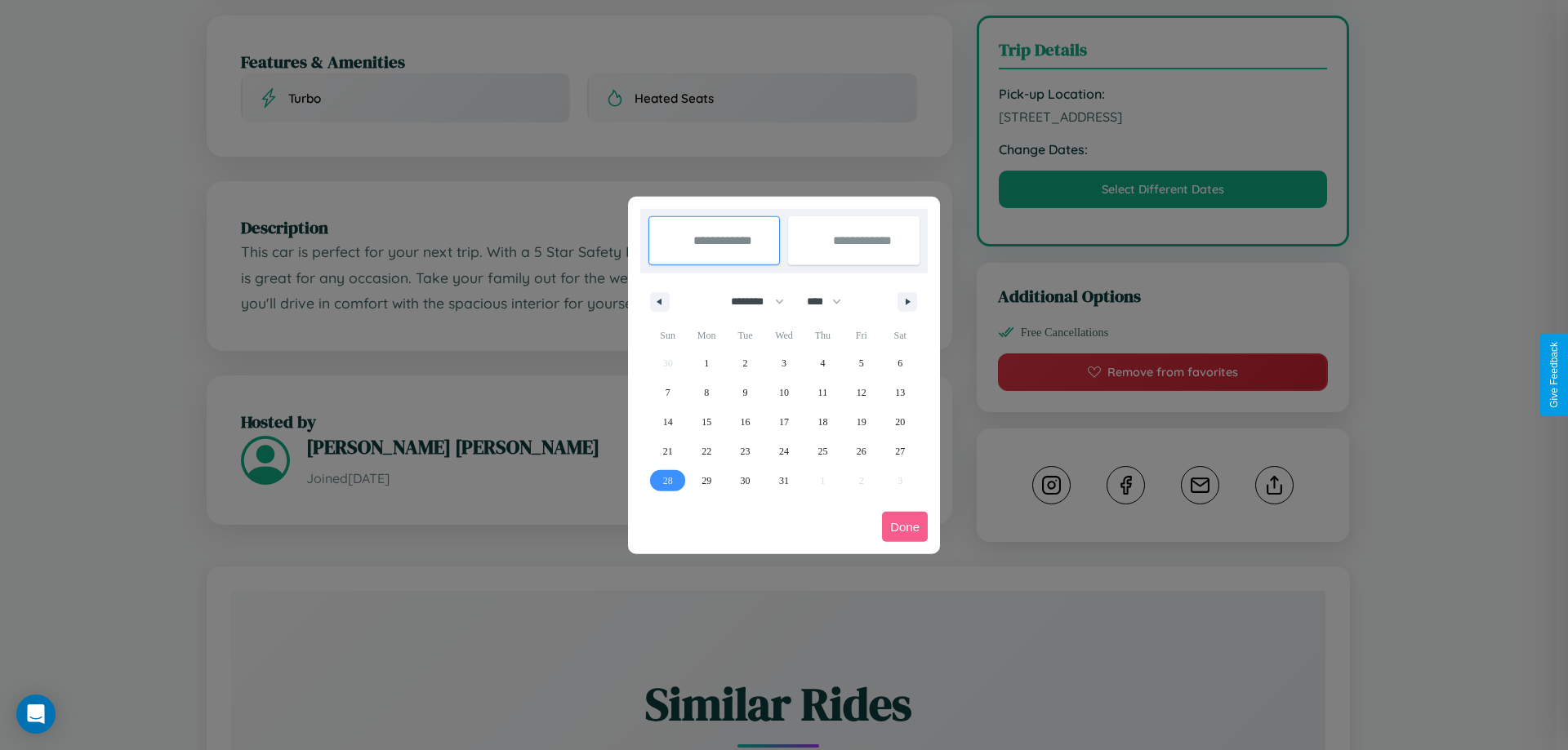
click at [667, 480] on span "28" at bounding box center [667, 481] width 9 height 29
type input "**********"
click at [907, 301] on icon "button" at bounding box center [911, 302] width 9 height 7
select select "*"
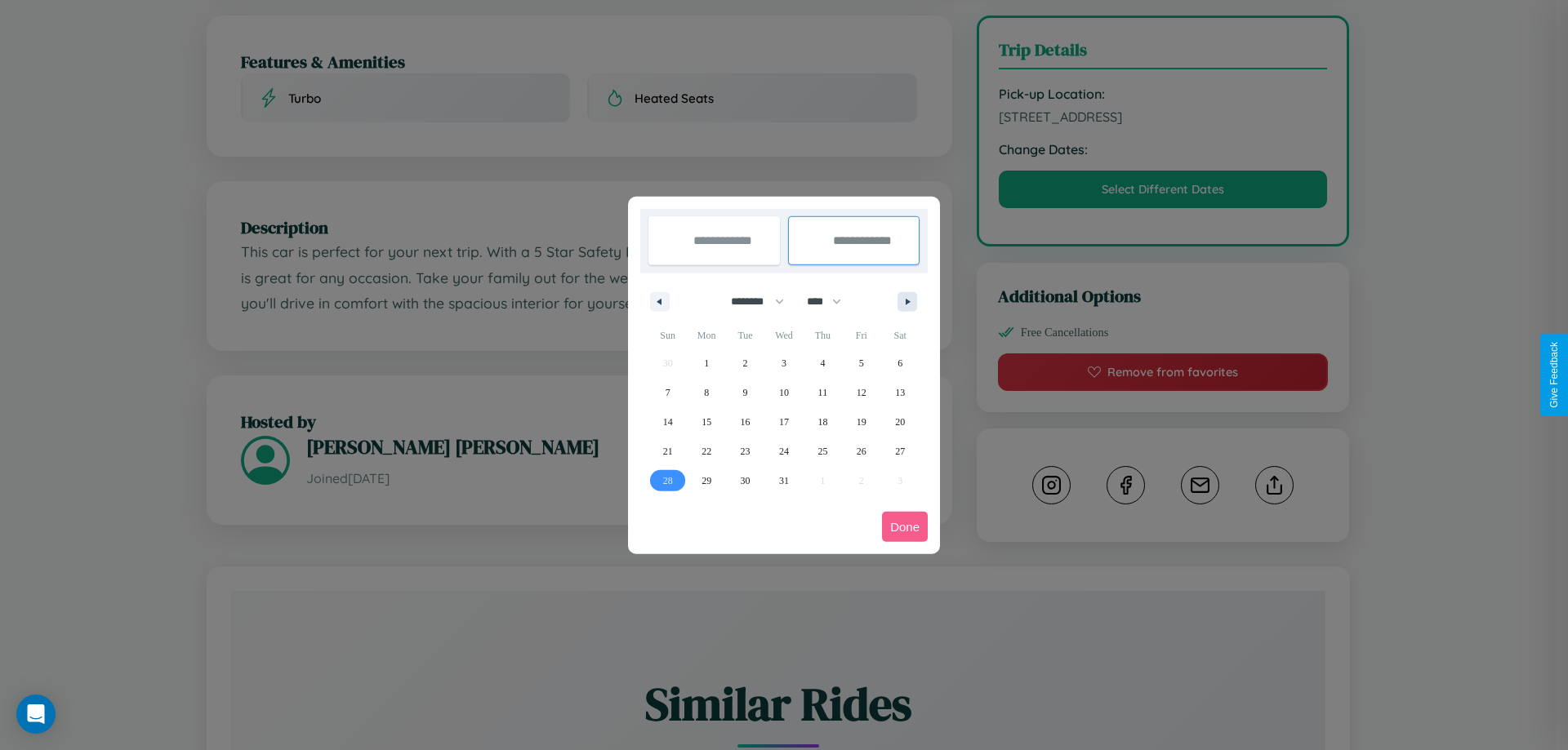
select select "****"
click at [667, 392] on span "4" at bounding box center [668, 393] width 5 height 29
type input "**********"
select select "**"
select select "****"
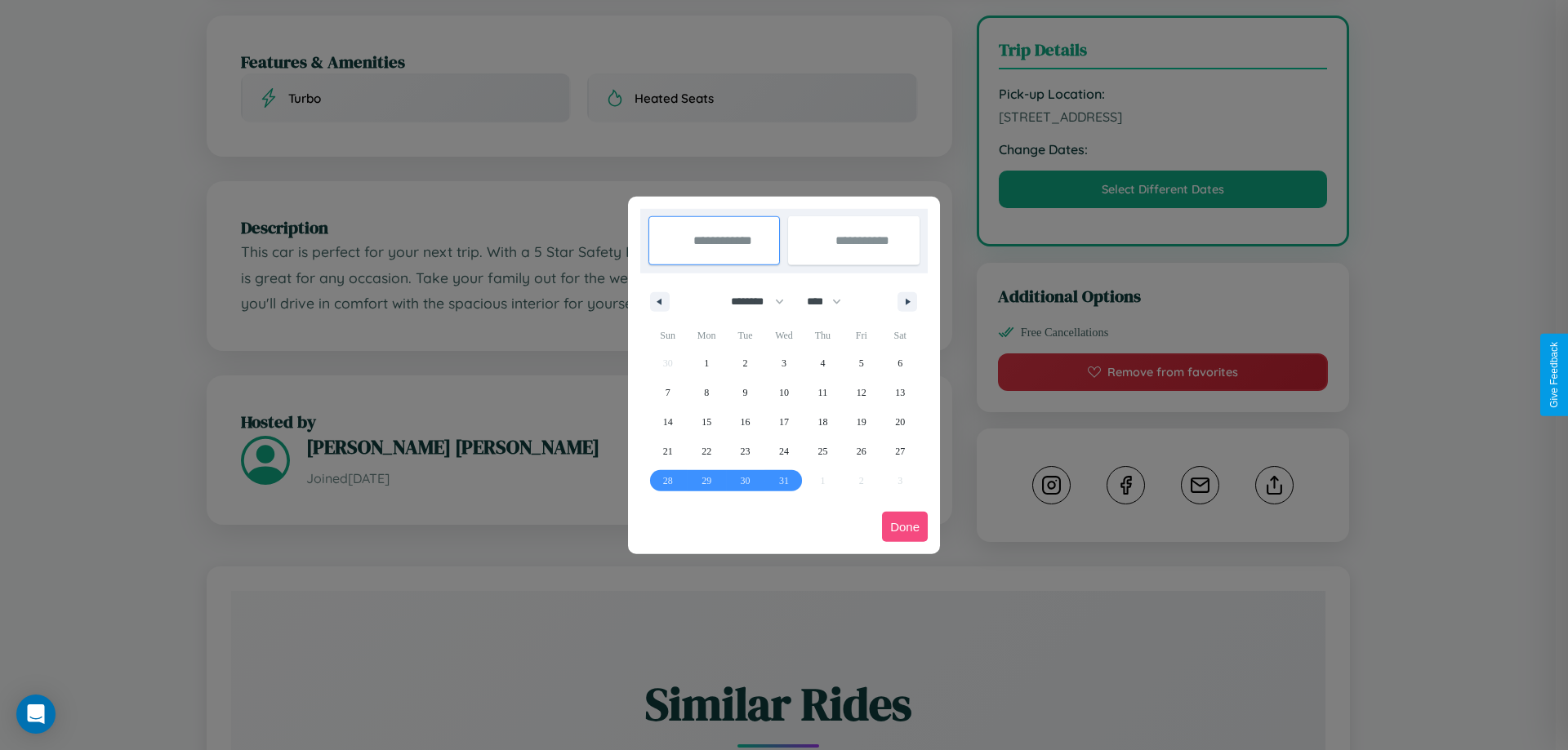
click at [905, 527] on button "Done" at bounding box center [904, 527] width 45 height 30
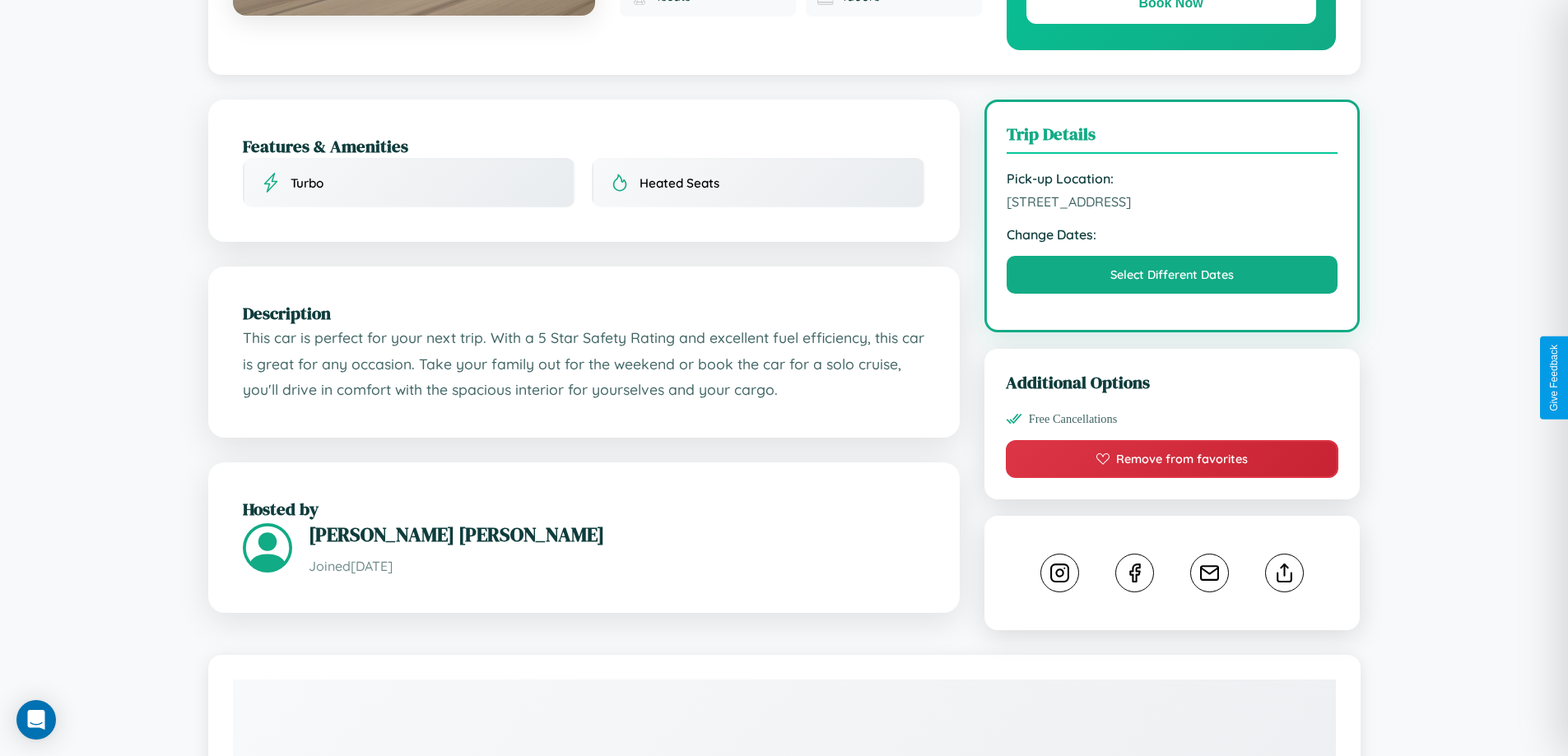
scroll to position [0, 0]
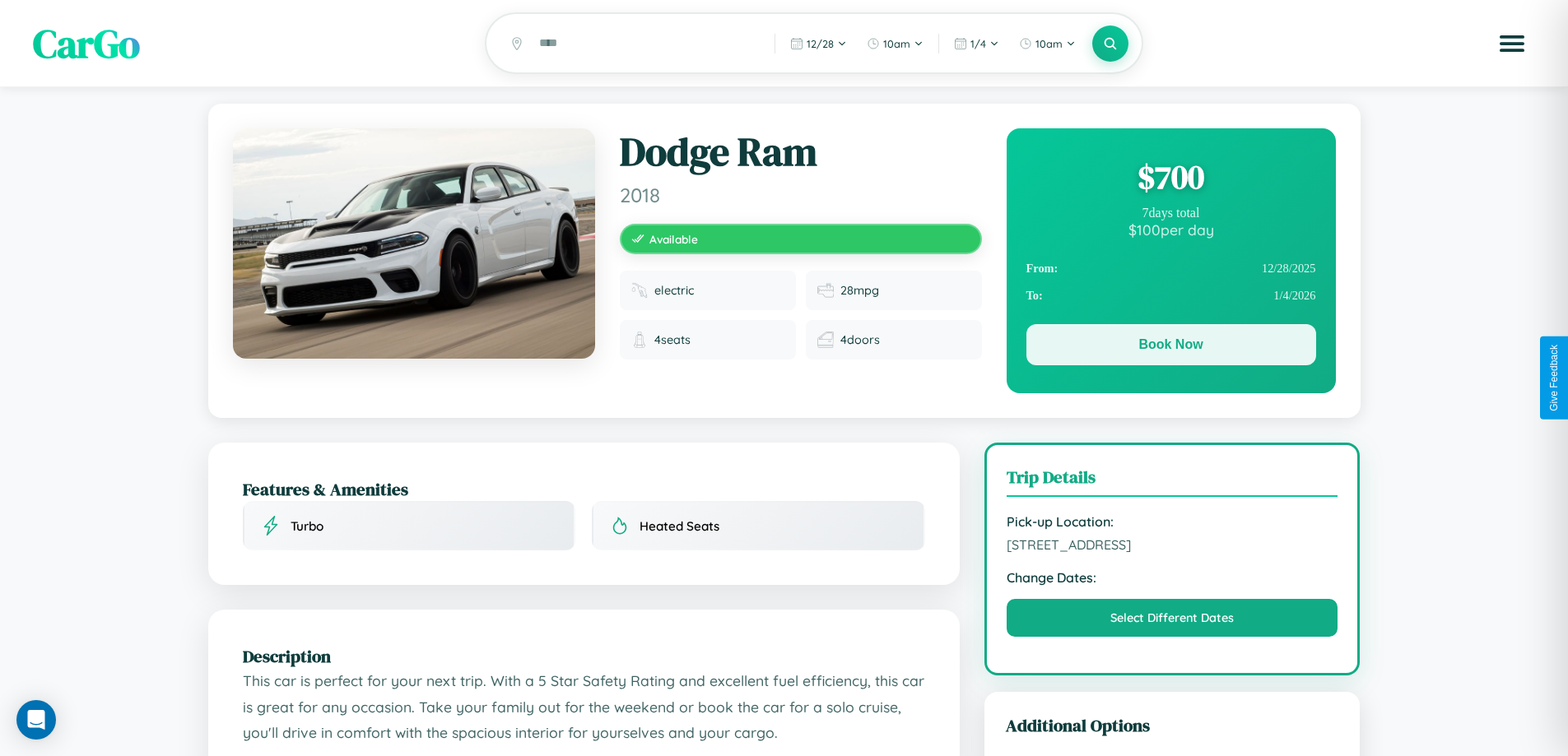
click at [1170, 347] on button "Book Now" at bounding box center [1171, 345] width 290 height 41
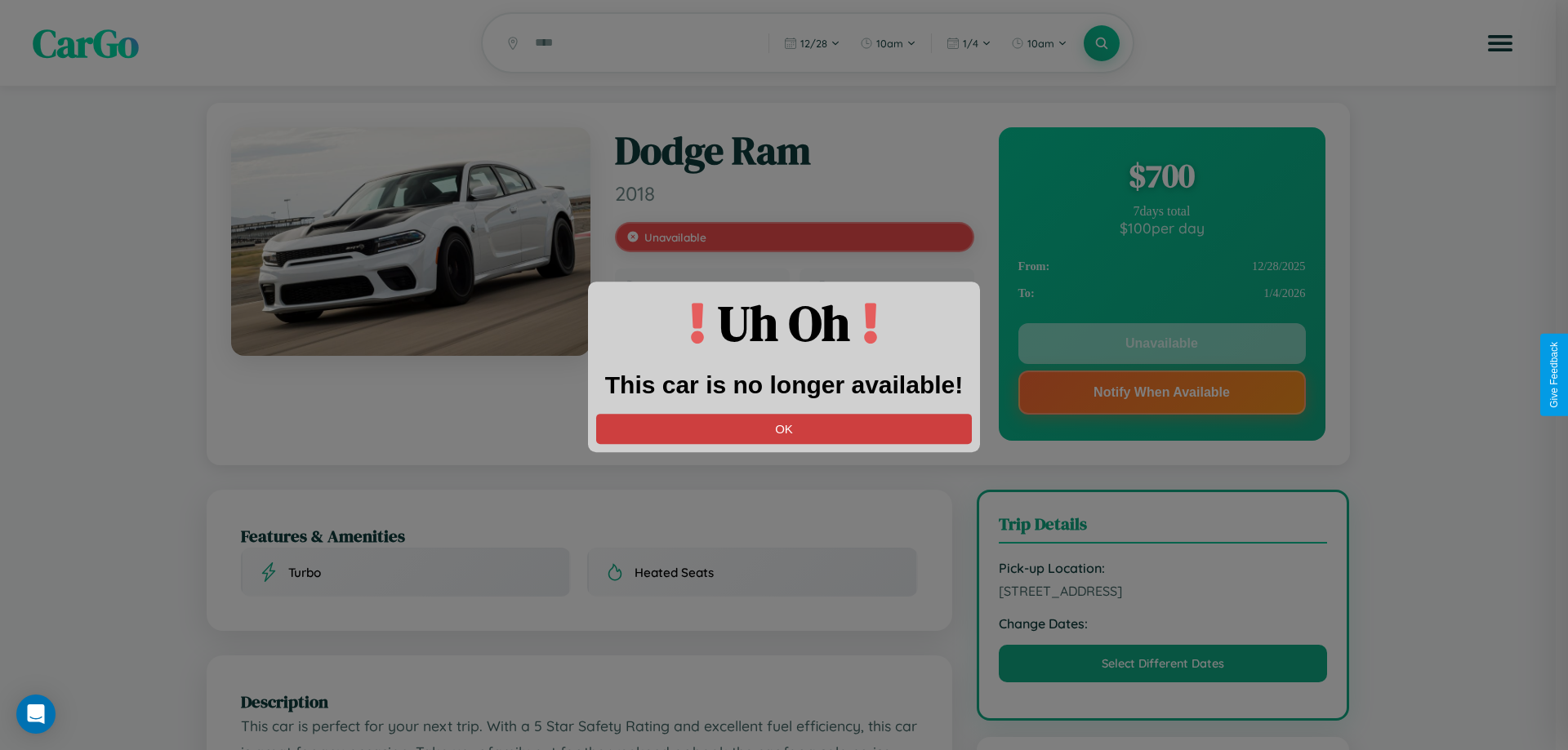
click at [784, 429] on button "OK" at bounding box center [784, 428] width 376 height 30
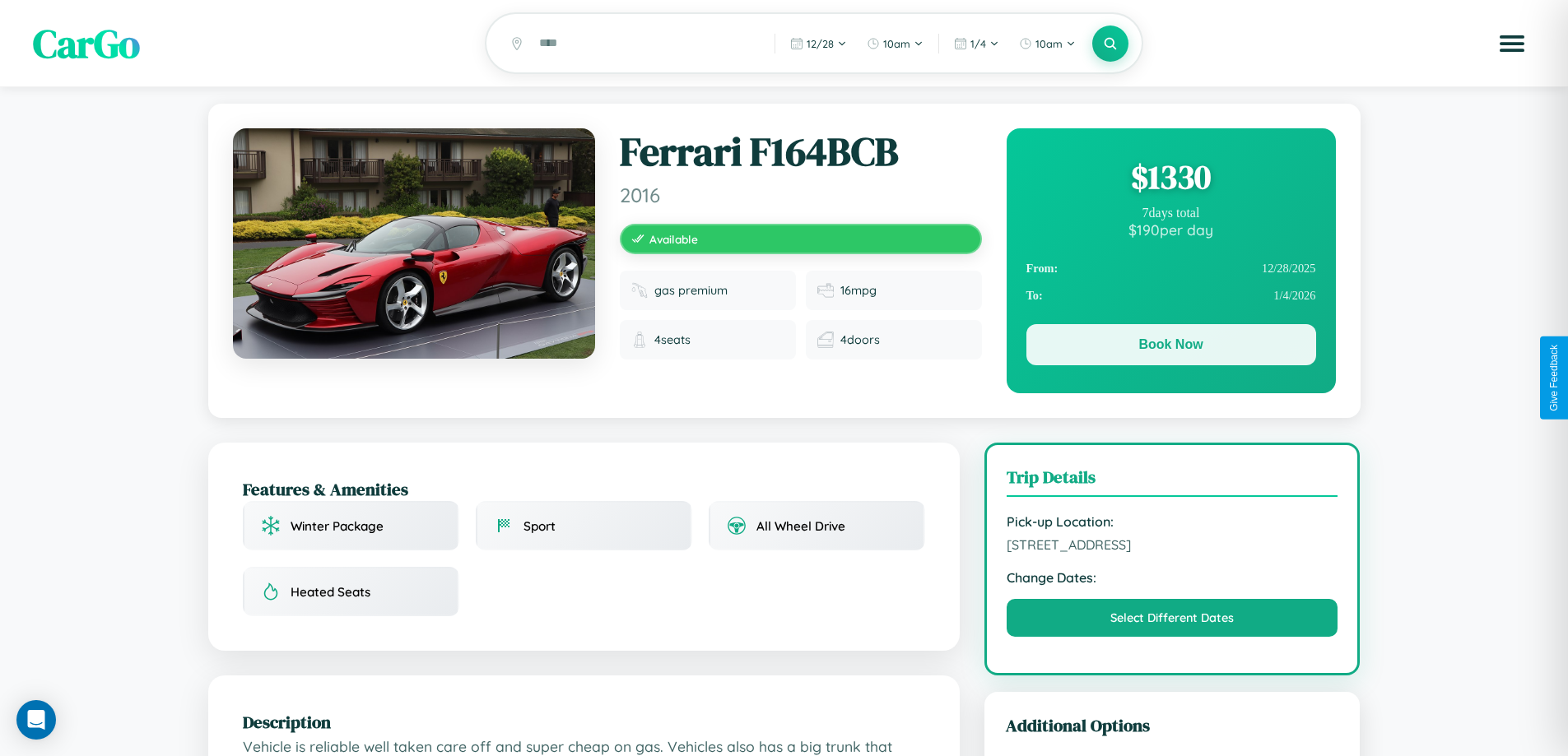
click at [1170, 347] on button "Book Now" at bounding box center [1171, 345] width 290 height 41
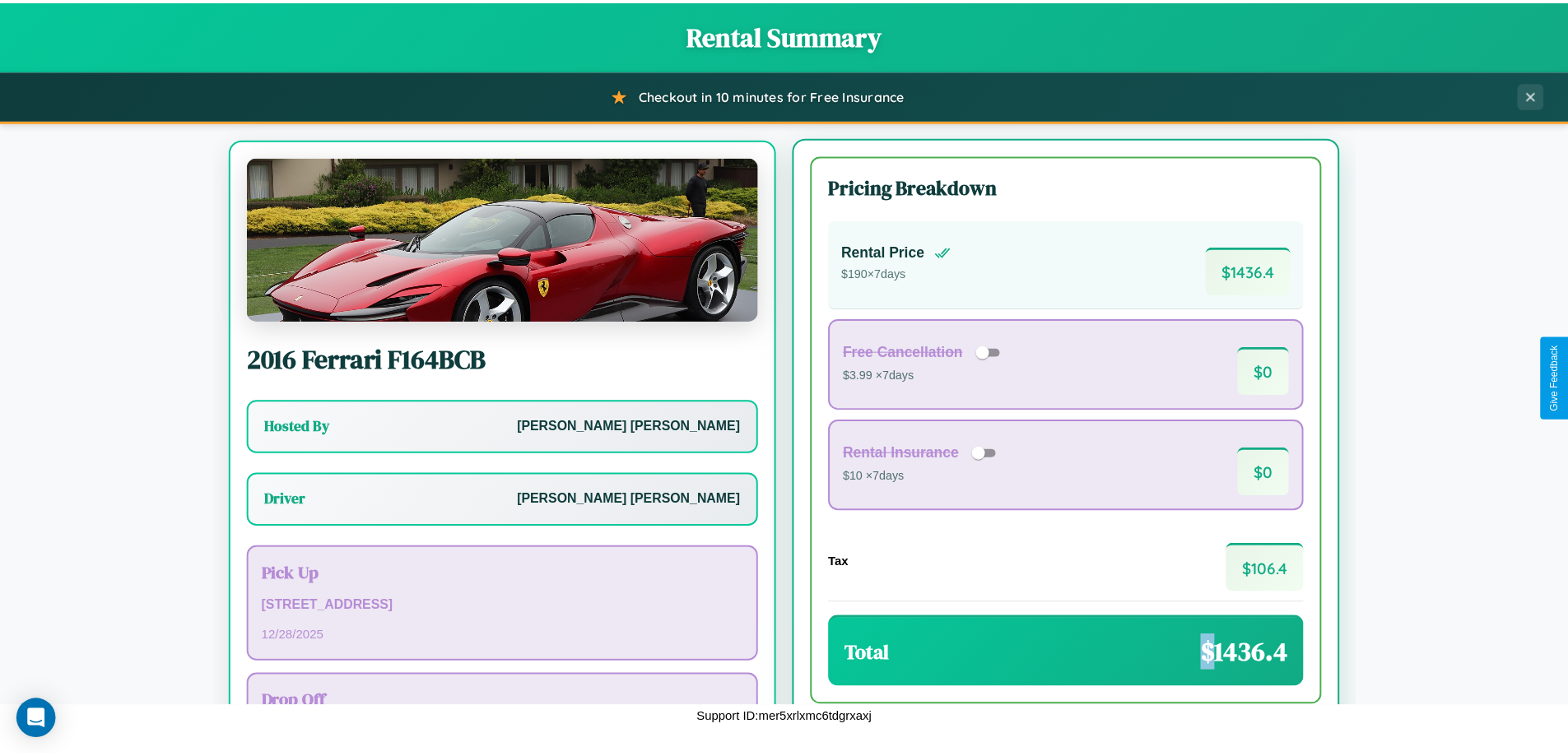
scroll to position [77, 0]
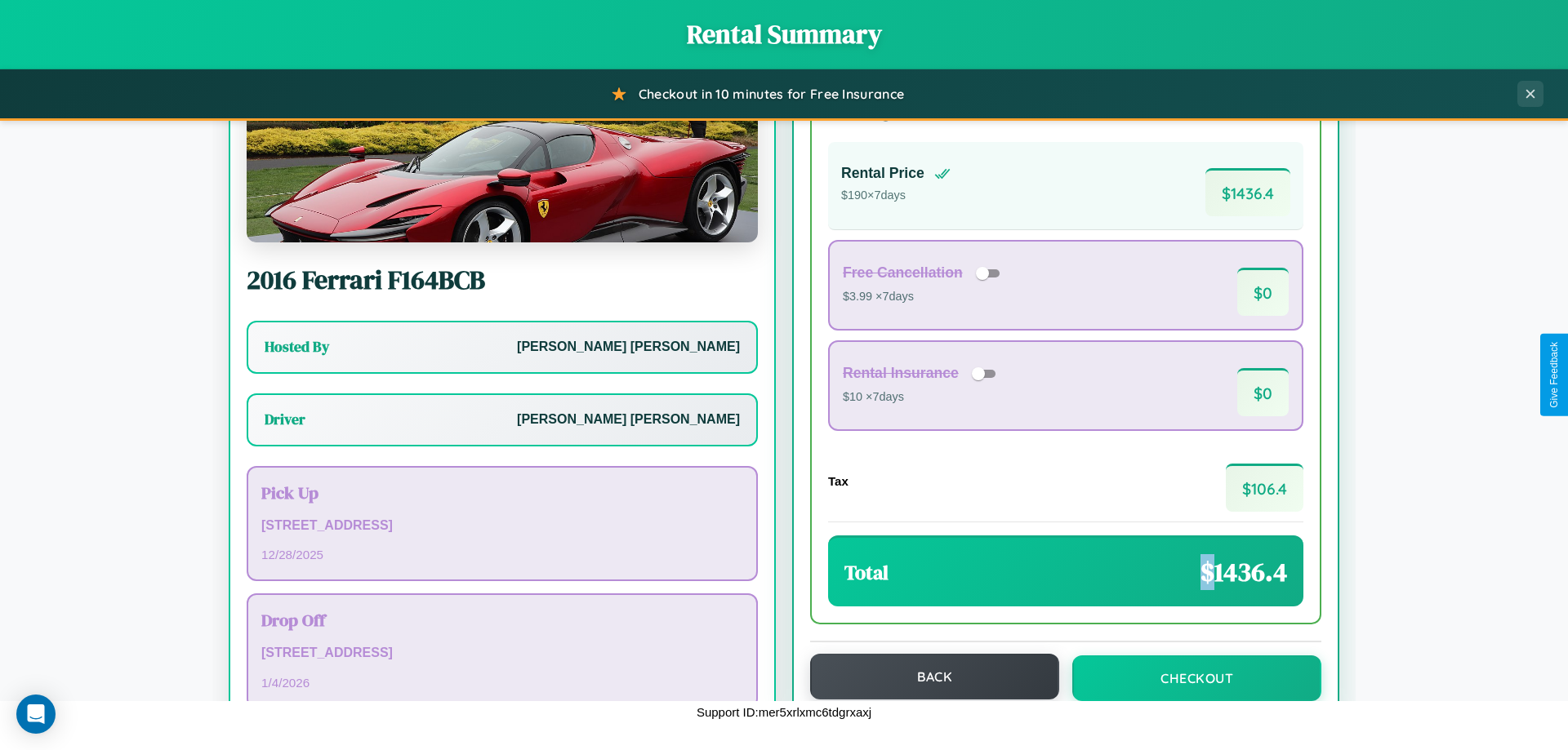
click at [927, 677] on button "Back" at bounding box center [934, 676] width 249 height 45
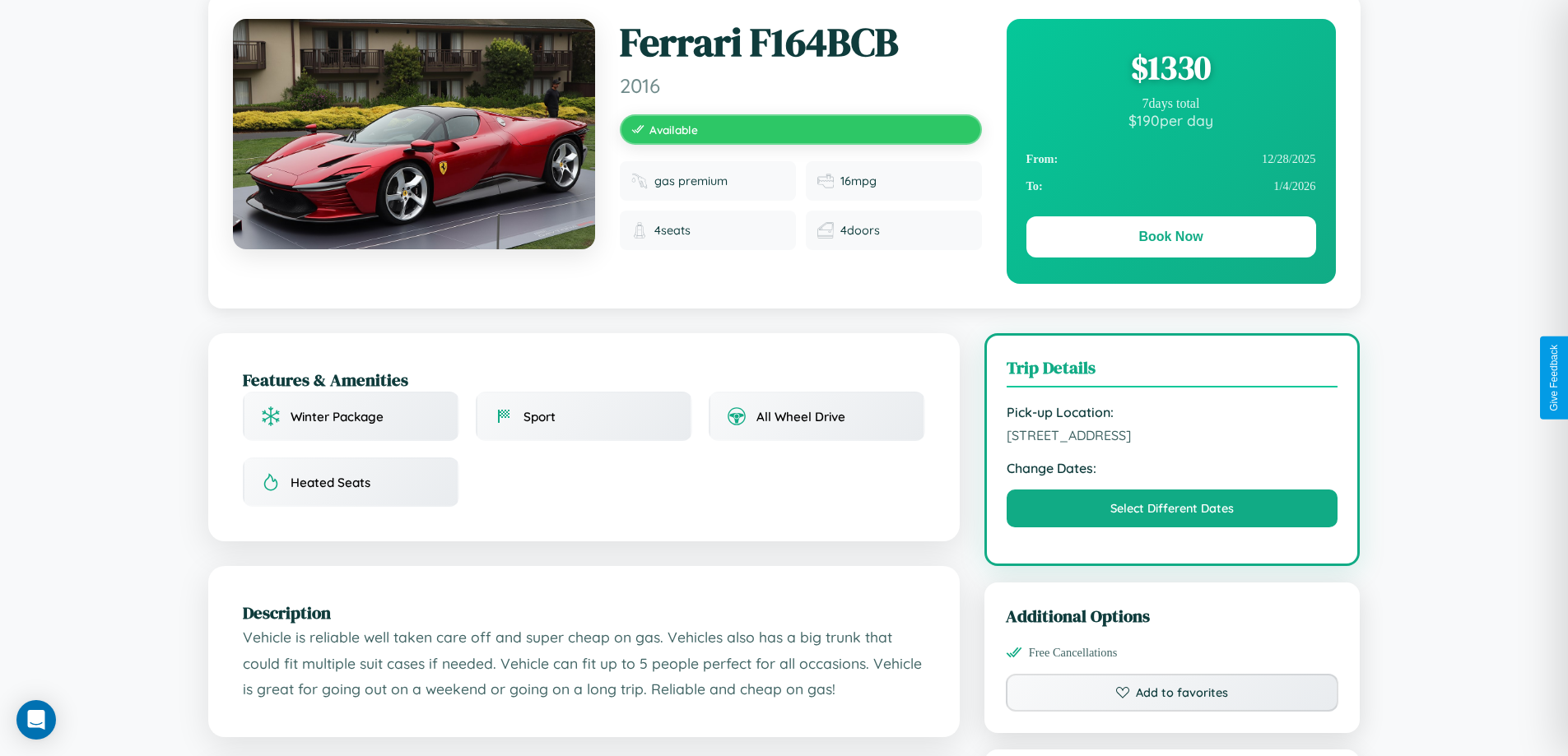
scroll to position [541, 0]
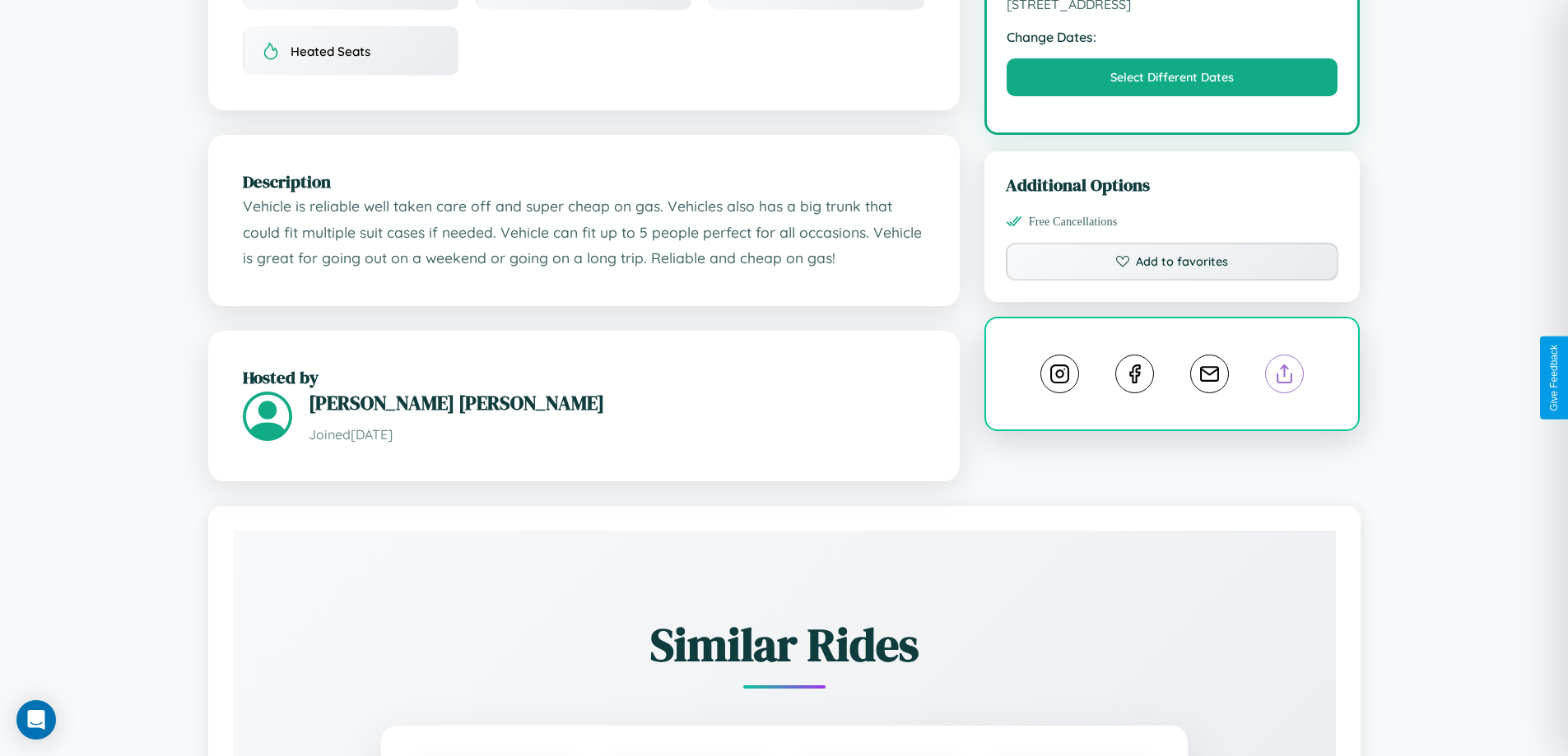
click at [1285, 376] on line at bounding box center [1285, 370] width 0 height 11
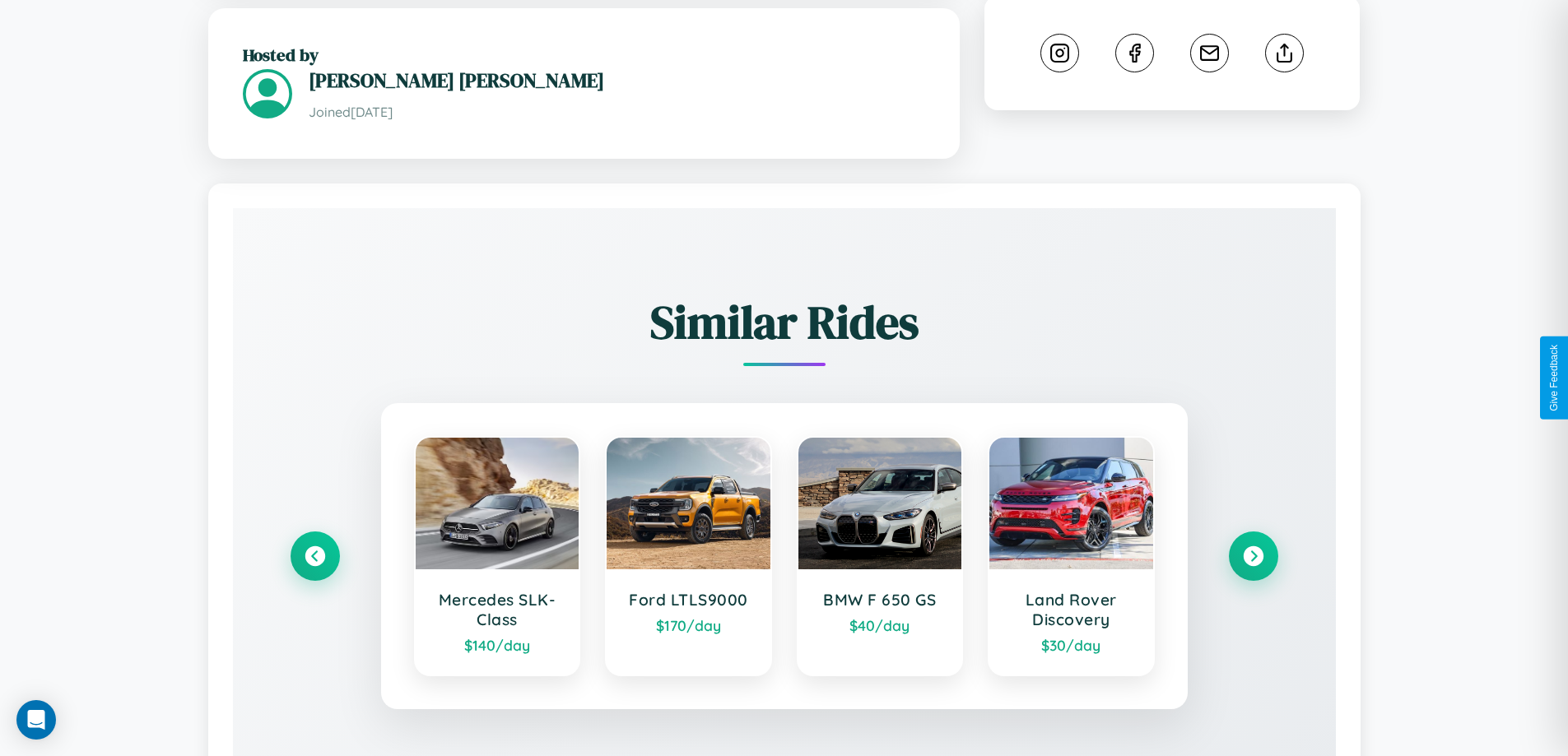
scroll to position [965, 0]
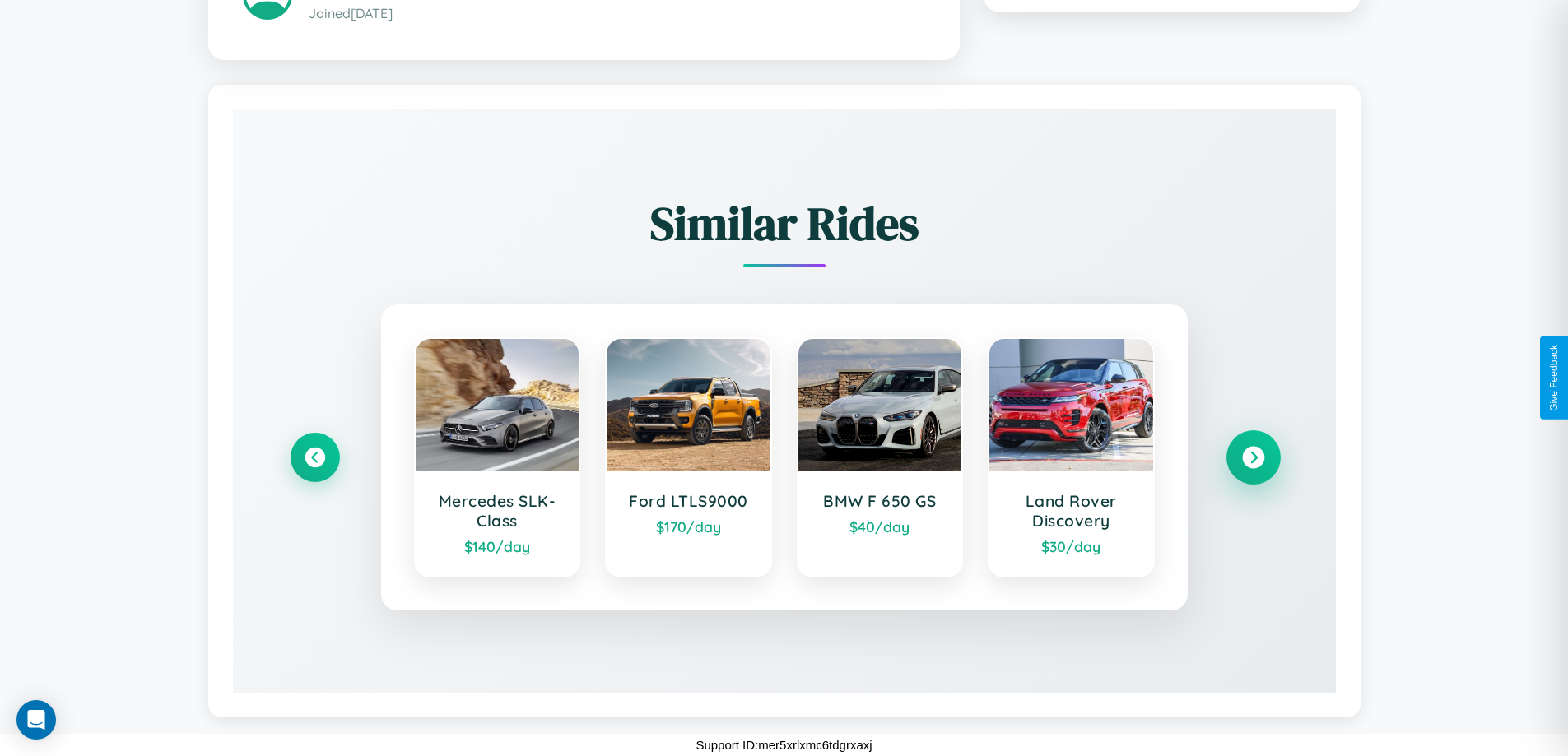
click at [1252, 457] on icon at bounding box center [1253, 457] width 22 height 22
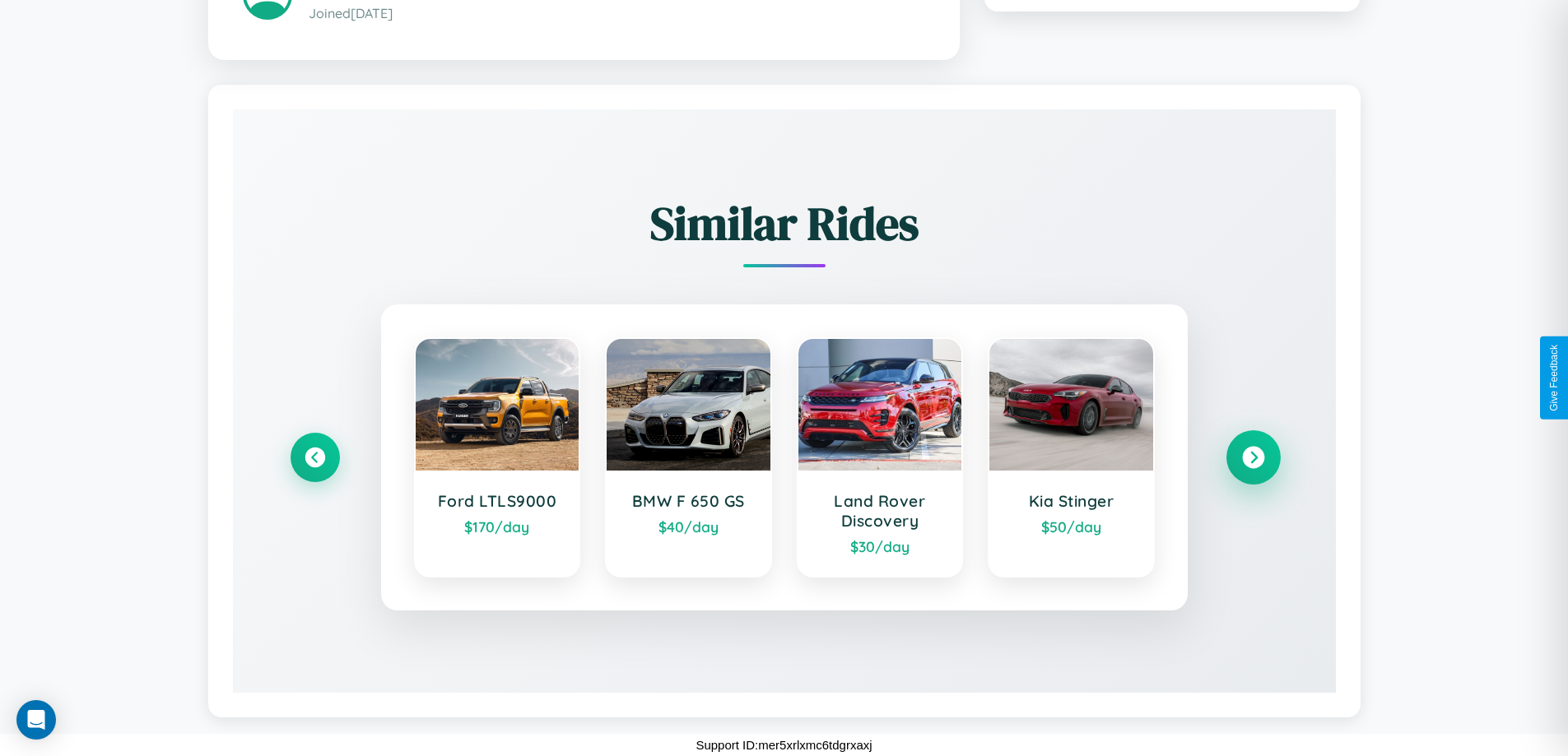
click at [1252, 457] on icon at bounding box center [1253, 457] width 22 height 22
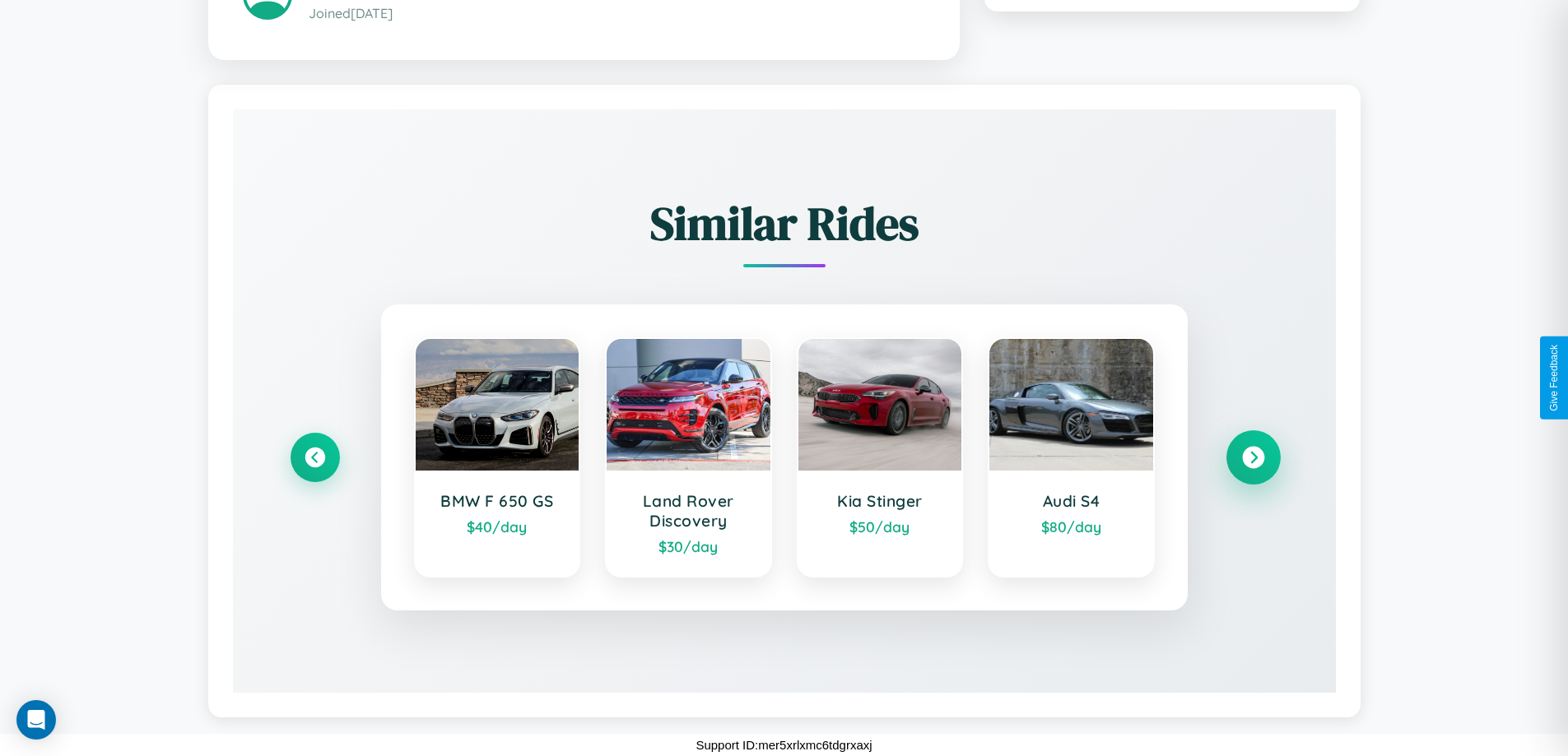
click at [1252, 457] on icon at bounding box center [1253, 457] width 22 height 22
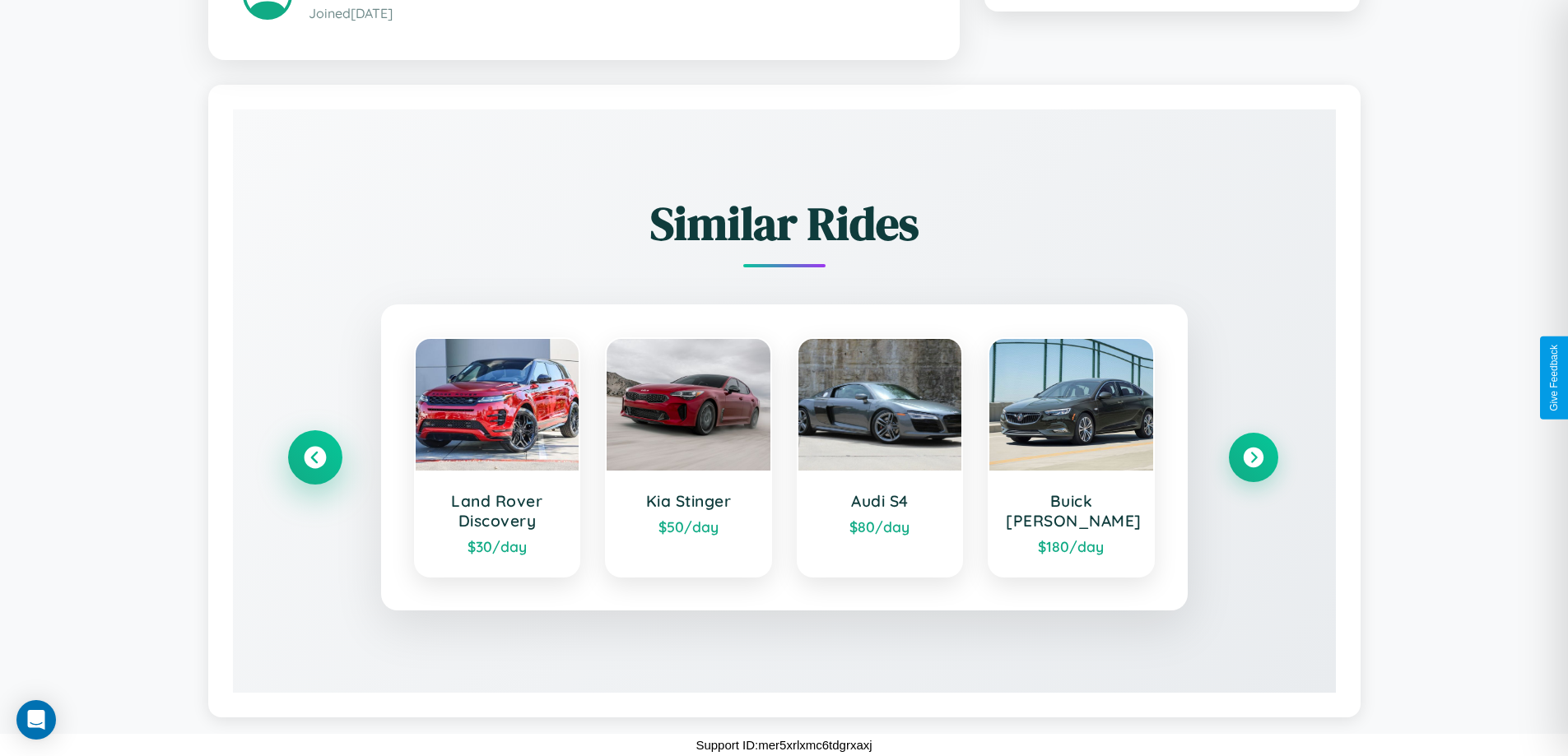
click at [314, 457] on icon at bounding box center [315, 457] width 22 height 22
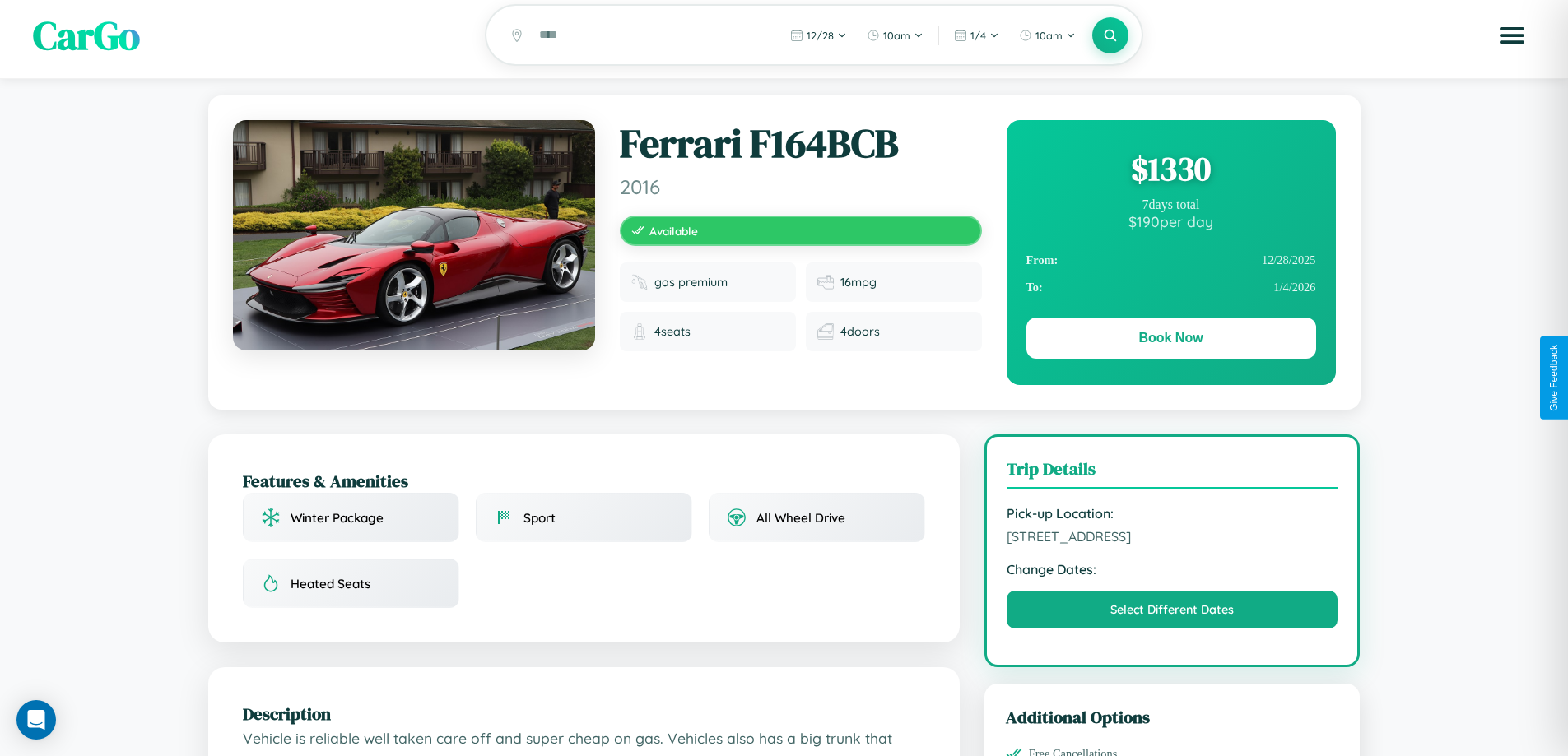
scroll to position [0, 0]
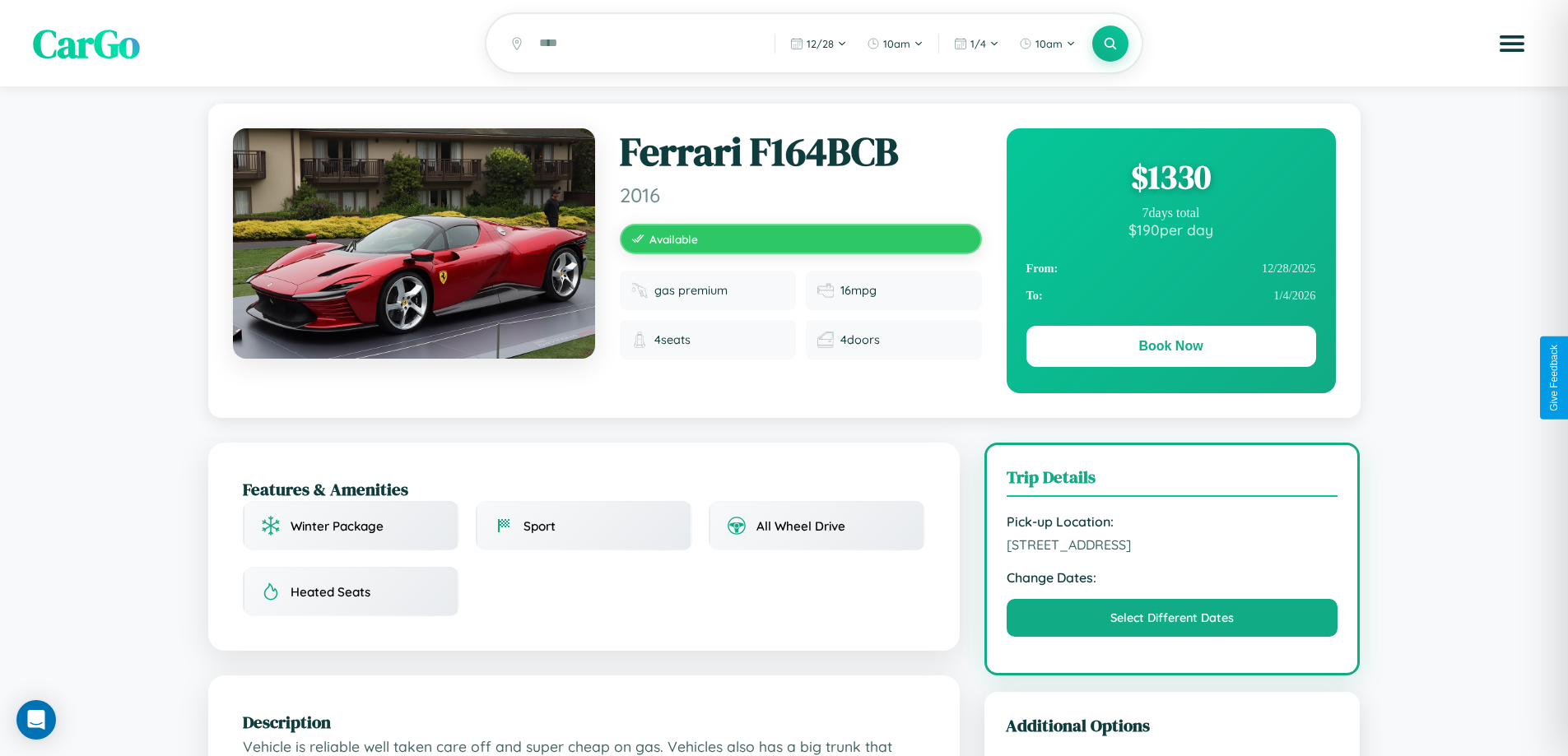
click at [1170, 180] on div "$ 1330" at bounding box center [1171, 176] width 290 height 44
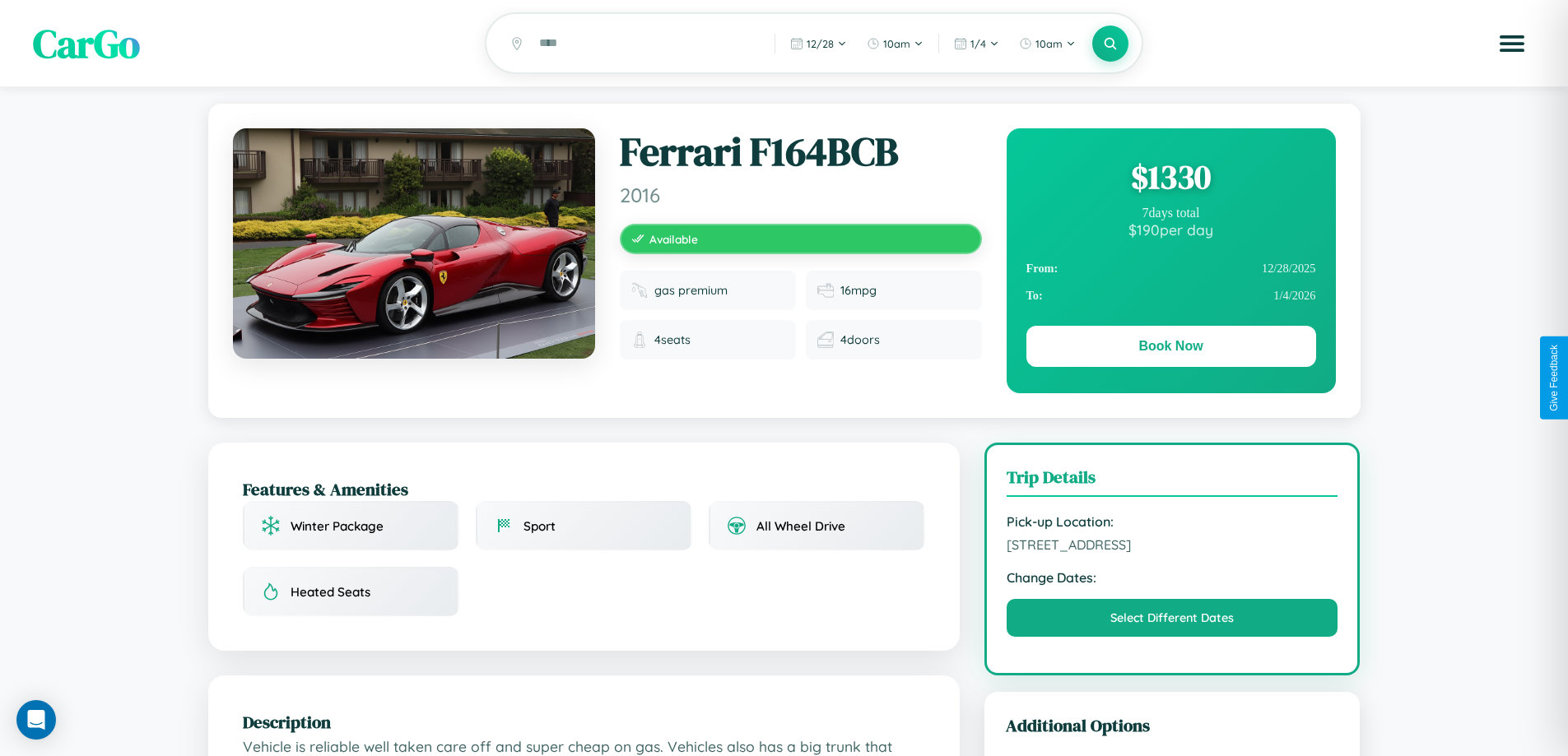
click at [1170, 180] on div "$ 1330" at bounding box center [1171, 176] width 290 height 44
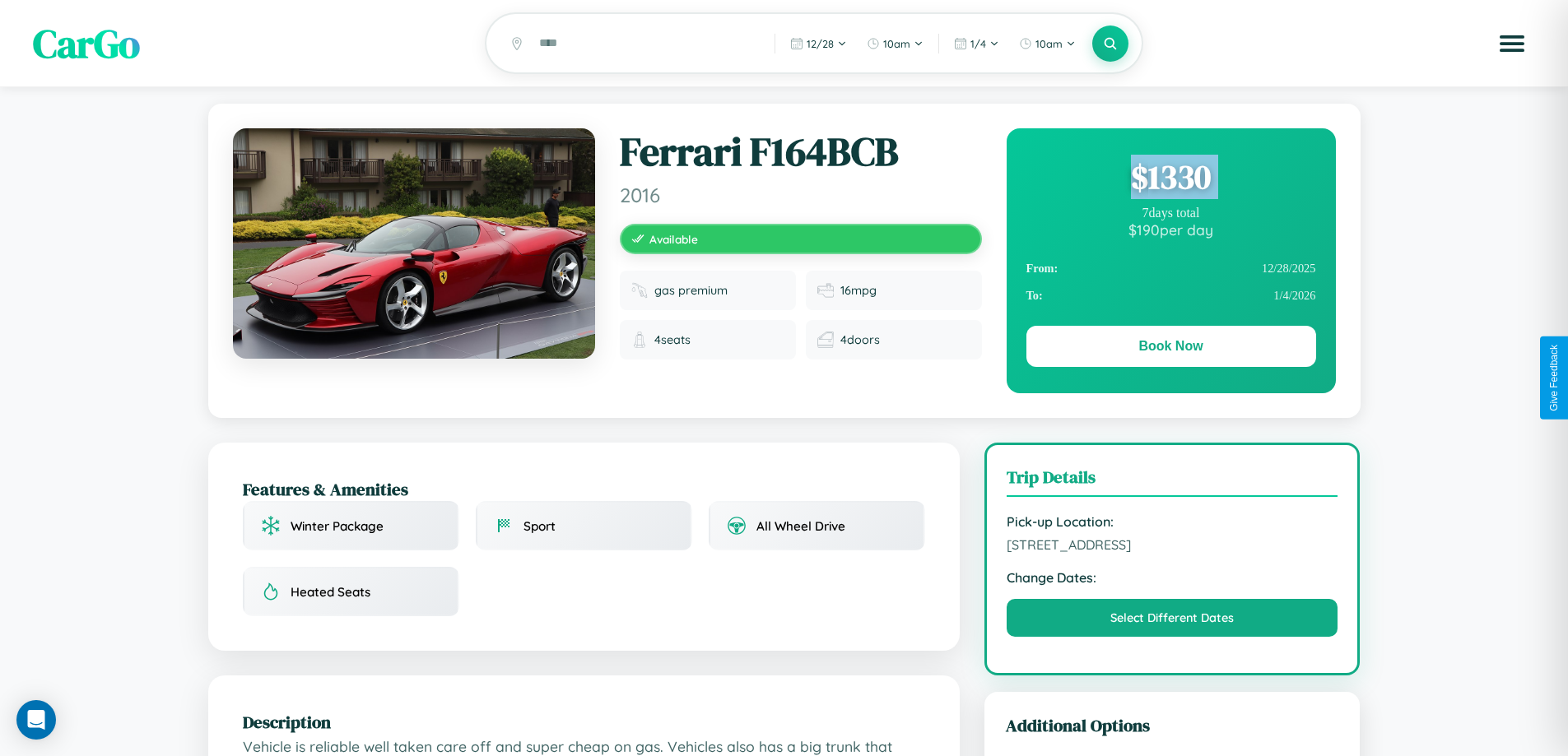
click at [1170, 180] on div "$ 1330" at bounding box center [1171, 176] width 290 height 44
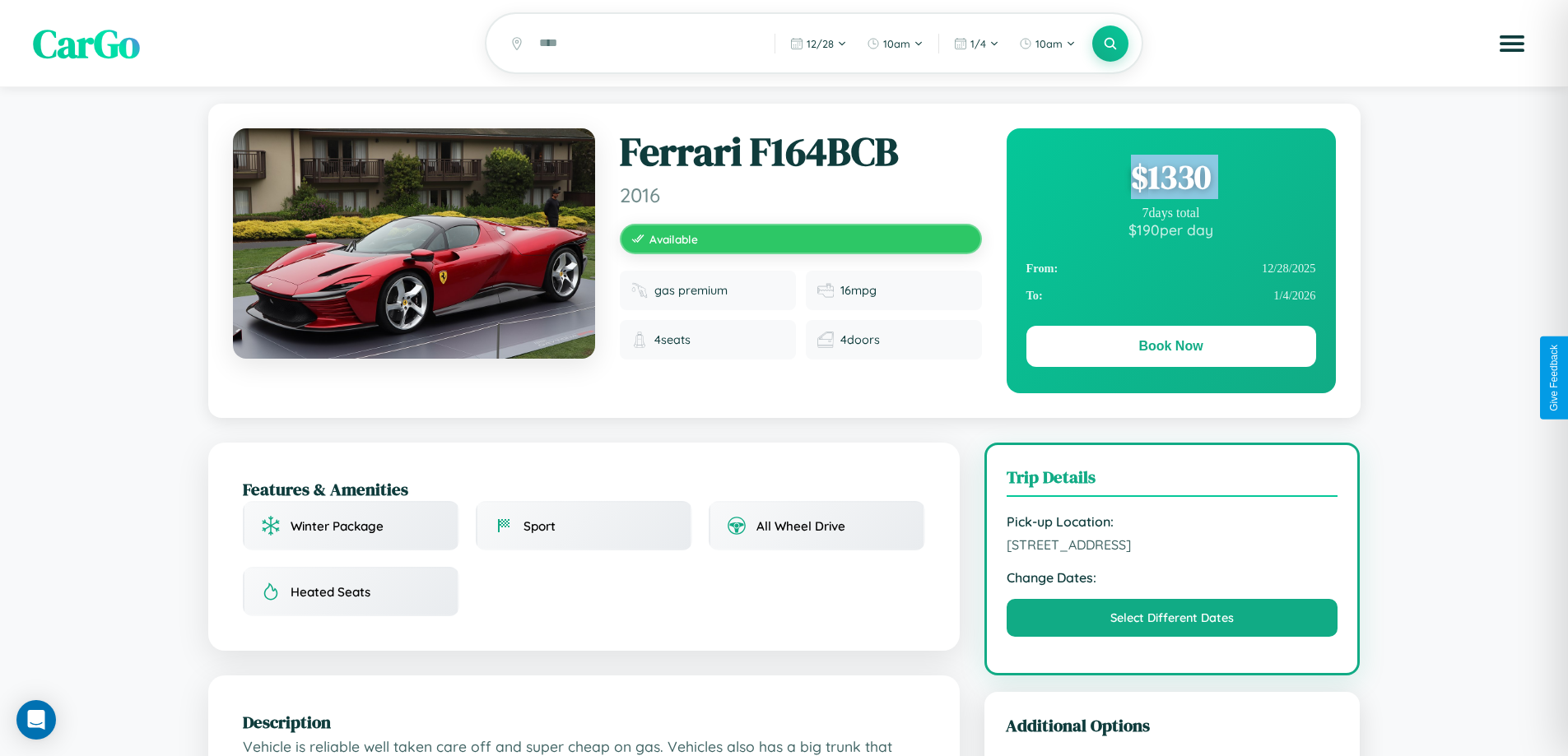
click at [1170, 180] on div "$ 1330" at bounding box center [1171, 176] width 290 height 44
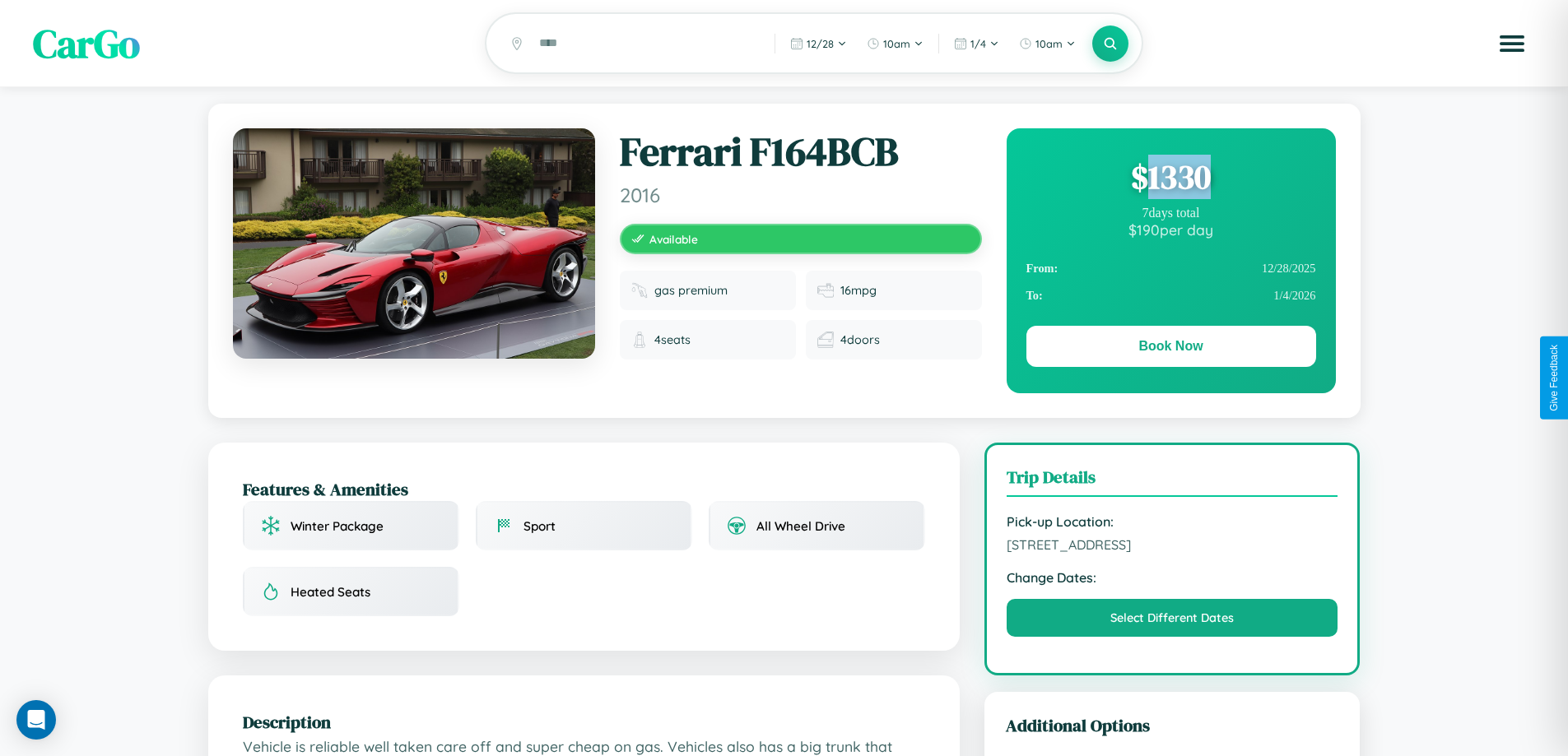
click at [1170, 180] on div "$ 1330" at bounding box center [1171, 176] width 290 height 44
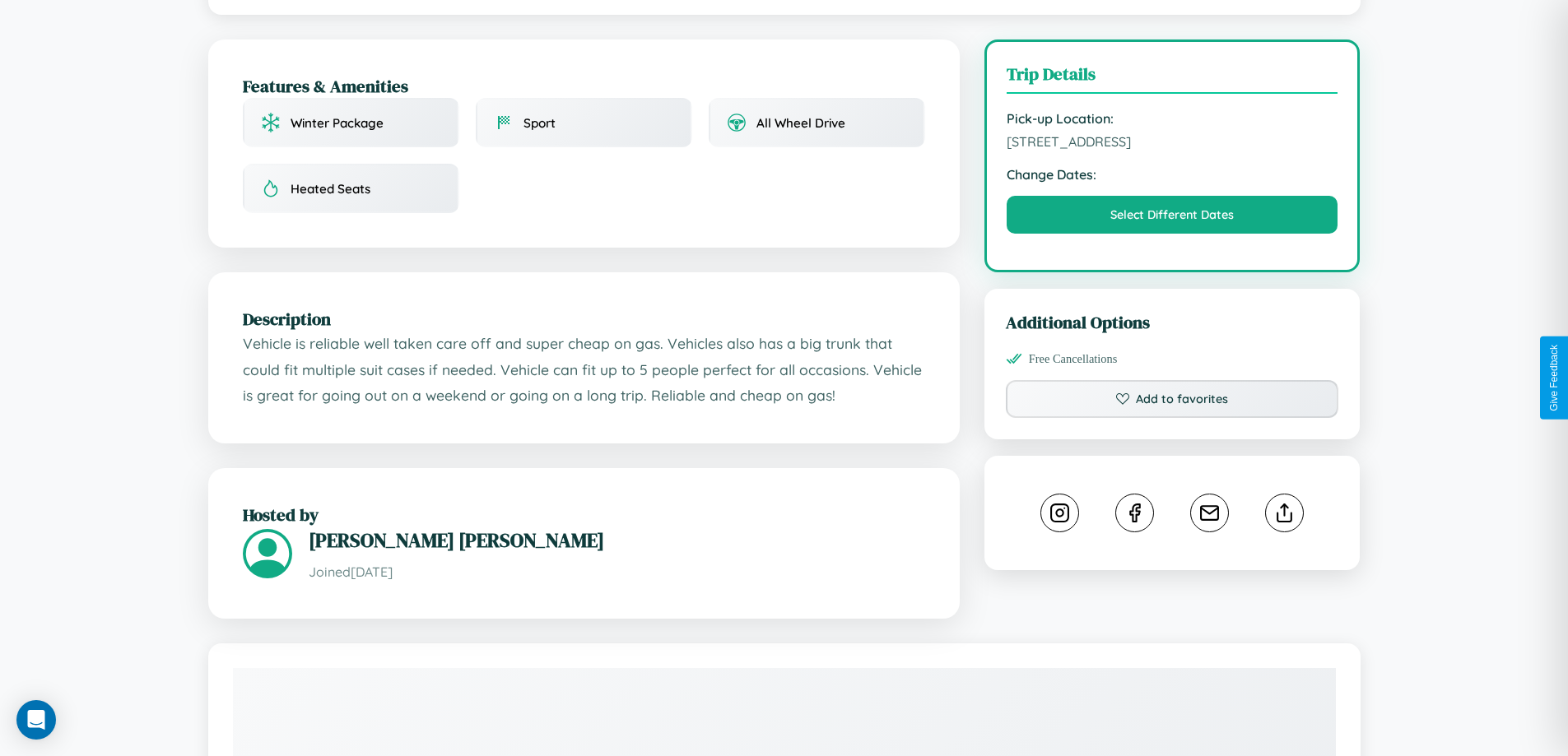
scroll to position [427, 0]
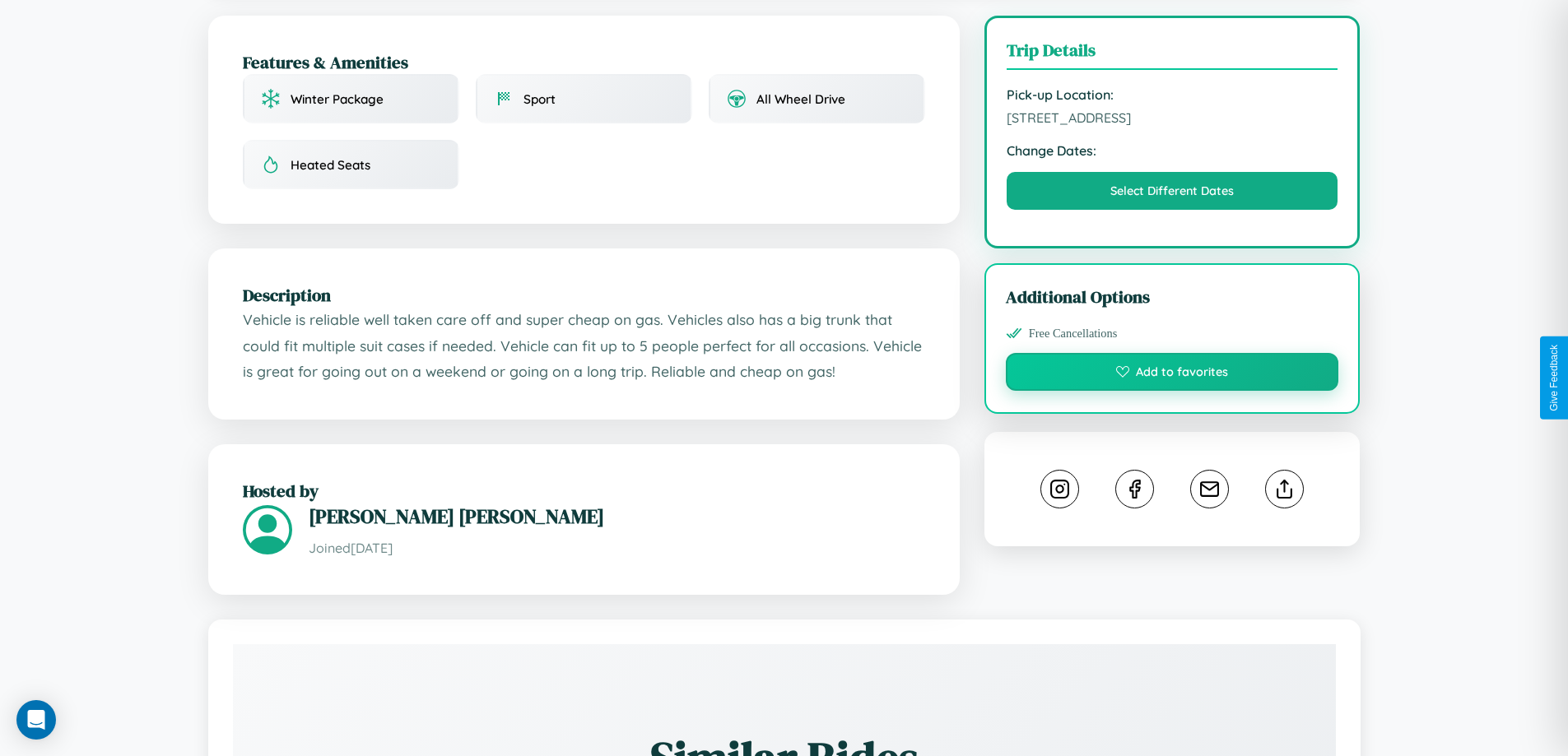
click at [1172, 375] on button "Add to favorites" at bounding box center [1172, 372] width 333 height 38
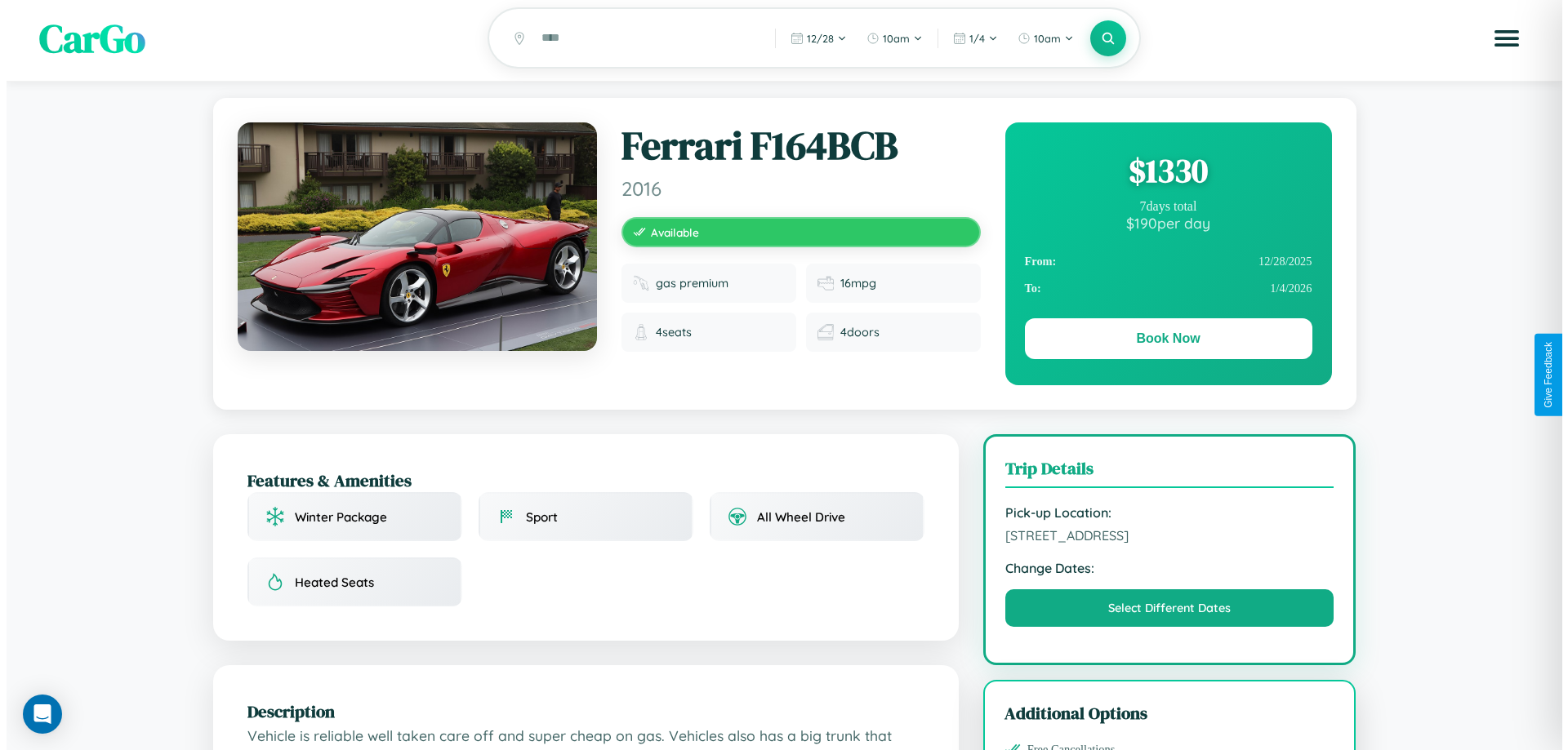
scroll to position [0, 0]
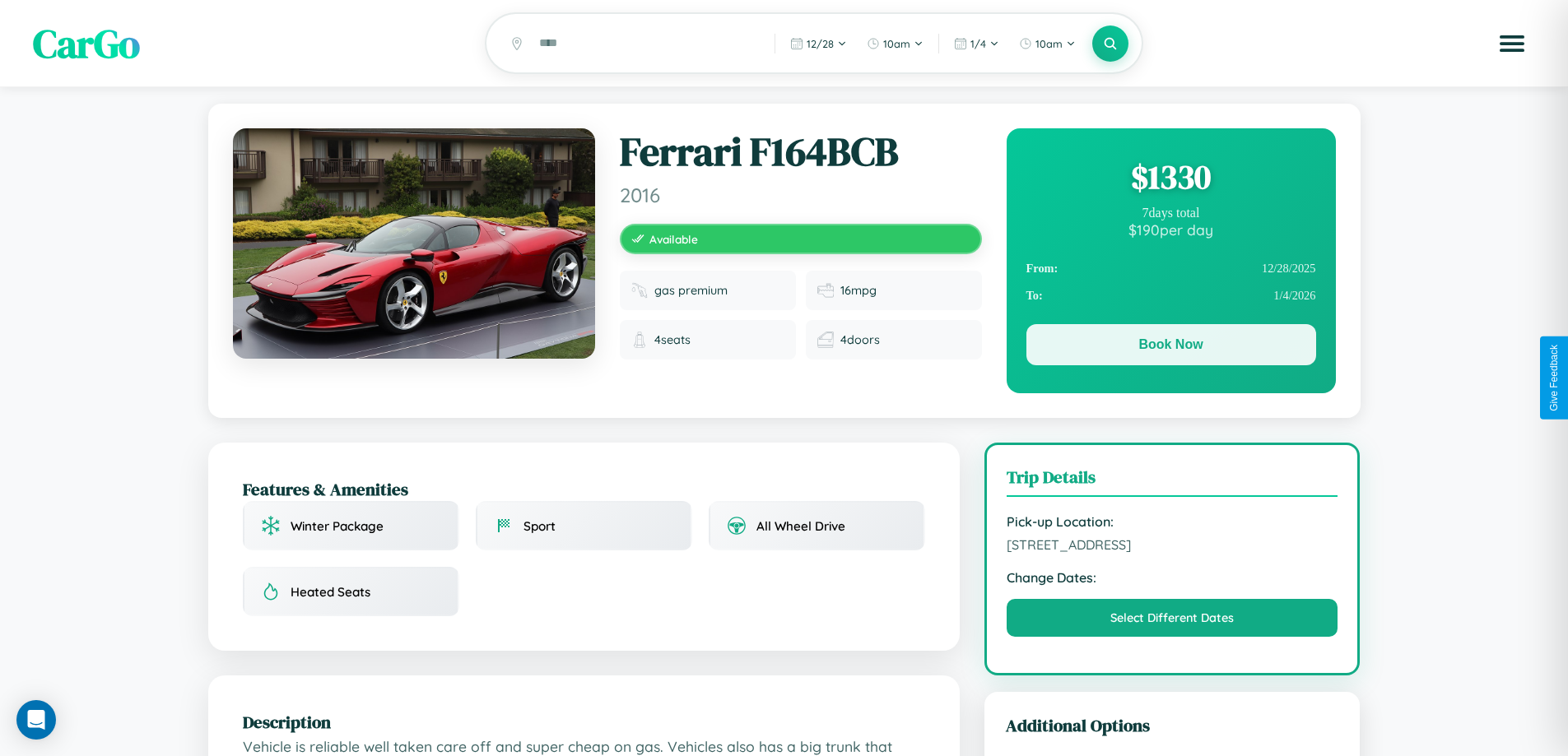
click at [1170, 347] on button "Book Now" at bounding box center [1171, 345] width 290 height 41
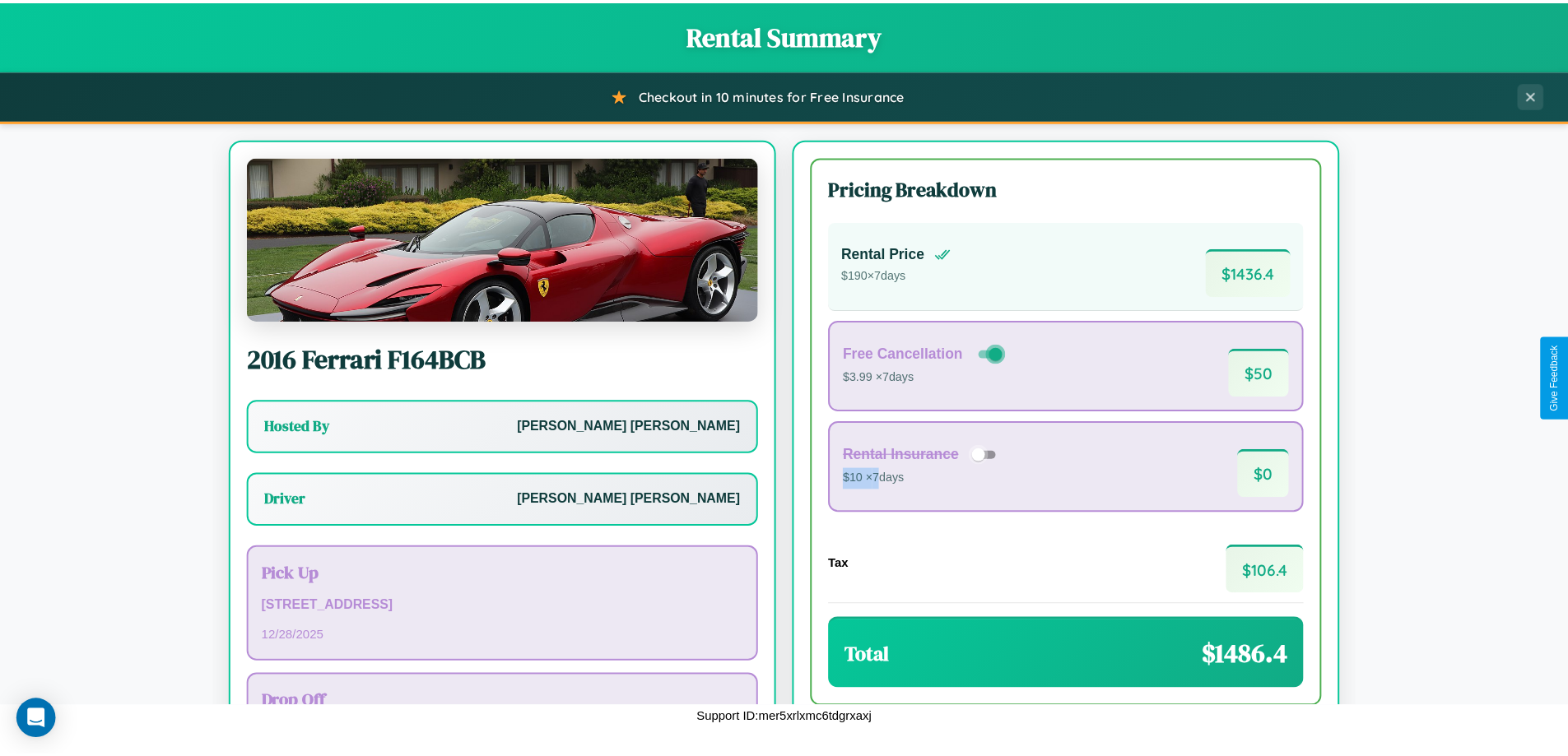
scroll to position [118, 0]
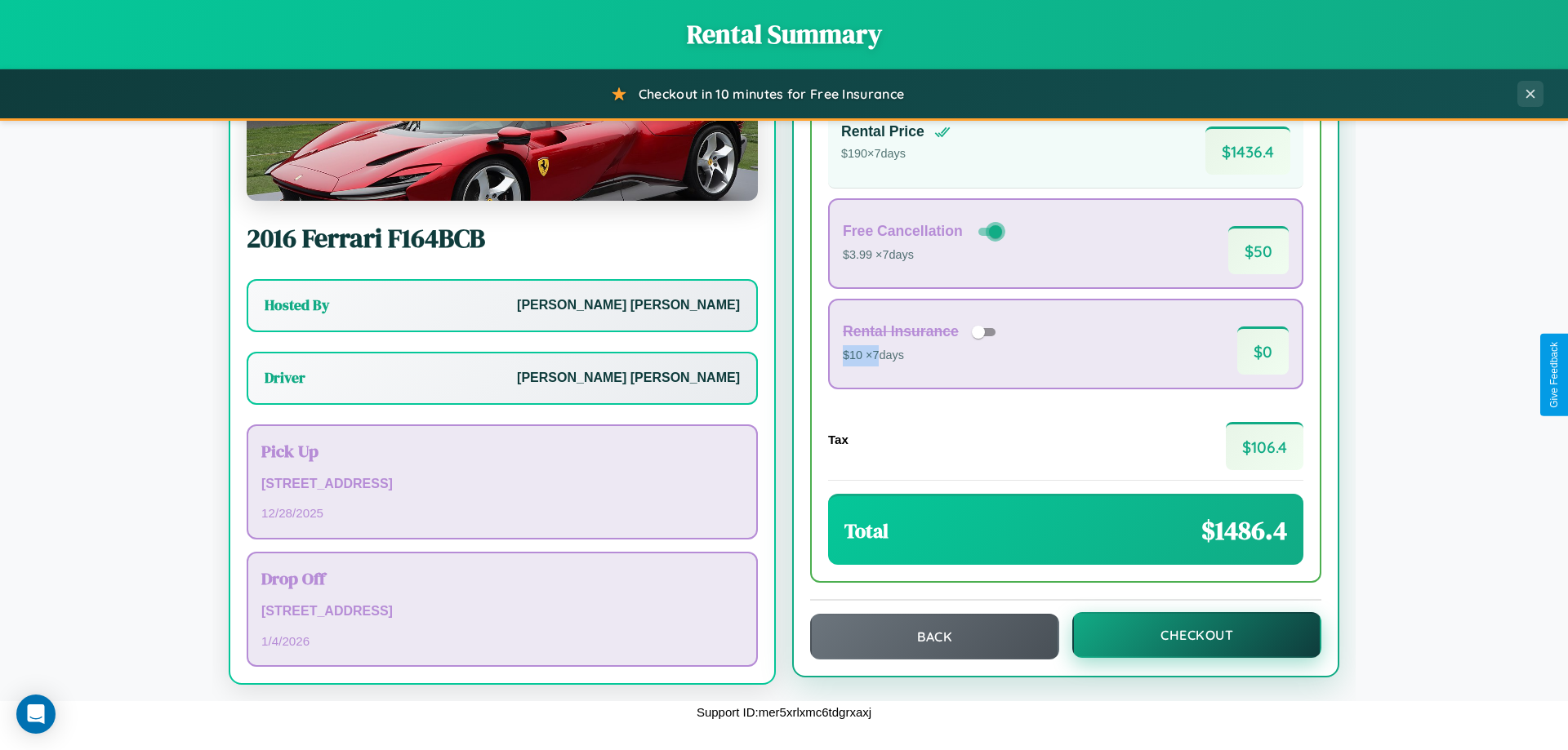
click at [1186, 635] on button "Checkout" at bounding box center [1196, 634] width 249 height 45
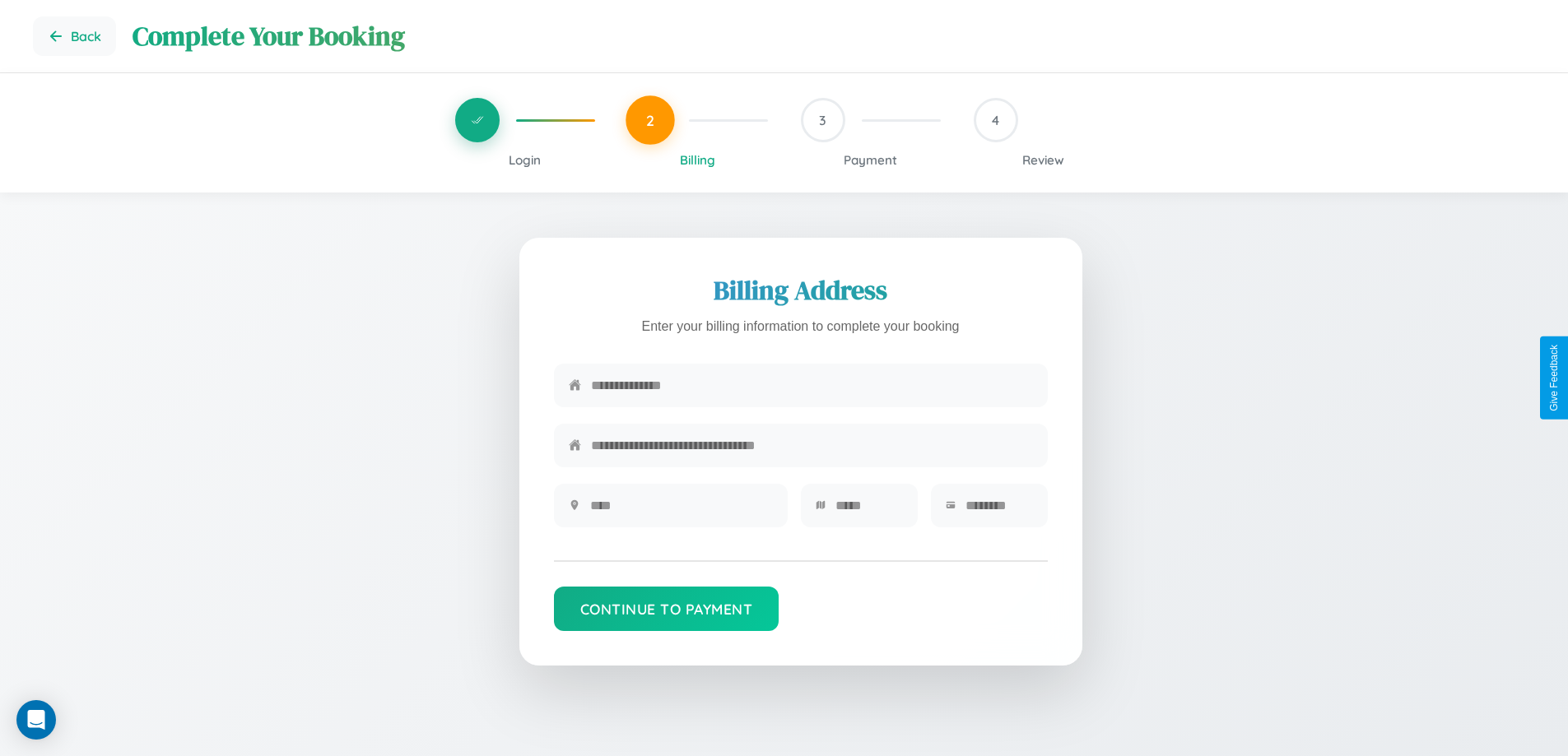
click at [811, 389] on input "text" at bounding box center [812, 385] width 442 height 41
type input "**********"
click at [681, 511] on input "text" at bounding box center [682, 506] width 183 height 41
type input "********"
click at [868, 511] on input "text" at bounding box center [869, 506] width 67 height 41
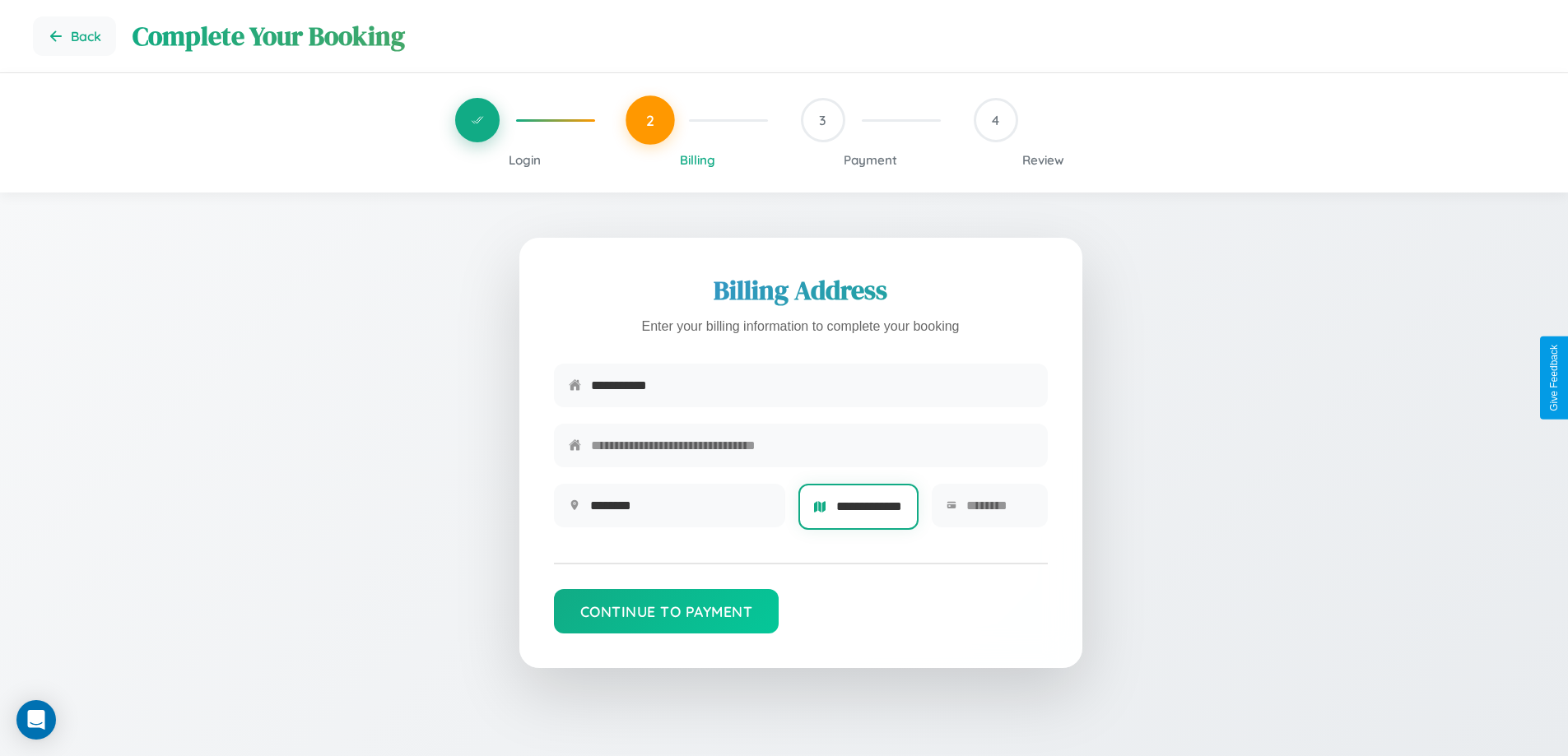
scroll to position [0, 14]
type input "**********"
click at [998, 511] on input "text" at bounding box center [999, 506] width 66 height 41
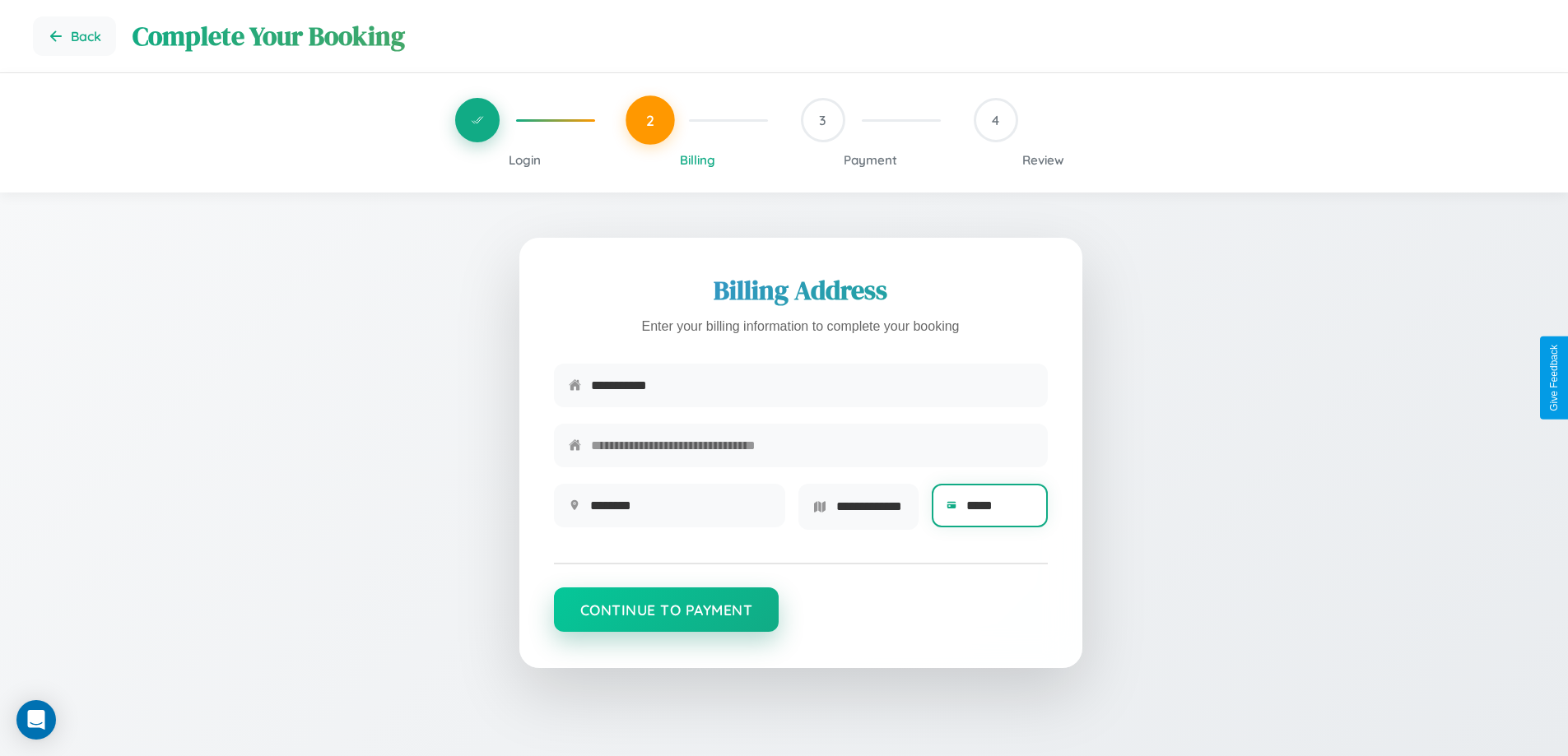
type input "*****"
click at [665, 615] on button "Continue to Payment" at bounding box center [666, 609] width 225 height 44
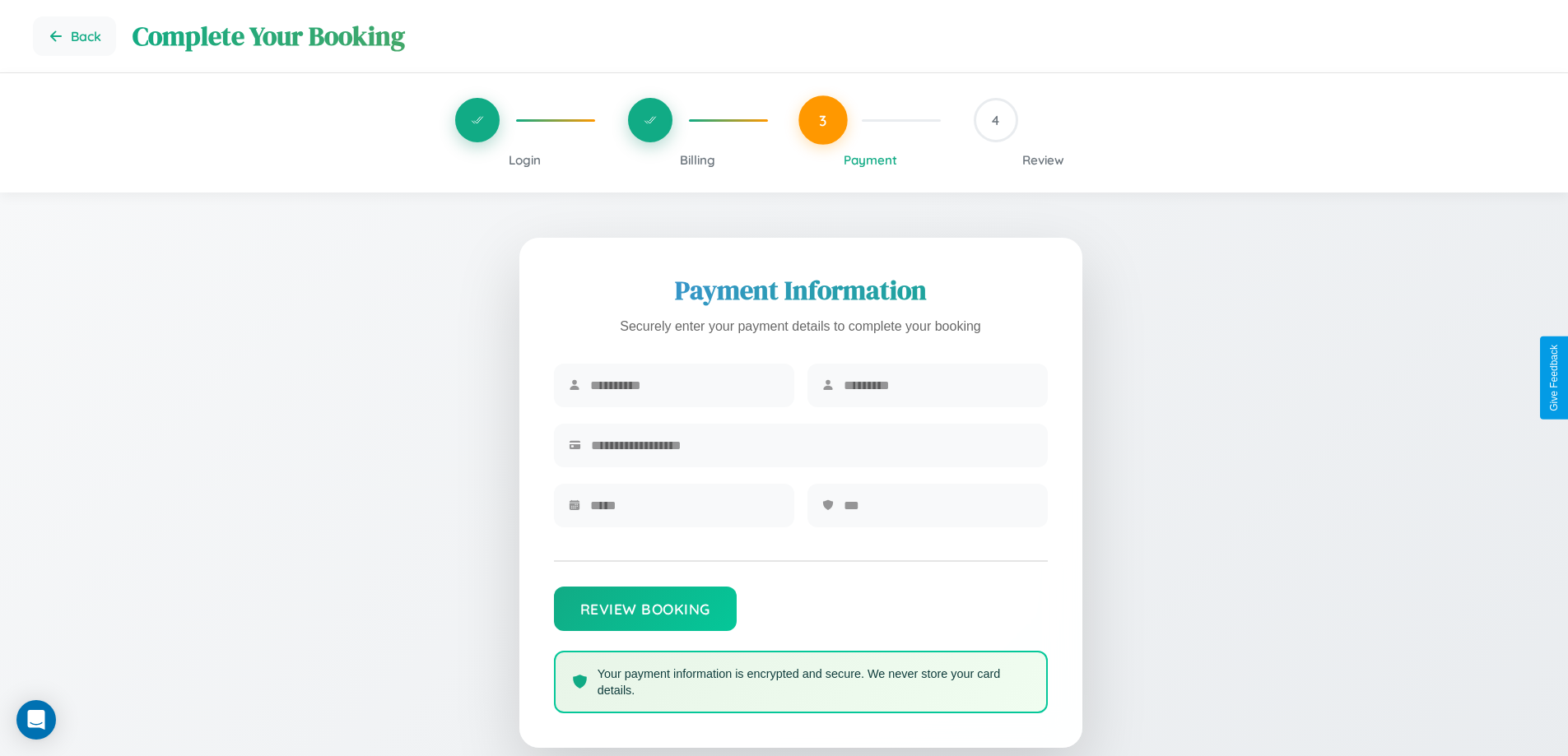
click at [683, 386] on input "text" at bounding box center [684, 385] width 189 height 41
type input "*******"
click at [937, 386] on input "text" at bounding box center [937, 385] width 189 height 41
type input "******"
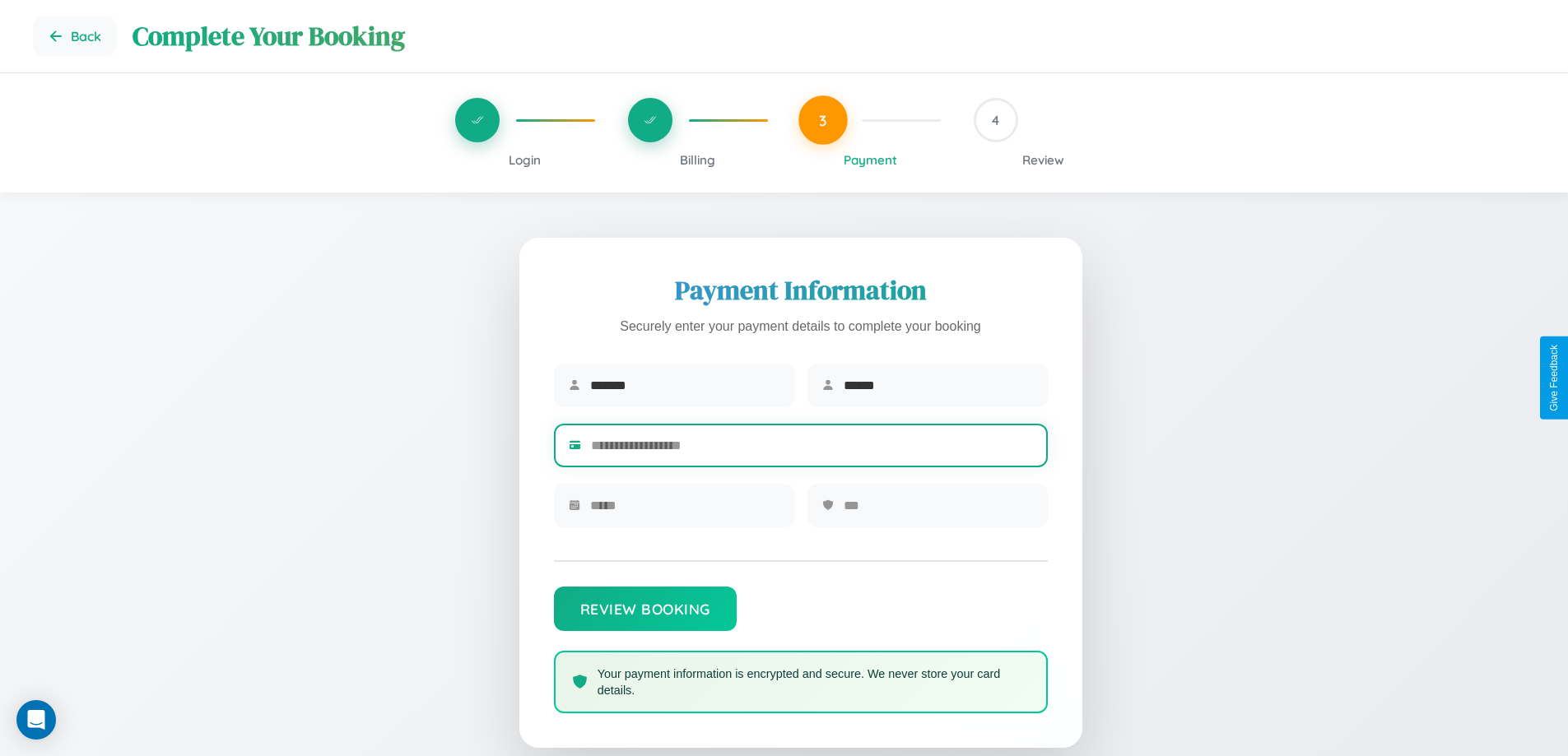
click at [811, 449] on input "text" at bounding box center [812, 445] width 442 height 41
type input "**********"
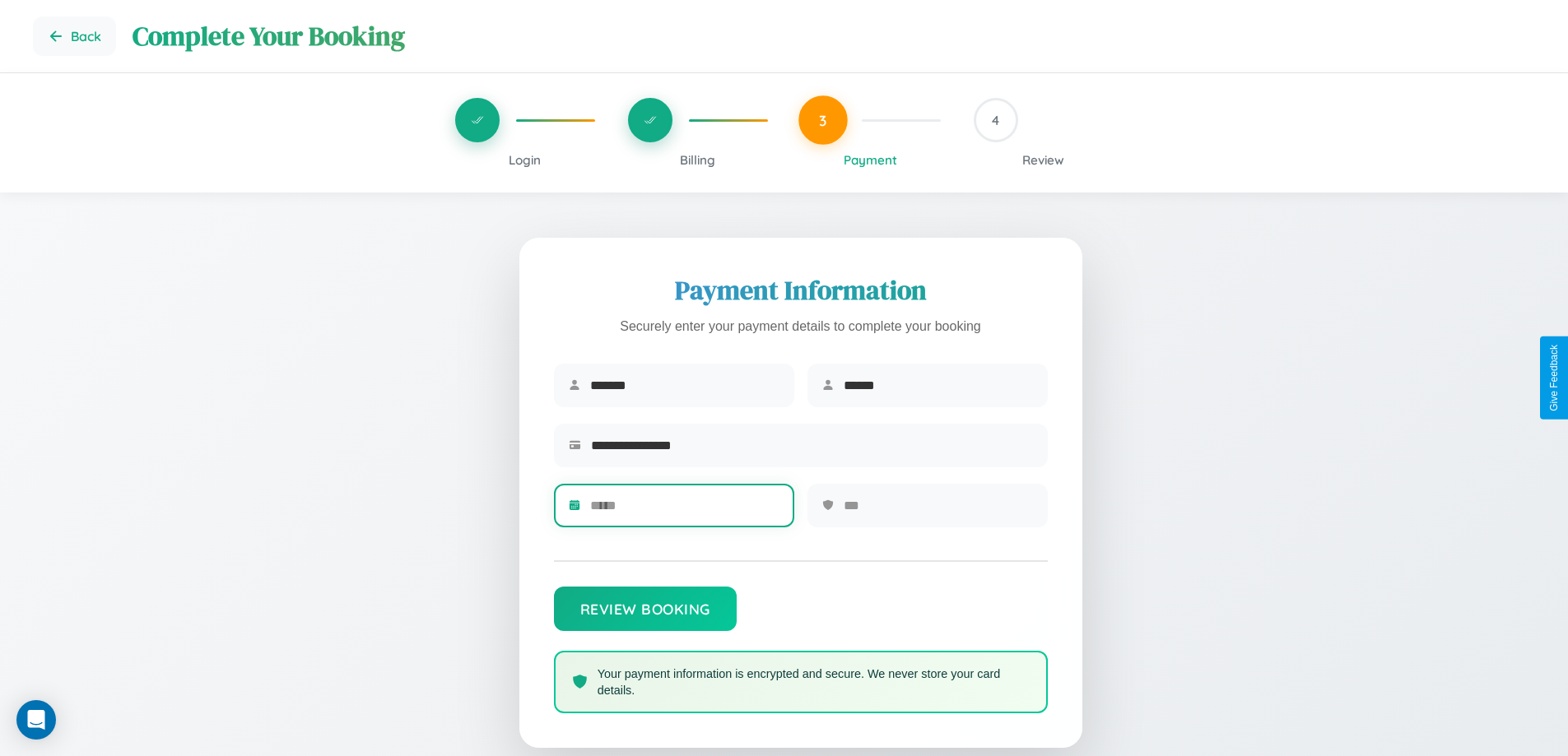
click at [683, 511] on input "text" at bounding box center [684, 506] width 189 height 41
type input "*****"
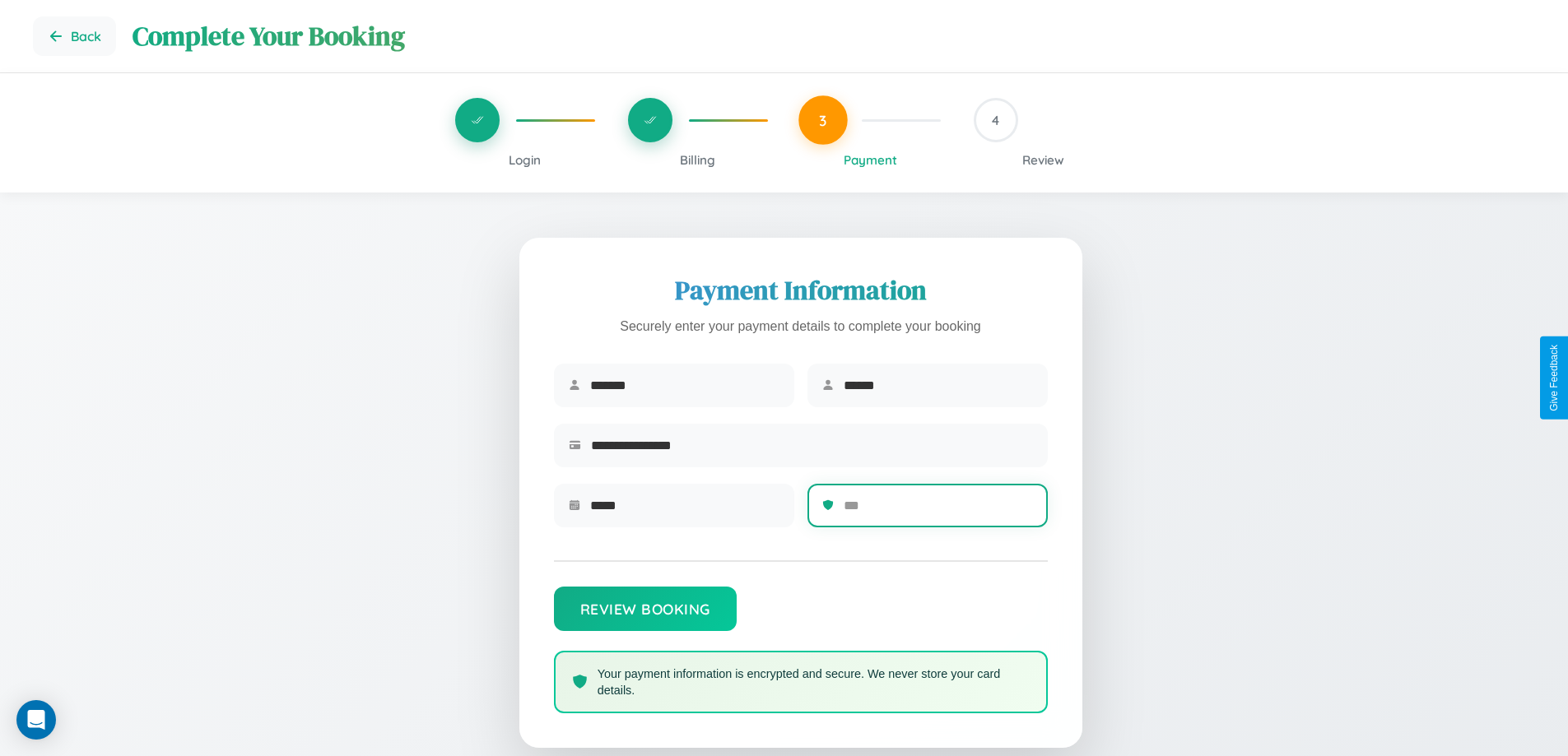
click at [937, 511] on input "text" at bounding box center [937, 506] width 189 height 41
type input "***"
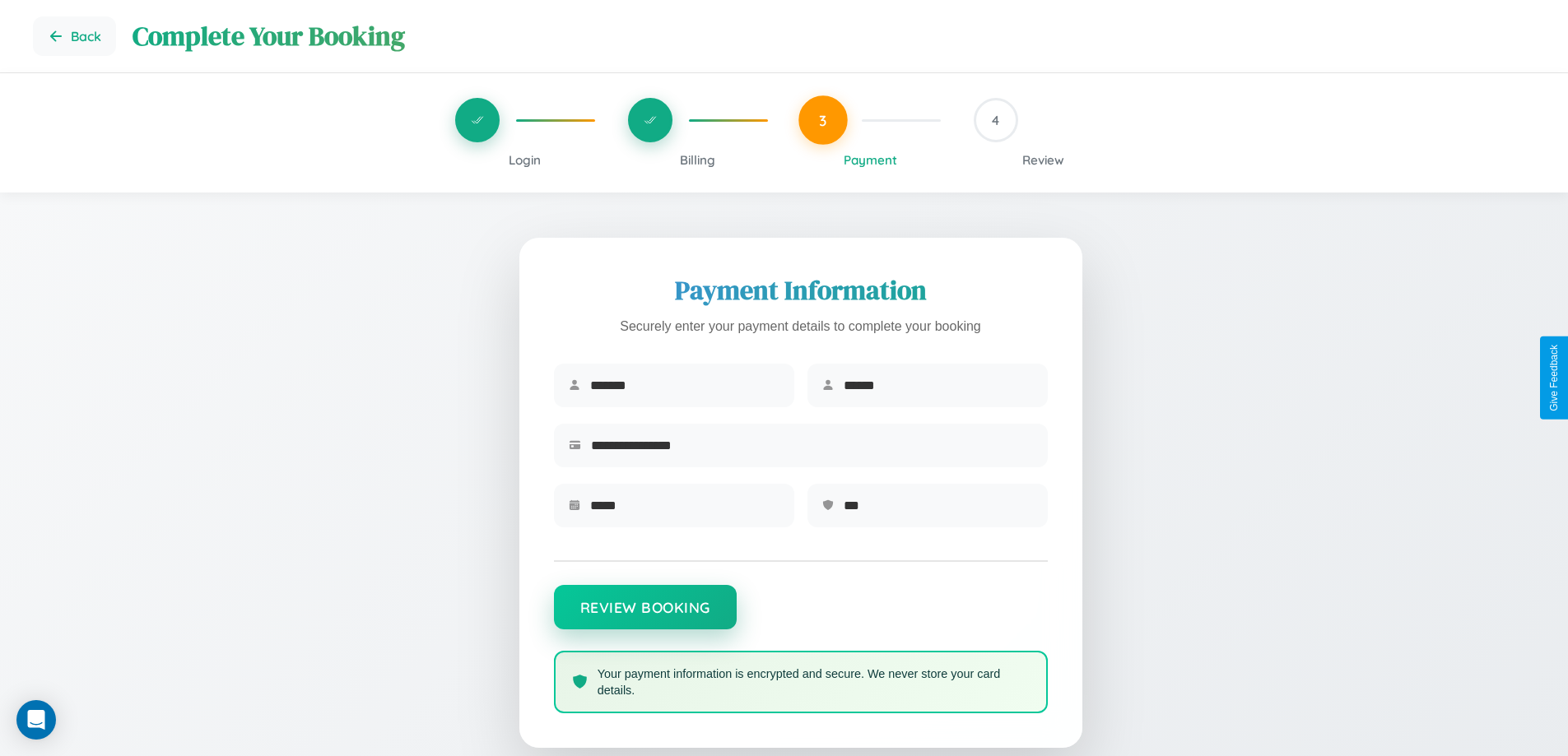
click at [645, 615] on button "Review Booking" at bounding box center [645, 607] width 183 height 44
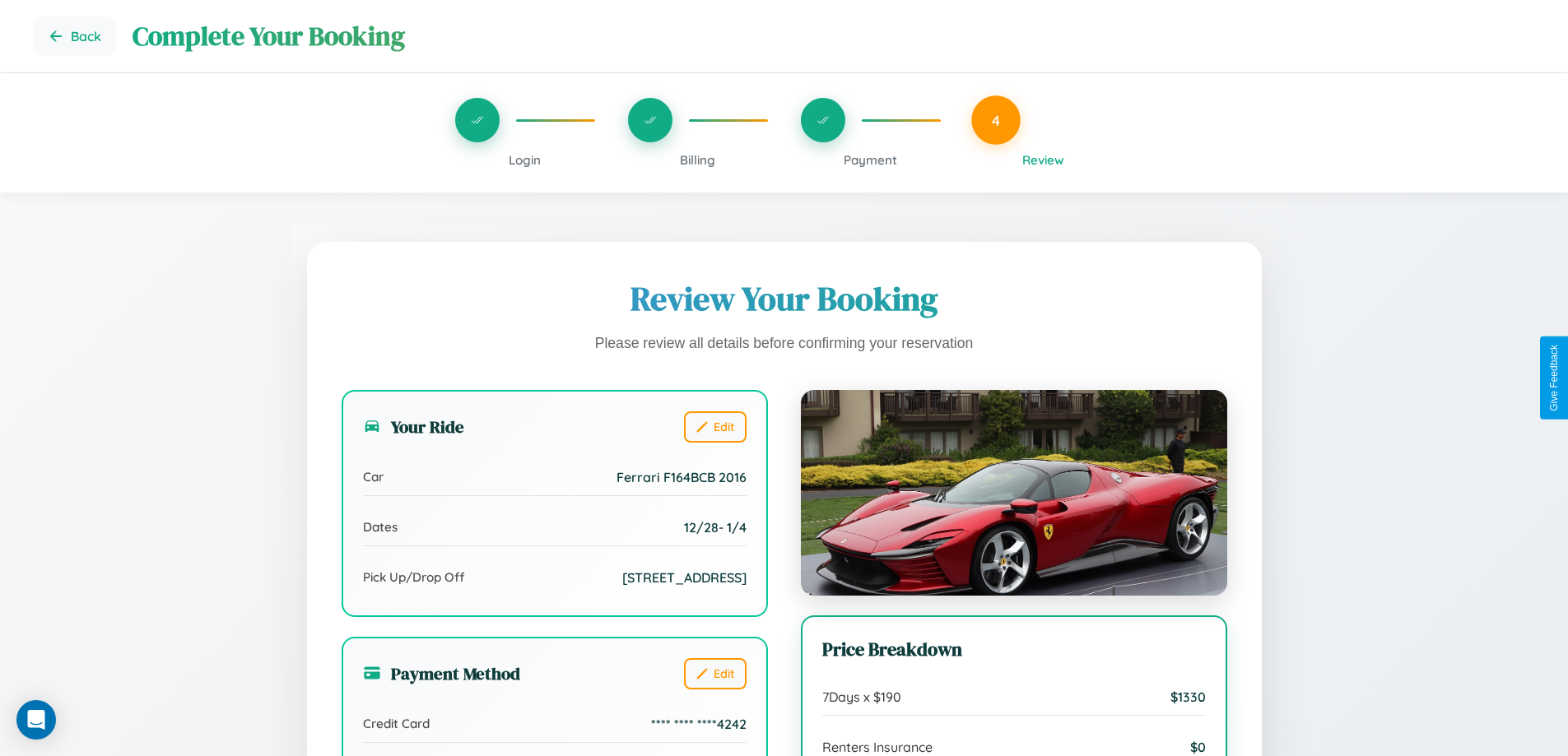
scroll to position [184, 0]
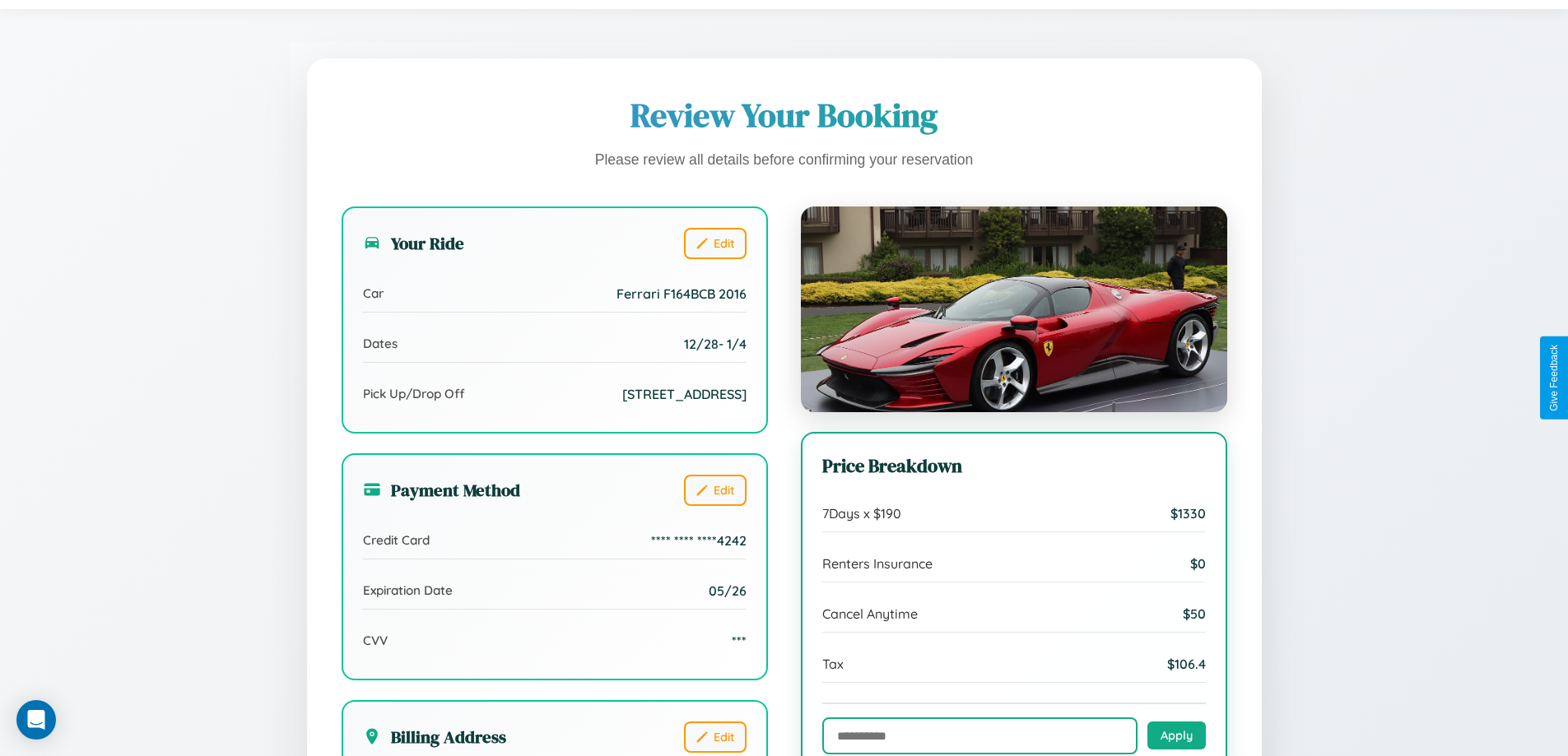
click at [979, 736] on input "text" at bounding box center [979, 736] width 315 height 37
type input "**********"
click at [1176, 736] on button "Apply" at bounding box center [1176, 734] width 59 height 28
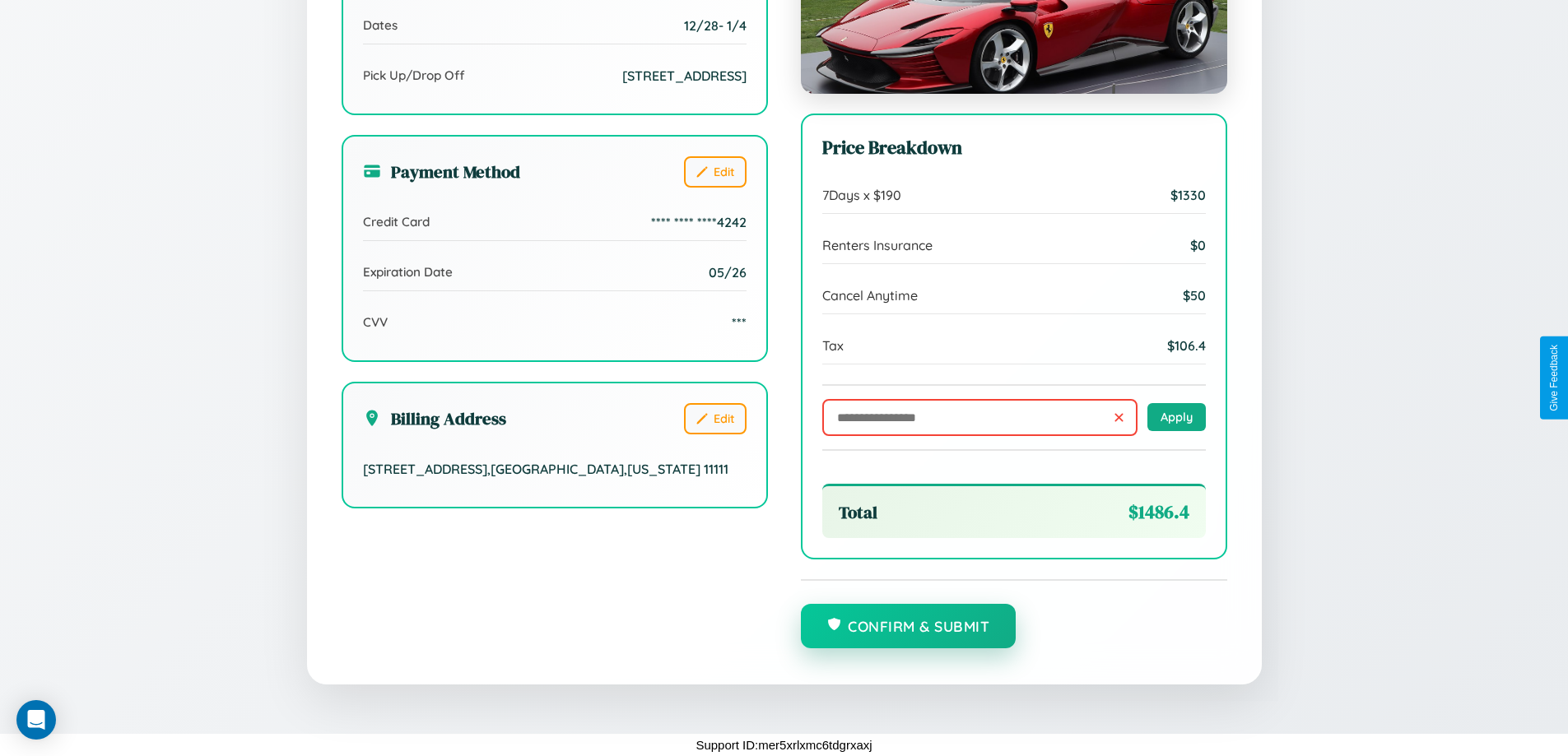
click at [908, 627] on button "Confirm & Submit" at bounding box center [909, 626] width 216 height 44
